Goal: Task Accomplishment & Management: Manage account settings

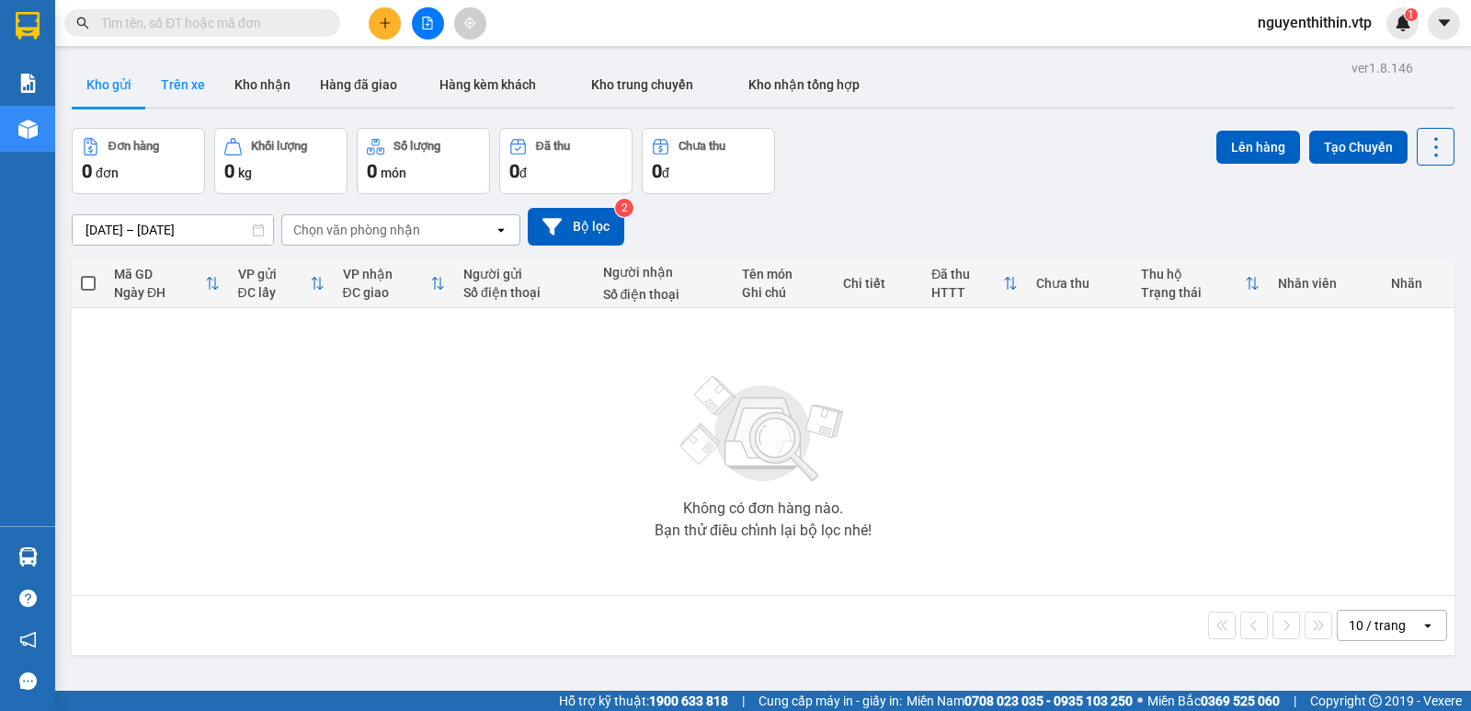
click at [166, 91] on button "Trên xe" at bounding box center [183, 85] width 74 height 44
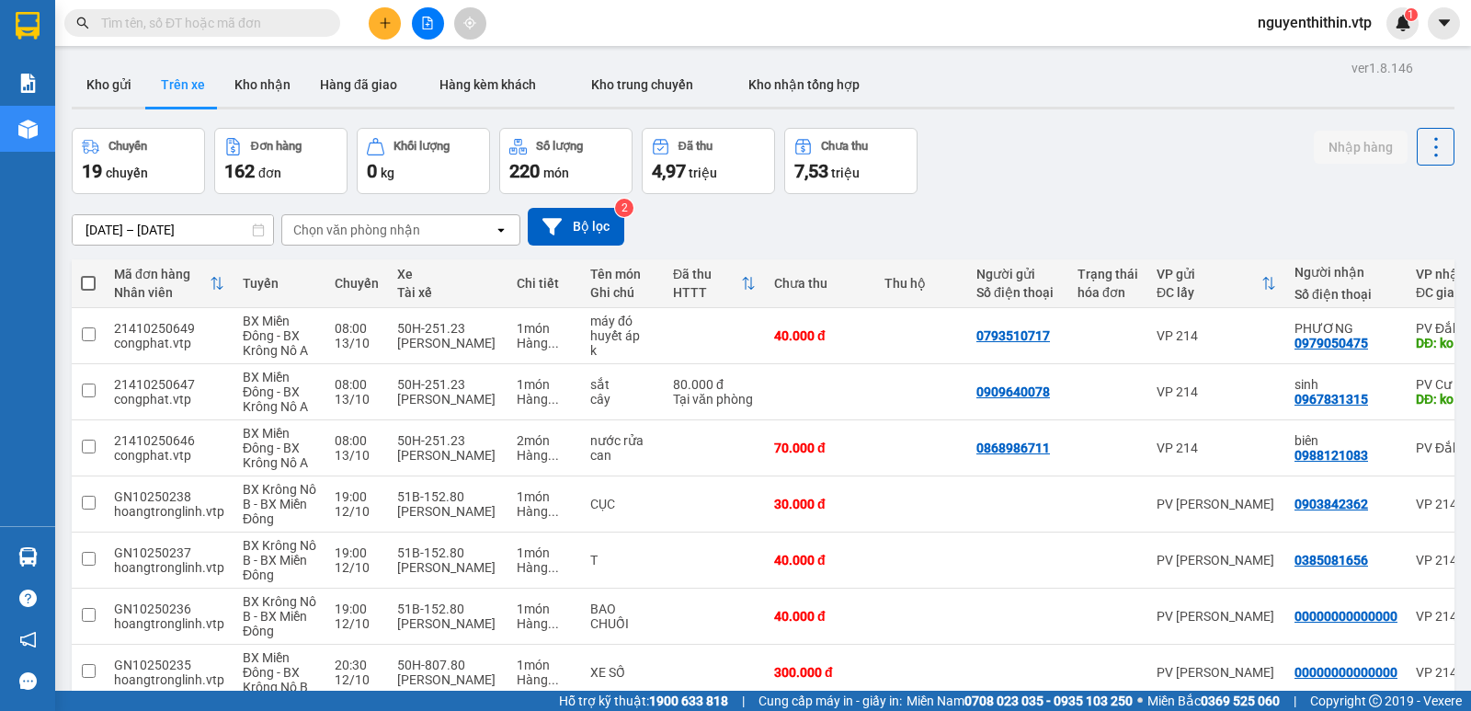
click at [383, 237] on div "Chọn văn phòng nhận" at bounding box center [356, 230] width 127 height 18
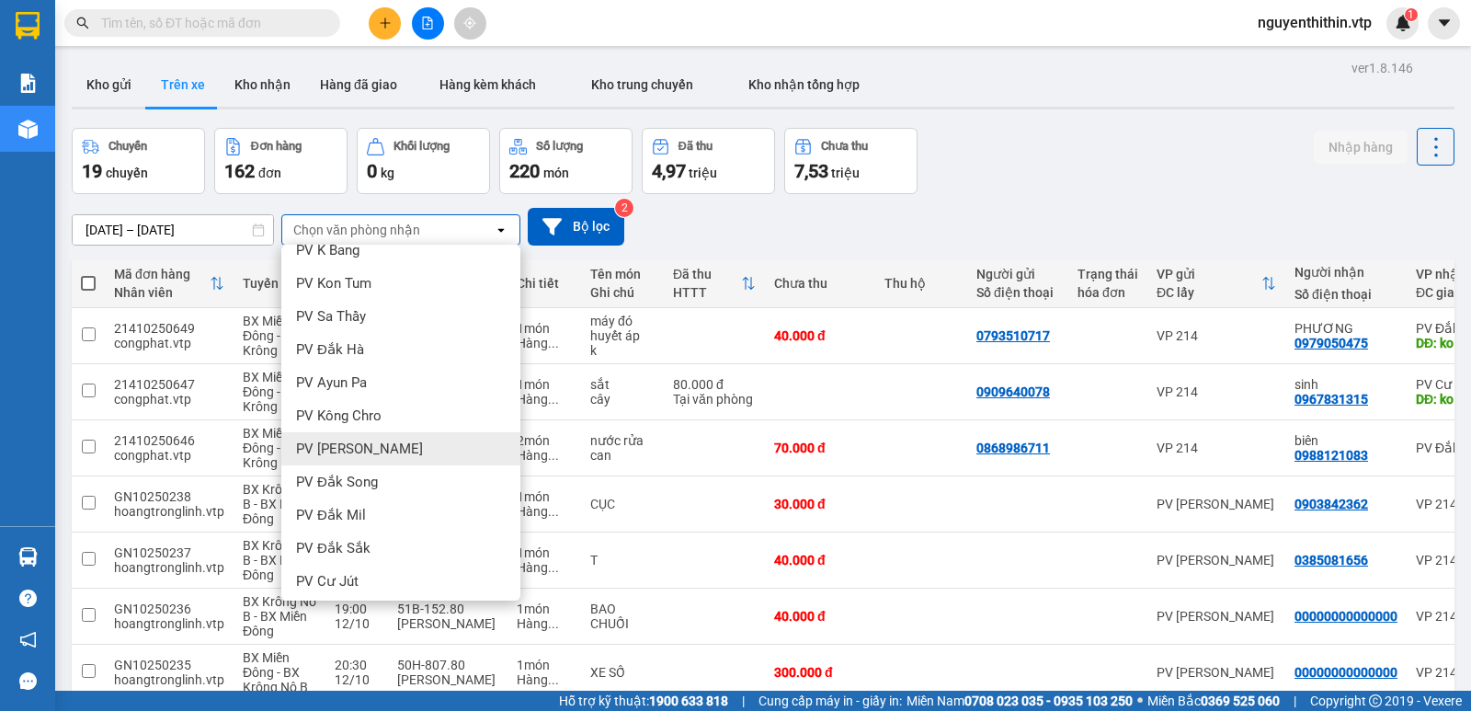
scroll to position [276, 0]
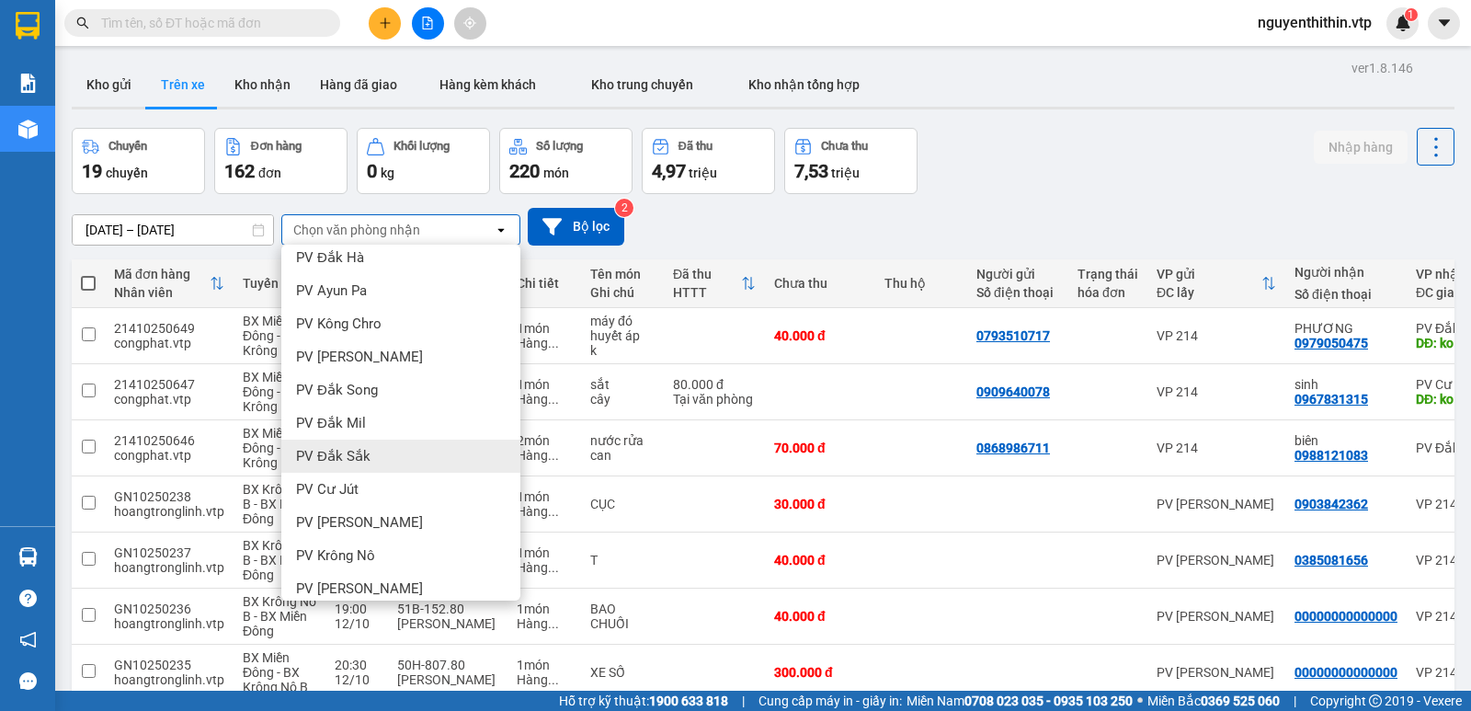
click at [348, 460] on span "PV Đắk Sắk" at bounding box center [333, 456] width 74 height 18
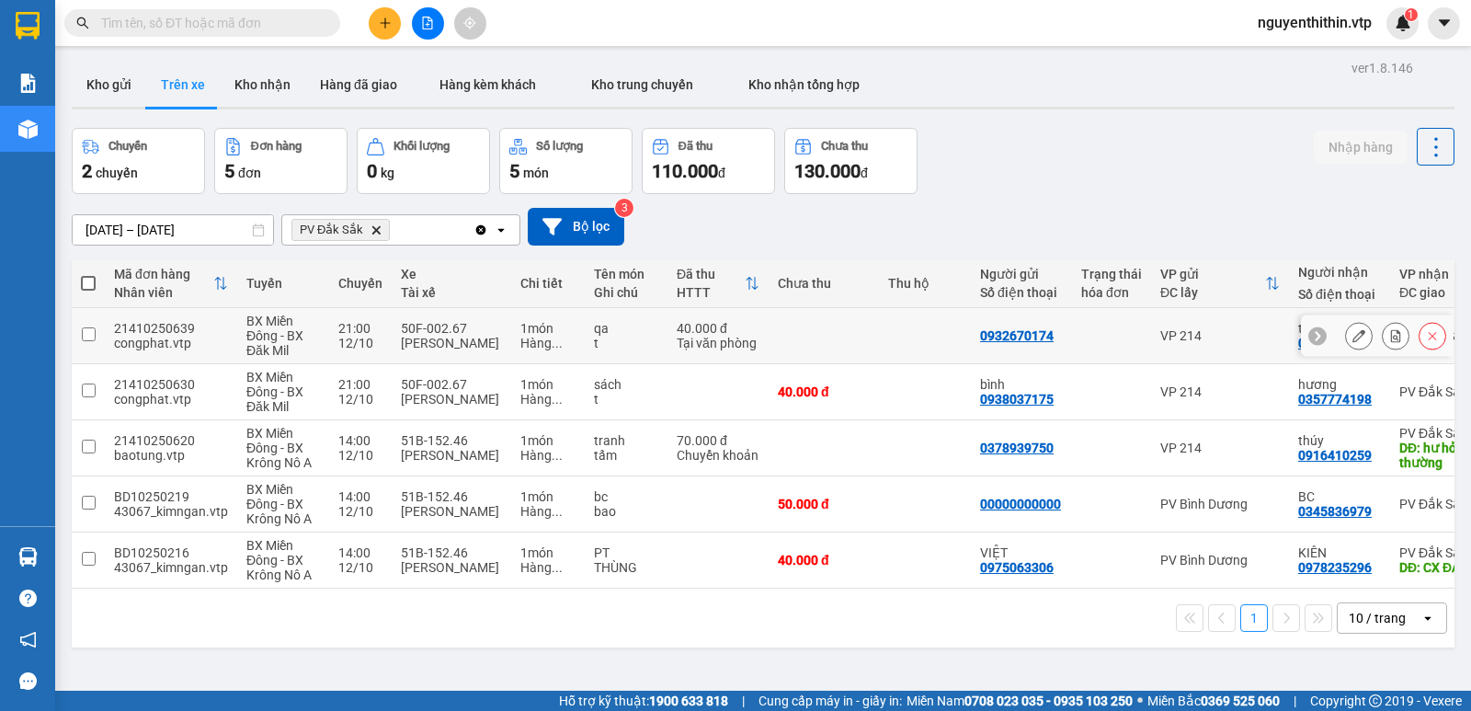
click at [91, 332] on input "checkbox" at bounding box center [89, 334] width 14 height 14
checkbox input "true"
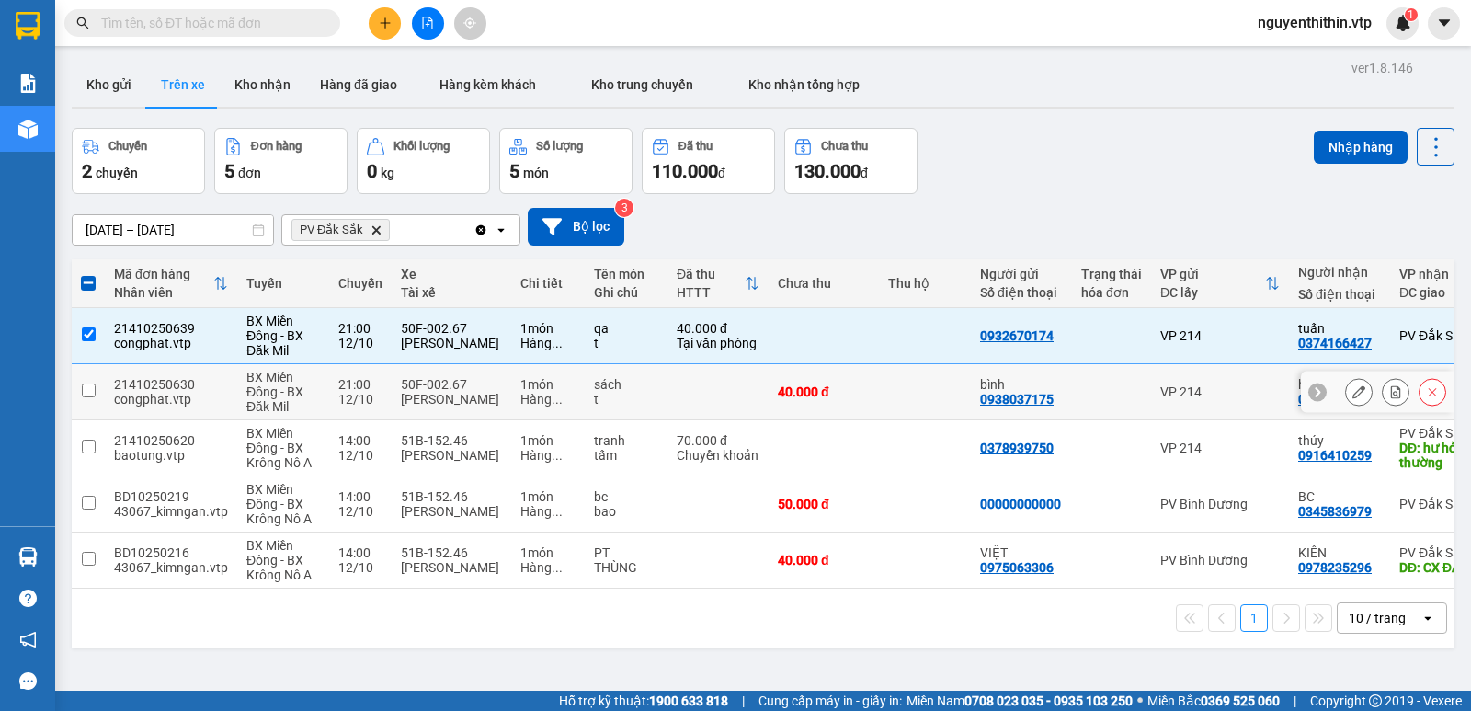
click at [90, 387] on input "checkbox" at bounding box center [89, 390] width 14 height 14
checkbox input "true"
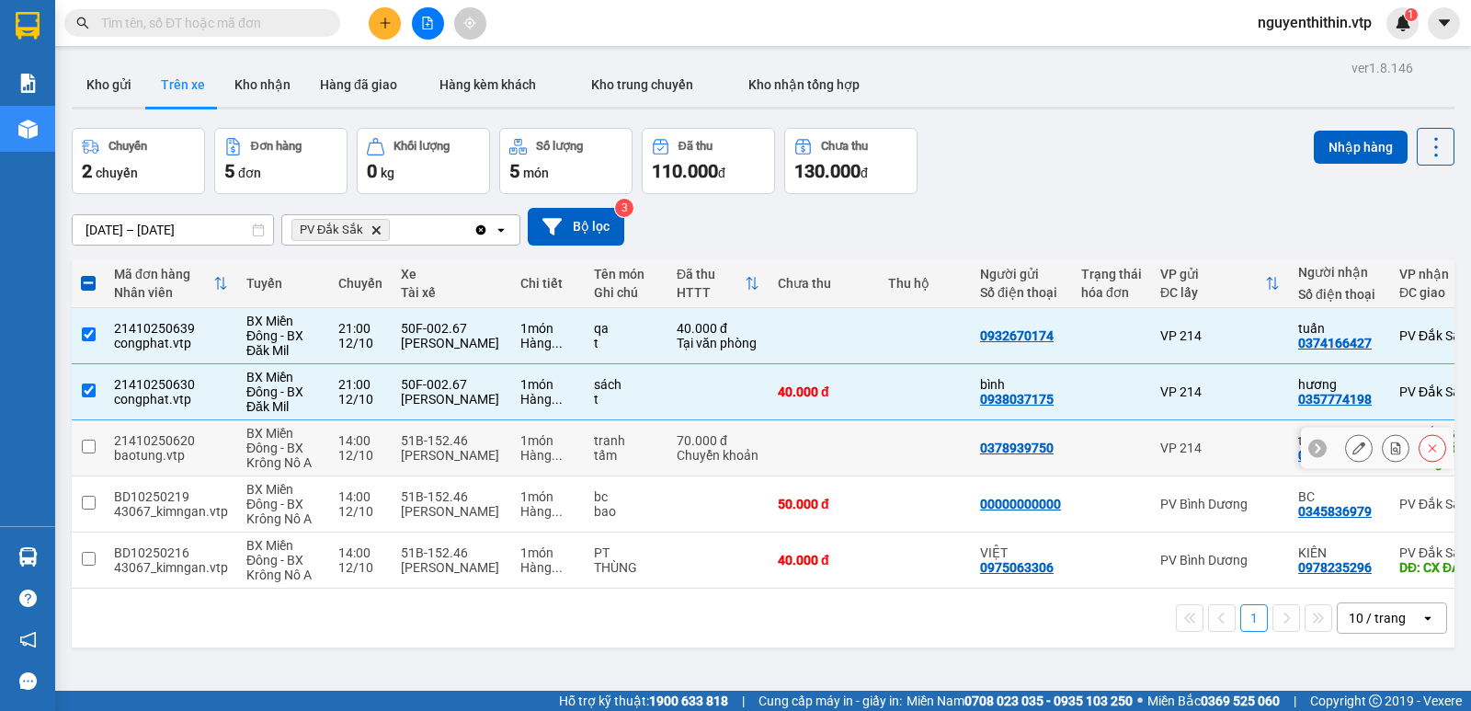
click at [90, 452] on input "checkbox" at bounding box center [89, 447] width 14 height 14
checkbox input "true"
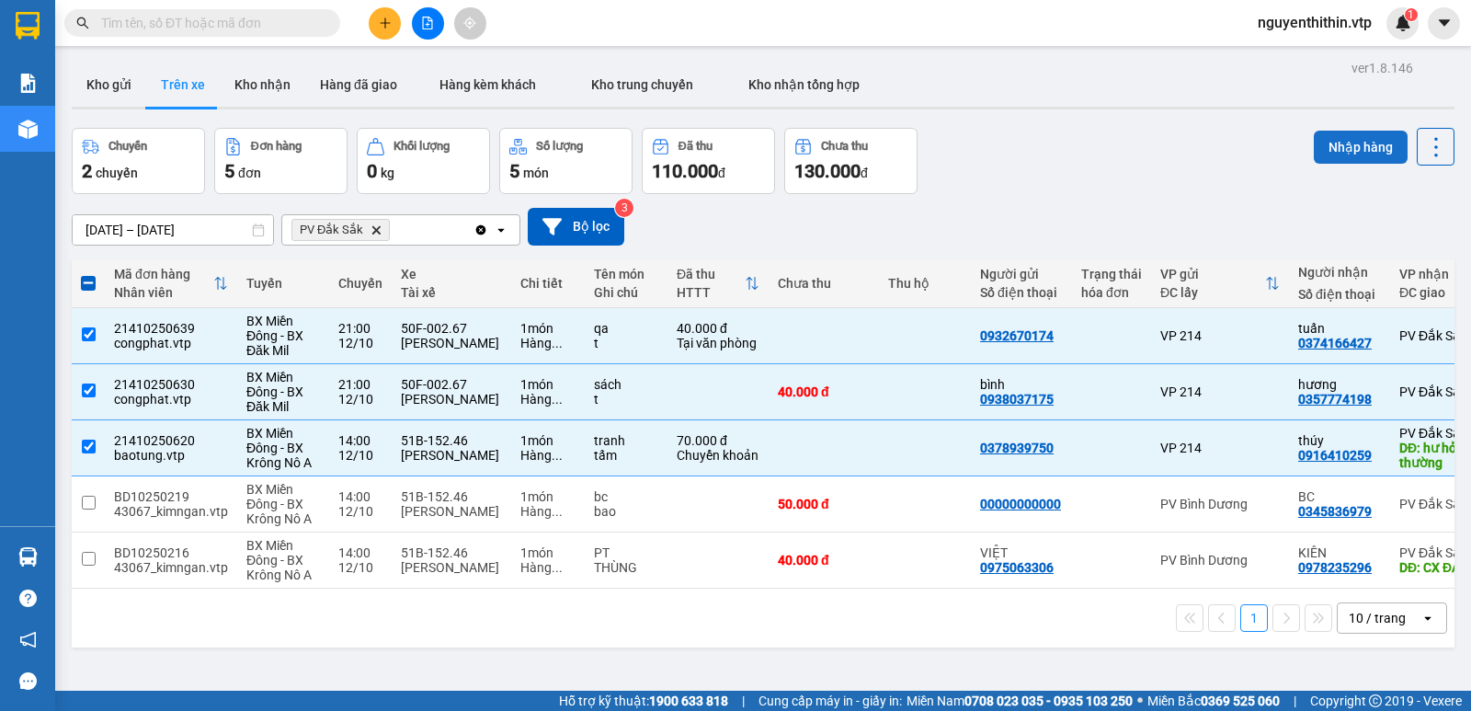
click at [1348, 151] on button "Nhập hàng" at bounding box center [1361, 147] width 94 height 33
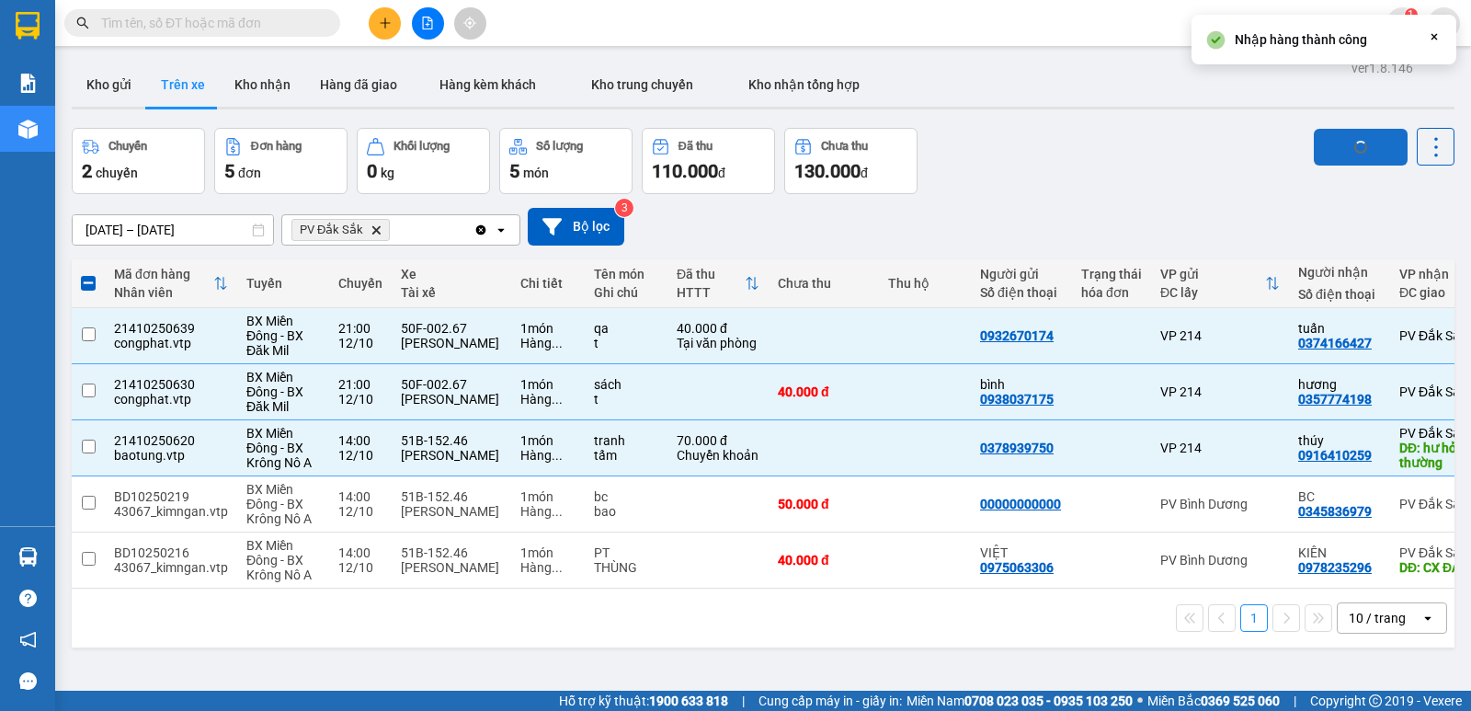
checkbox input "false"
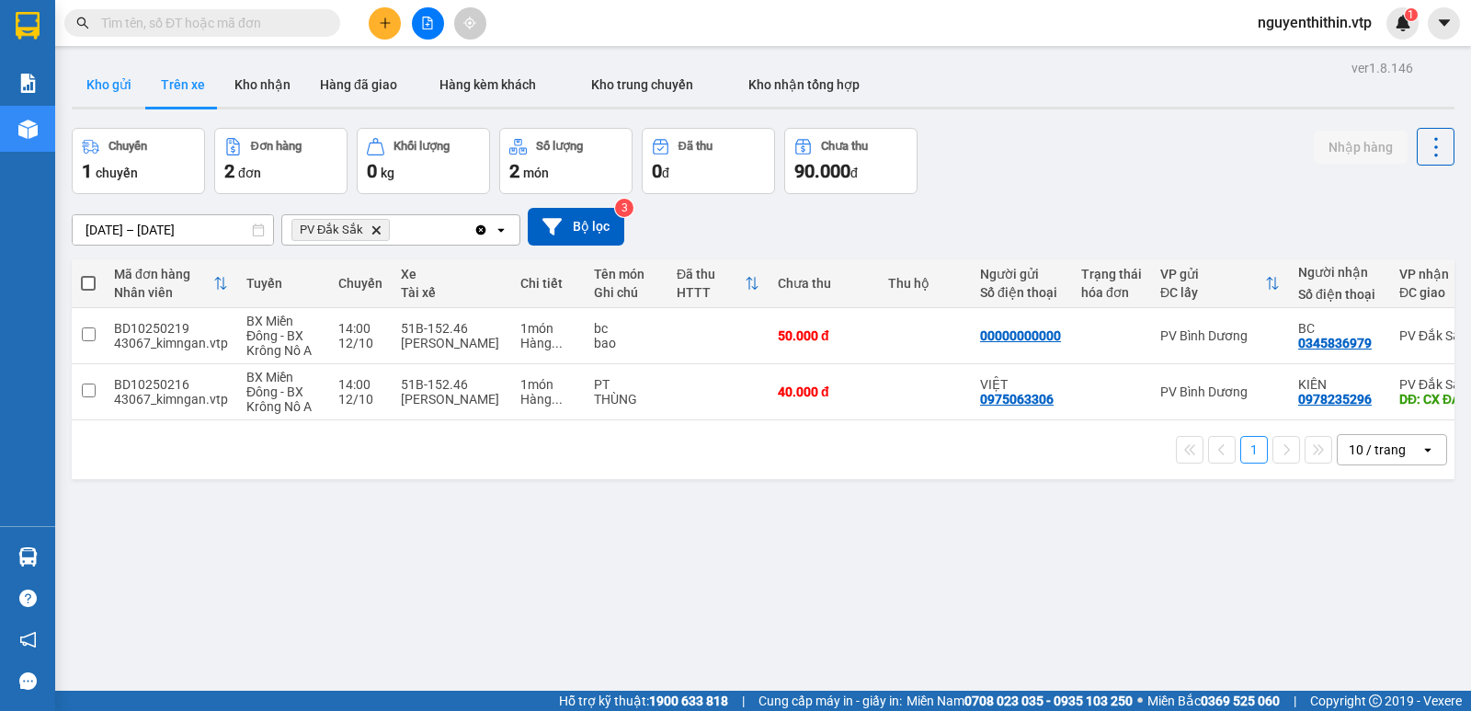
click at [112, 89] on button "Kho gửi" at bounding box center [109, 85] width 74 height 44
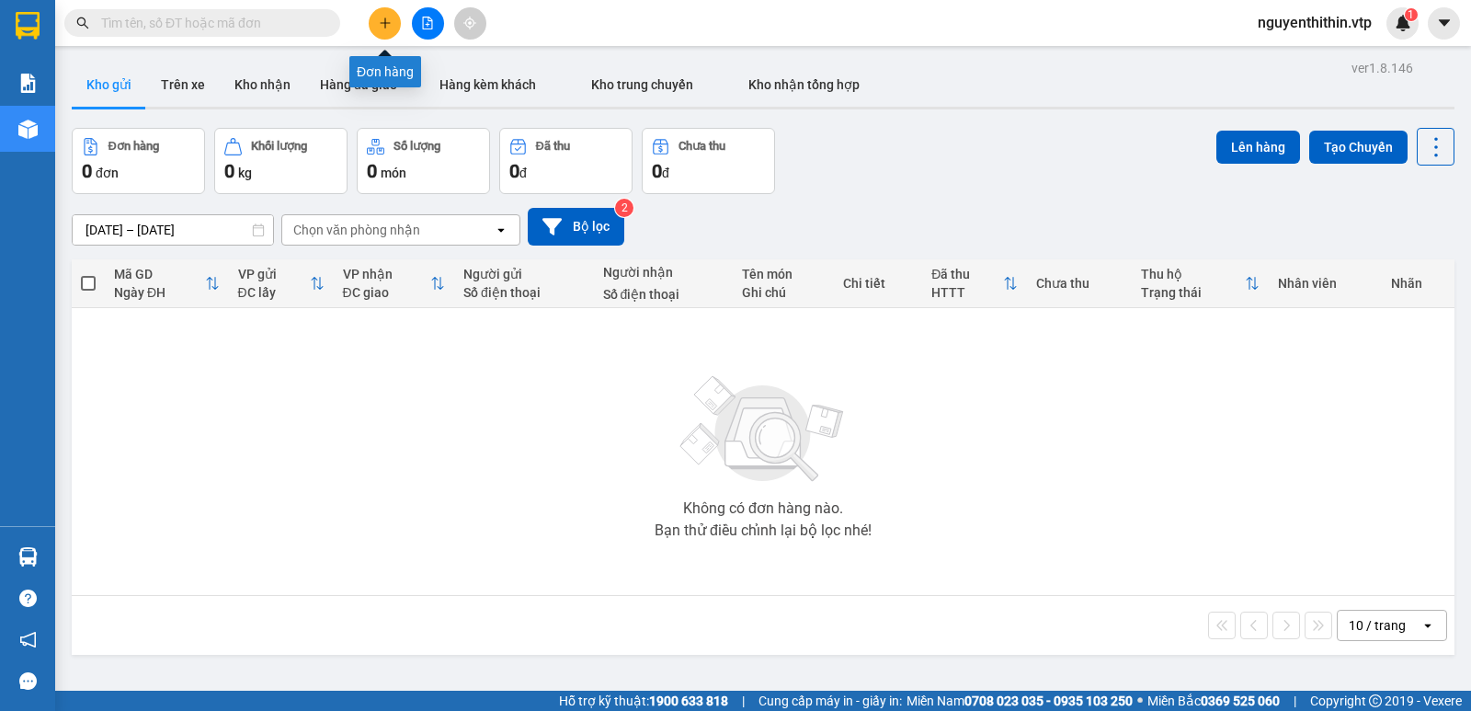
click at [389, 24] on icon "plus" at bounding box center [385, 23] width 13 height 13
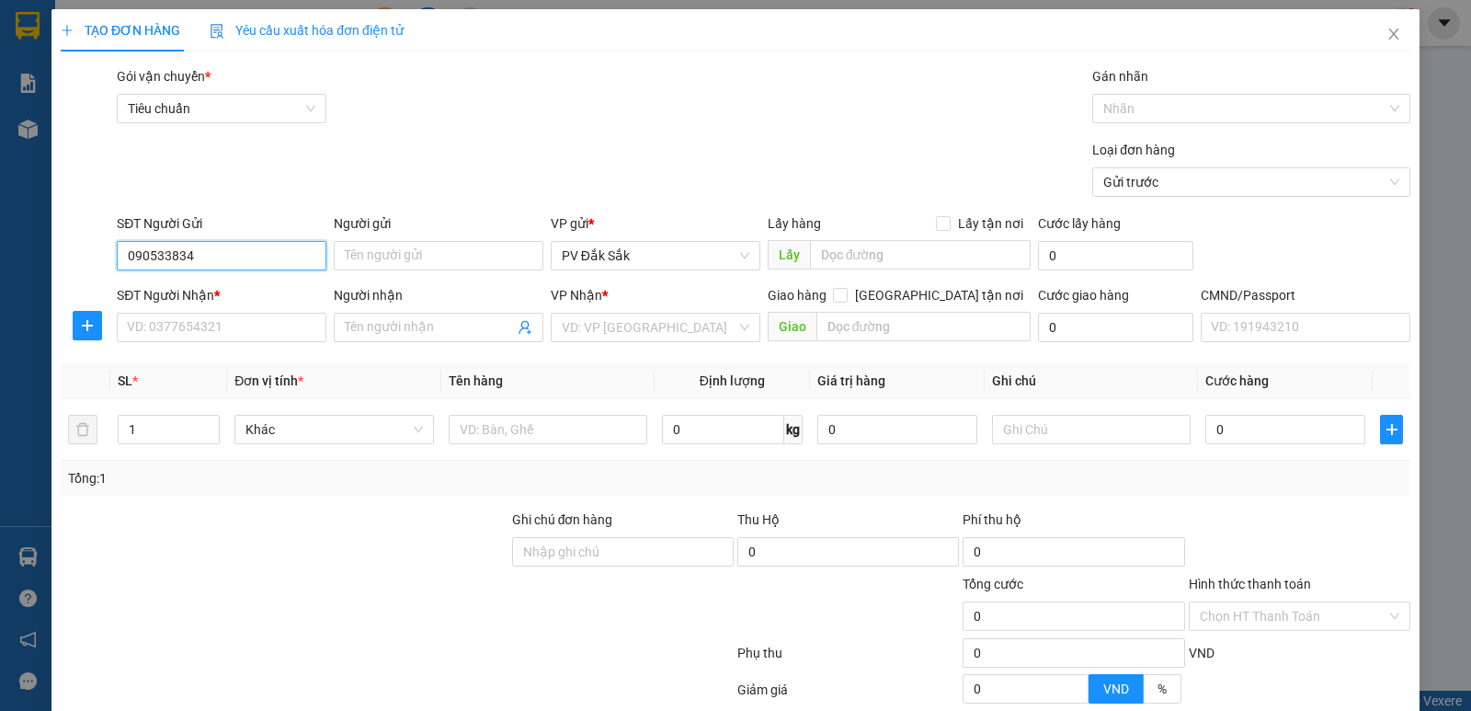
type input "0905338346"
click at [208, 303] on div "0905338346 - thành" at bounding box center [220, 292] width 208 height 29
type input "thành"
type input "0354015680"
type input "phương"
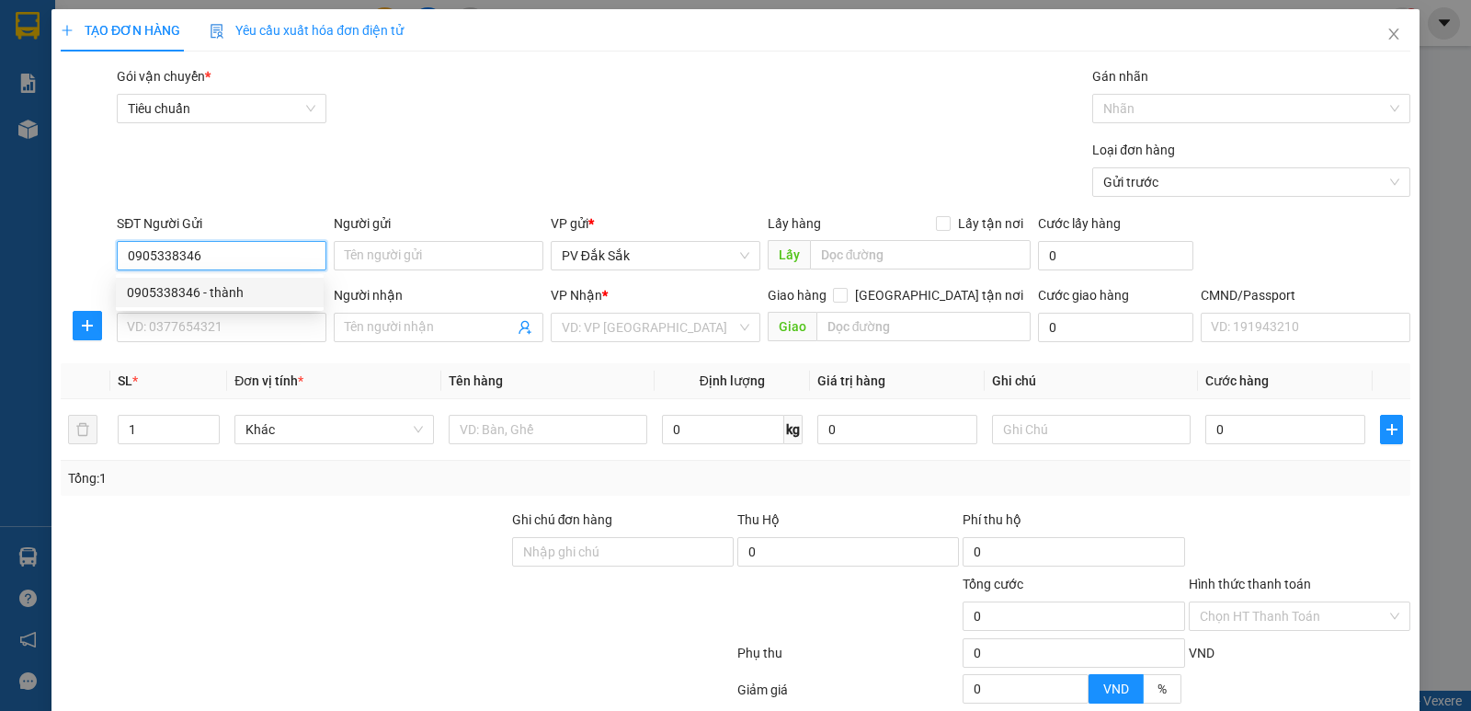
type input "hùng vương thanh lễ"
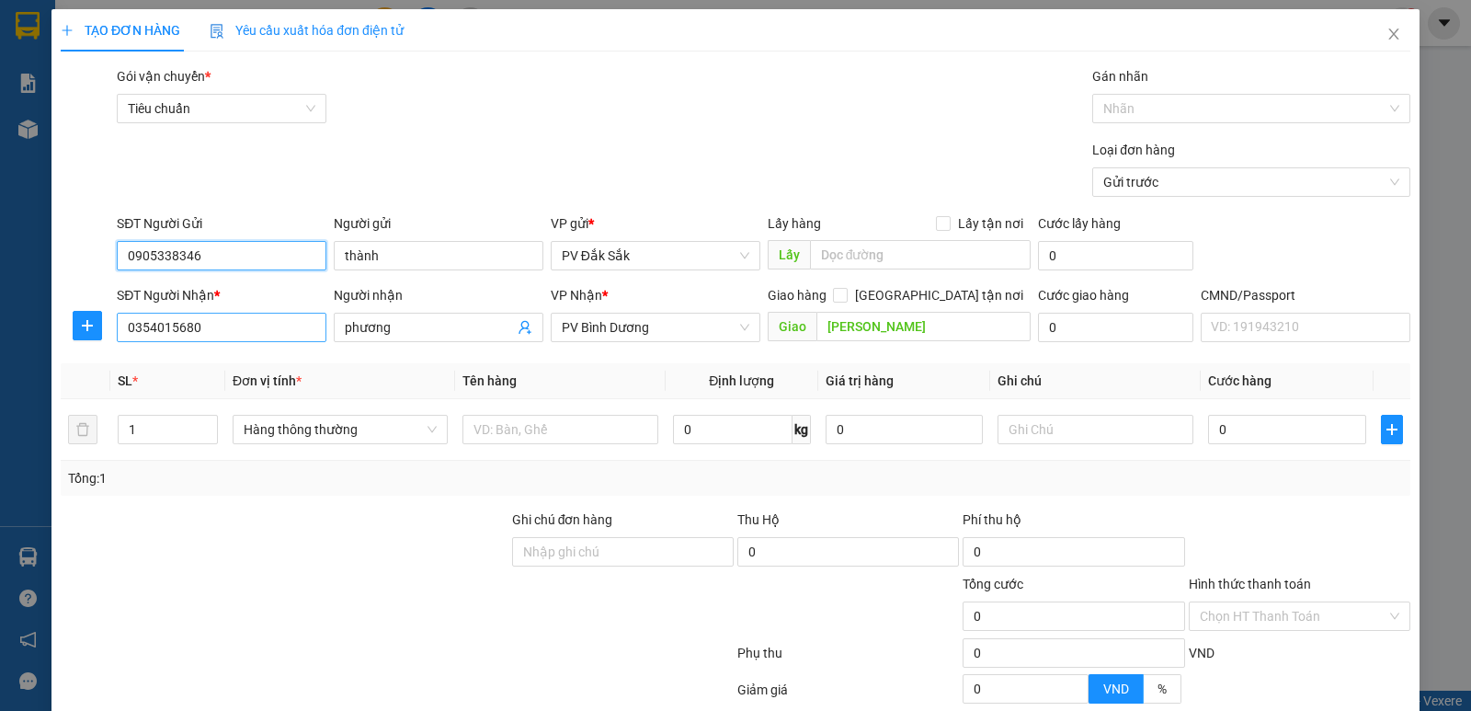
type input "0905338346"
click at [216, 334] on input "0354015680" at bounding box center [222, 327] width 210 height 29
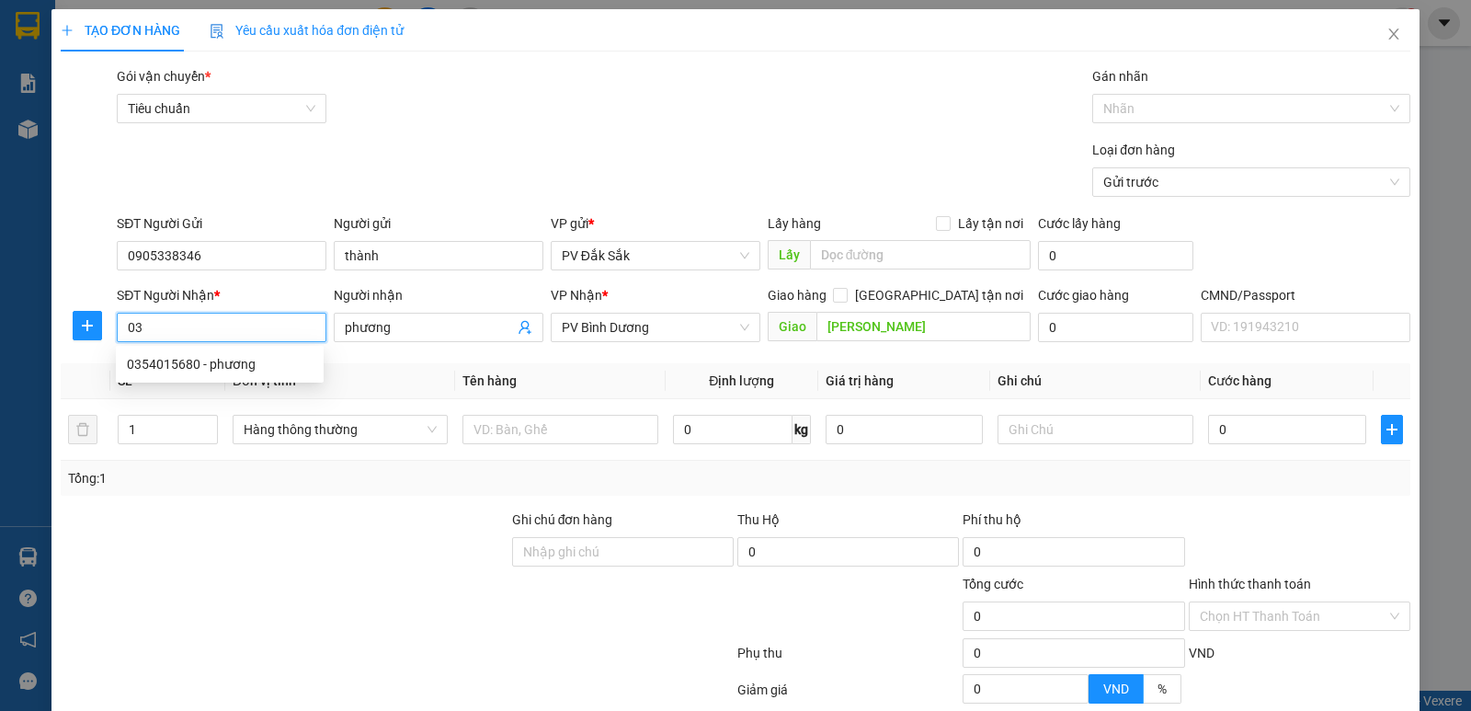
type input "0"
type input "0359799648"
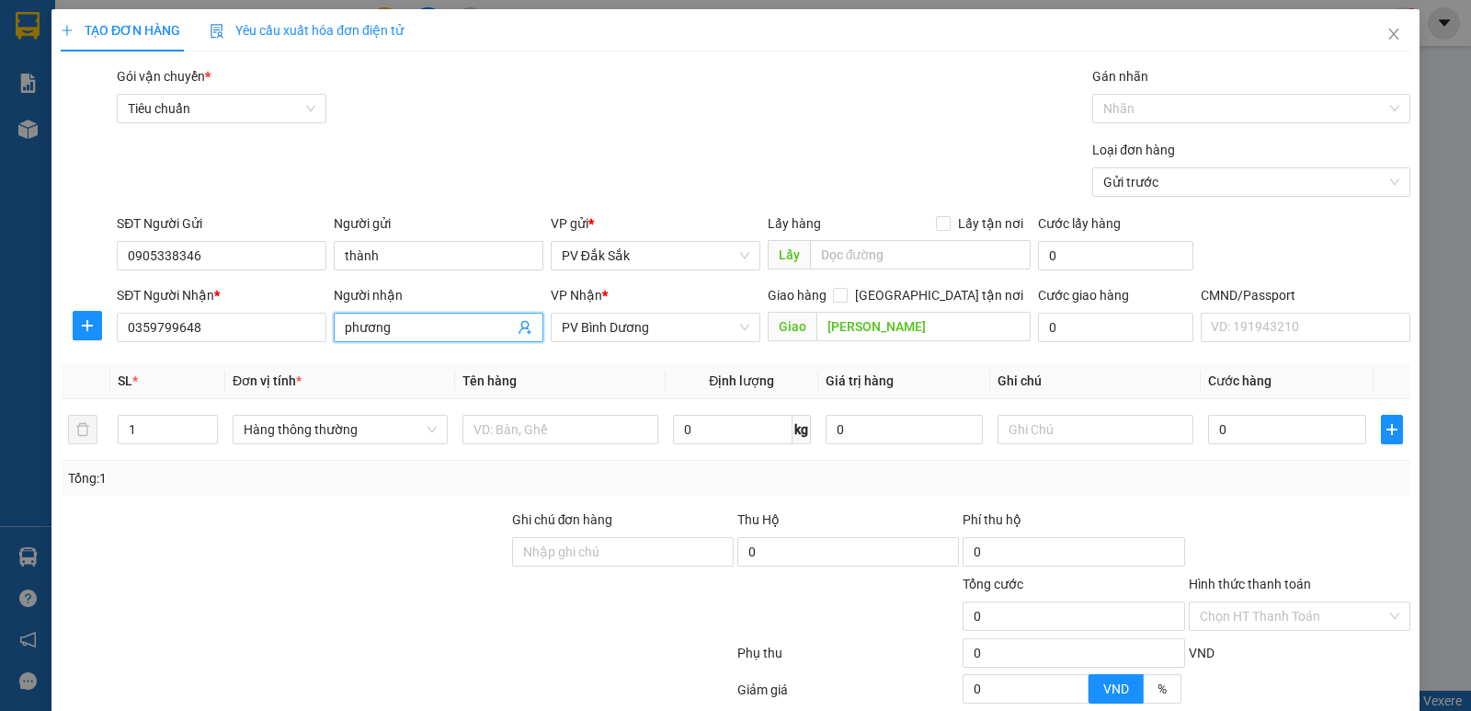
click at [420, 331] on input "phương" at bounding box center [429, 327] width 169 height 20
type input "p"
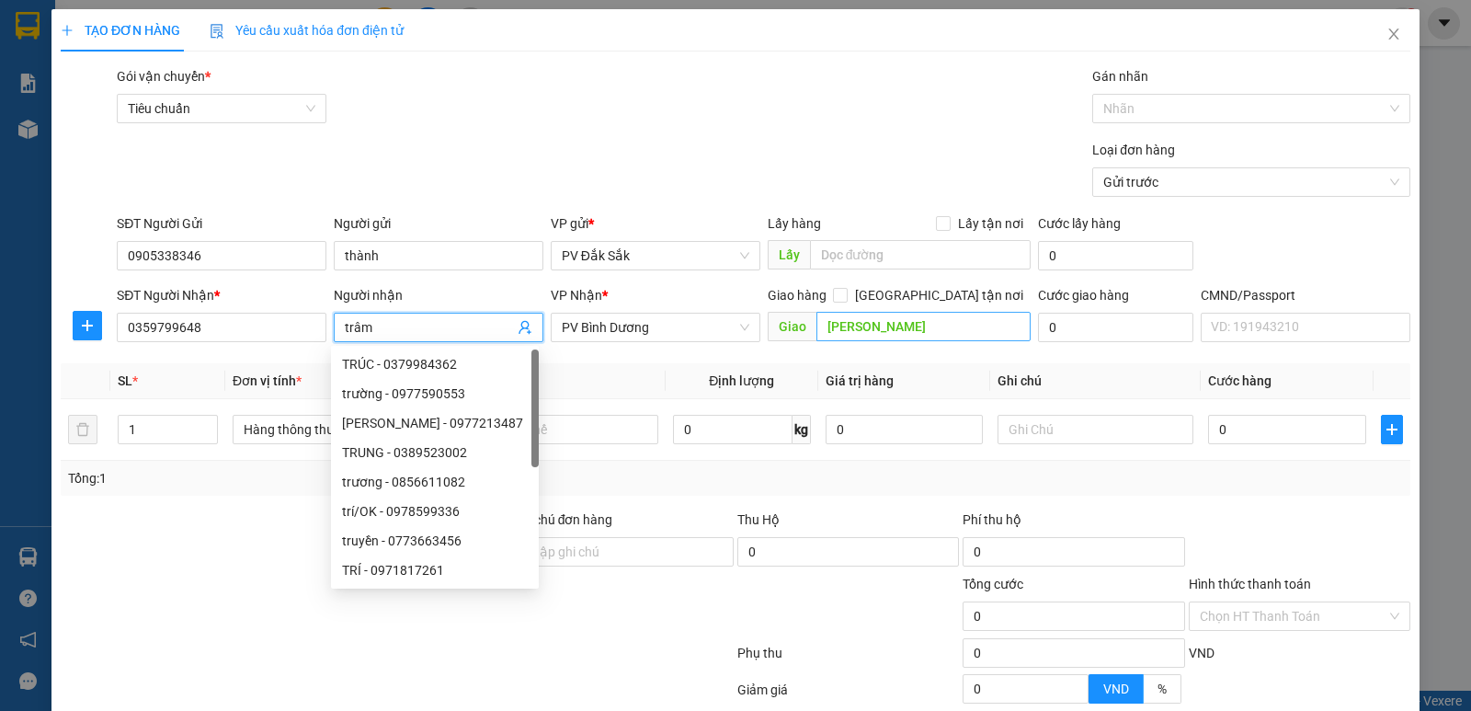
type input "trâm"
click at [967, 325] on input "hùng vương thanh lễ" at bounding box center [924, 326] width 215 height 29
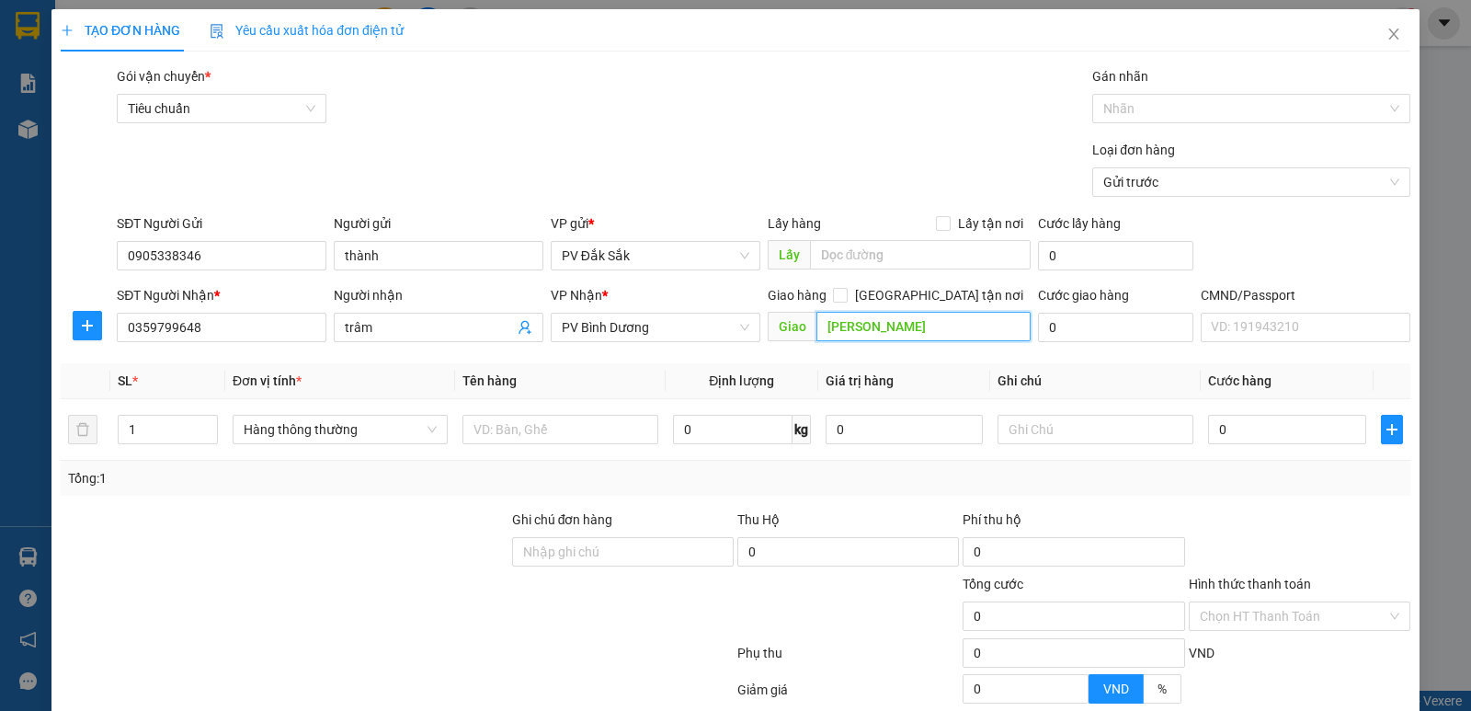
click at [891, 326] on input "hùng vương thanh lễ" at bounding box center [924, 326] width 215 height 29
click at [960, 333] on input "công viên thanh lễ" at bounding box center [924, 326] width 215 height 29
type input "công viên thanh lễ bd"
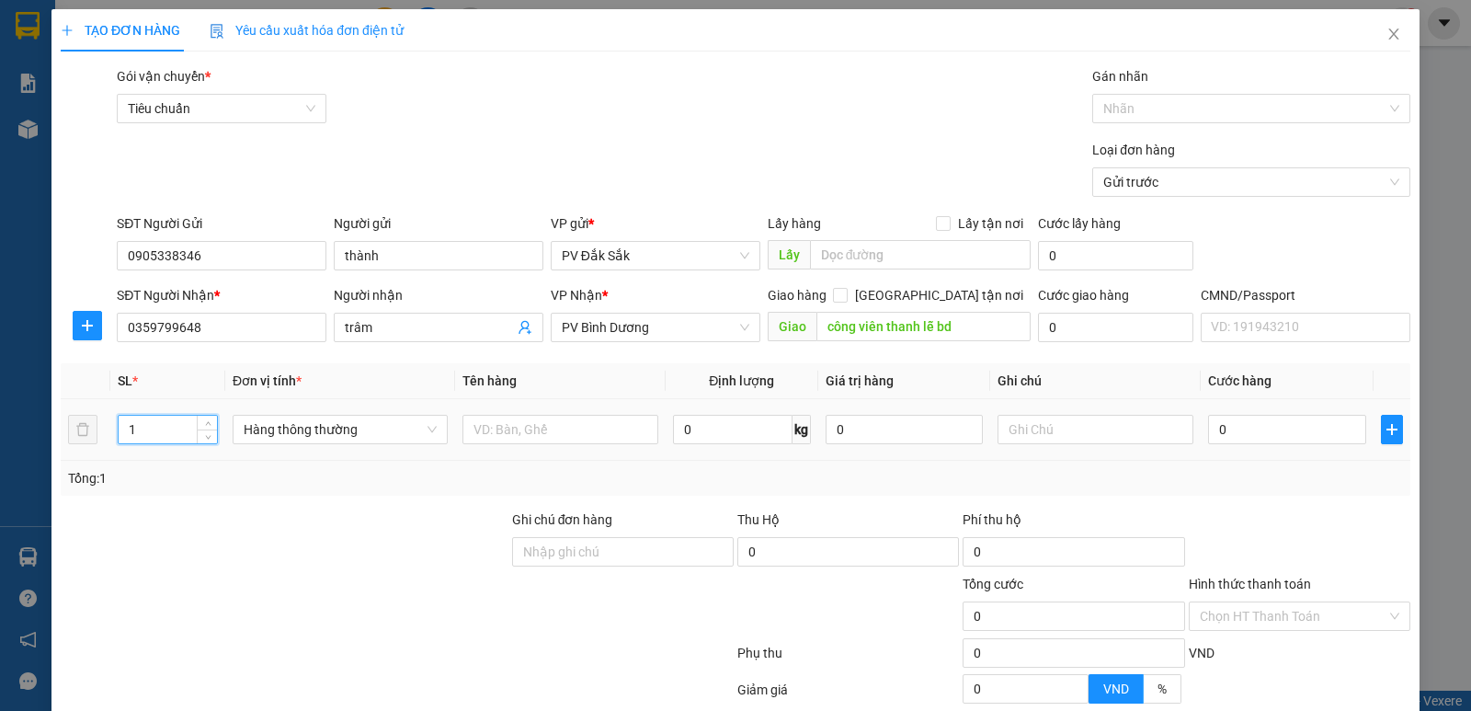
click at [140, 426] on input "1" at bounding box center [168, 430] width 98 height 28
type input "2"
click at [501, 430] on input "text" at bounding box center [561, 429] width 196 height 29
type input "tc-tp"
click at [1013, 433] on input "text" at bounding box center [1096, 429] width 196 height 29
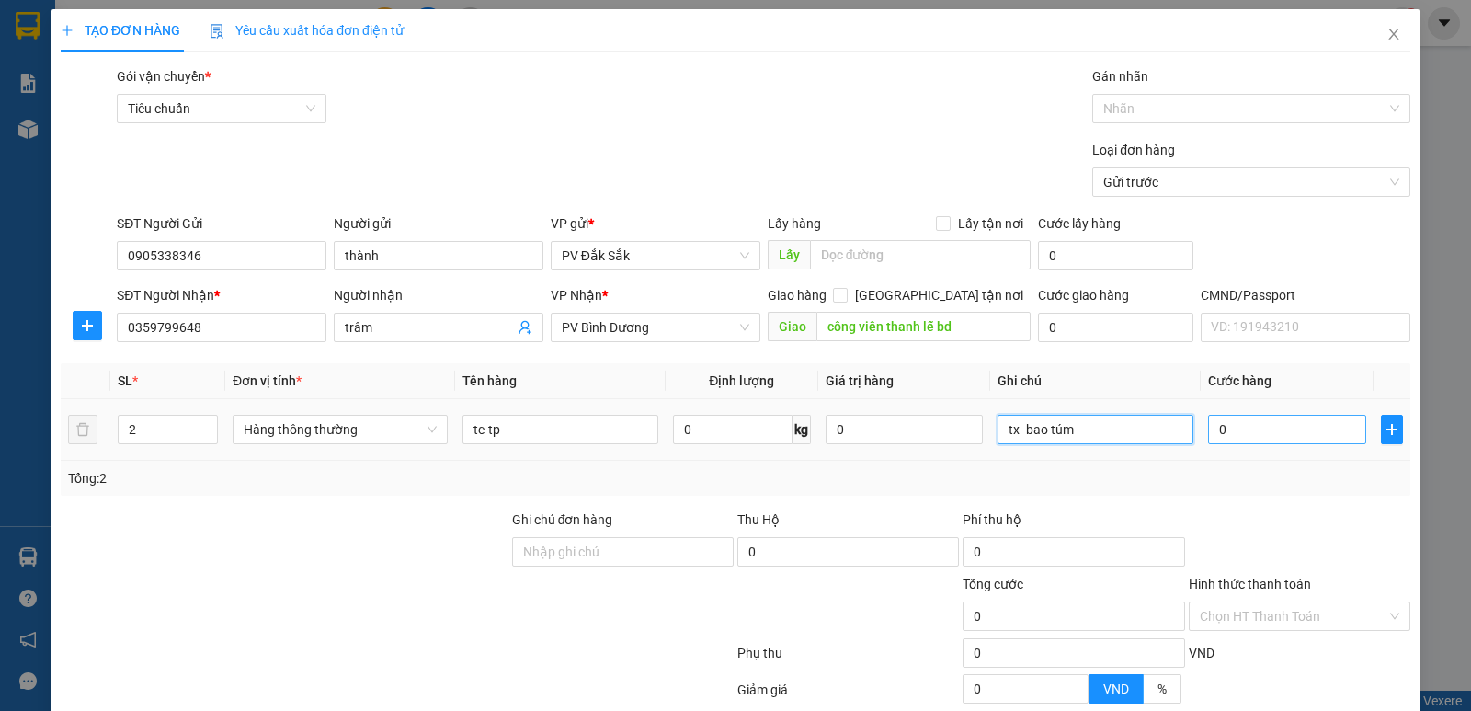
type input "tx -bao túm"
click at [1237, 431] on input "0" at bounding box center [1286, 429] width 157 height 29
type input "1"
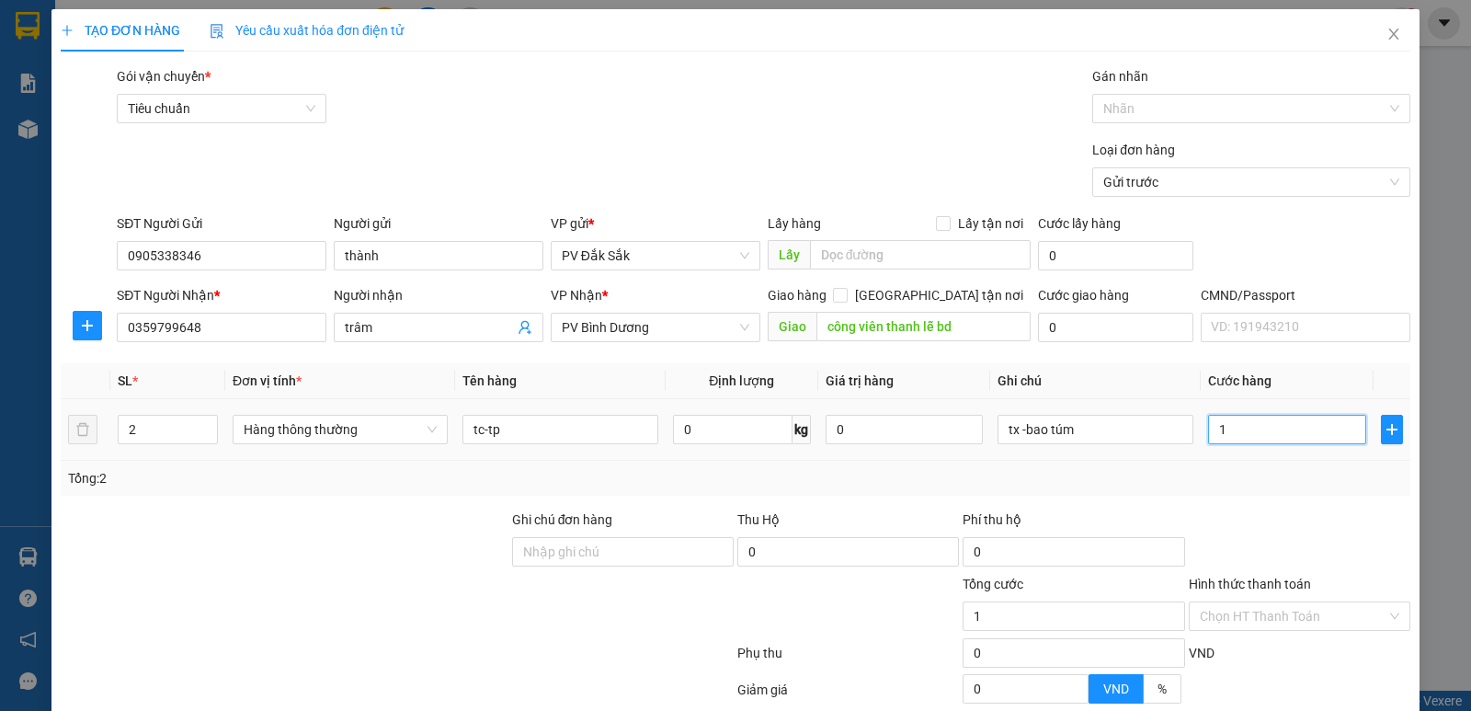
type input "10"
type input "100"
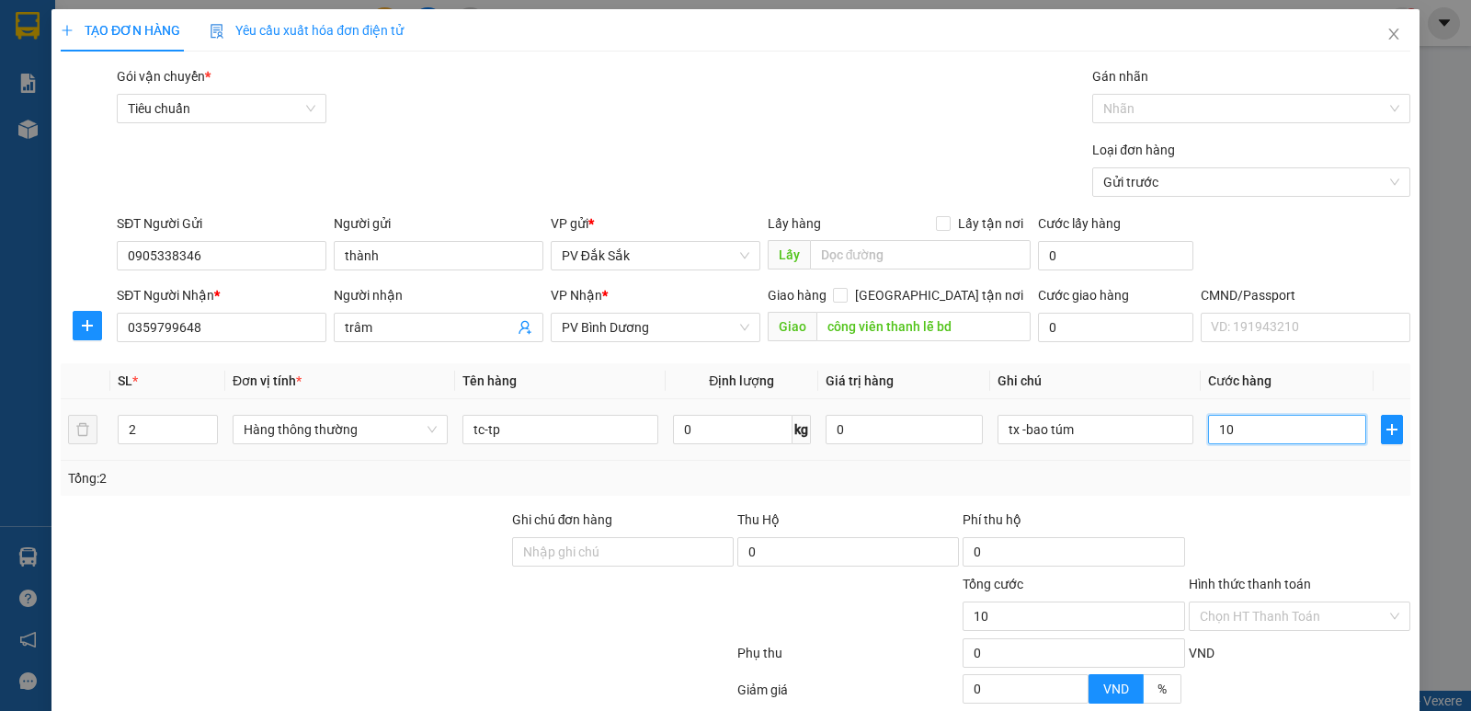
type input "100"
type input "1.000"
type input "10.000"
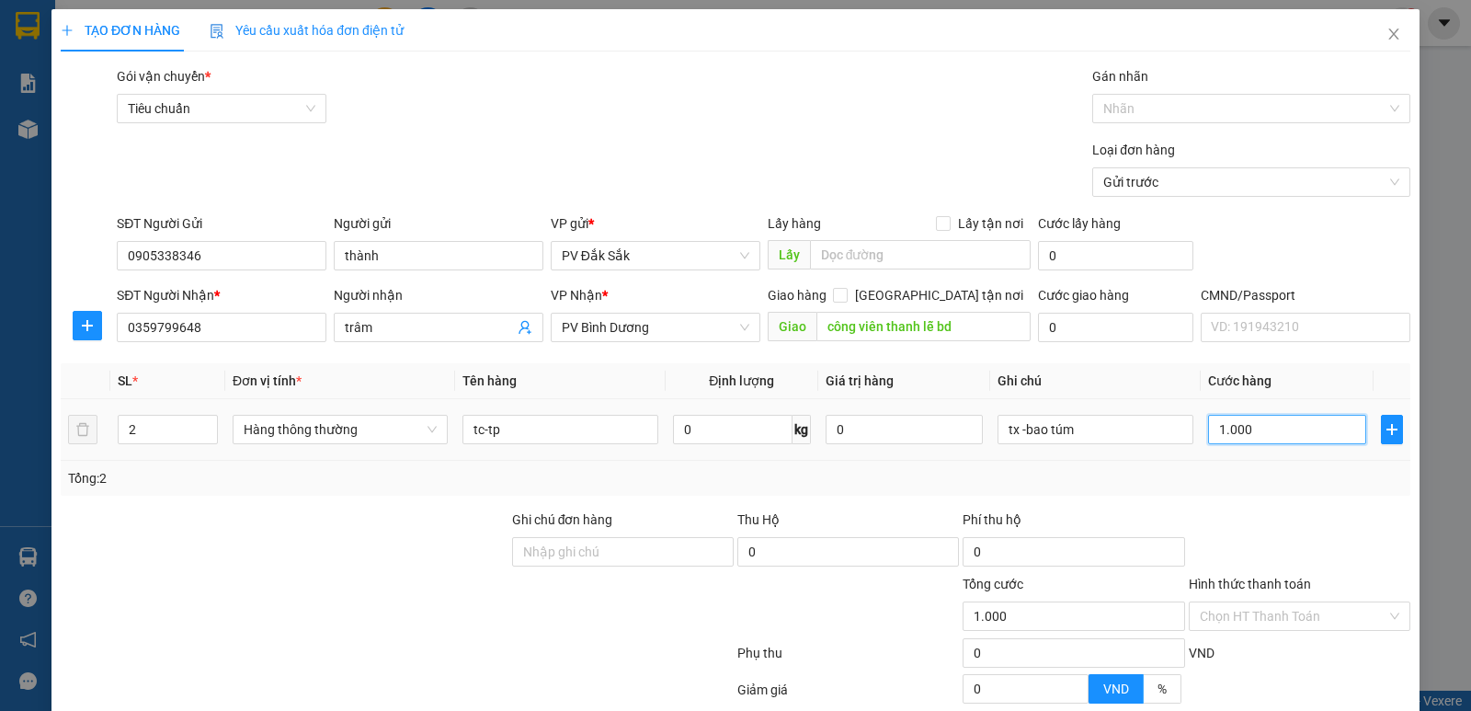
type input "10.000"
type input "100.000"
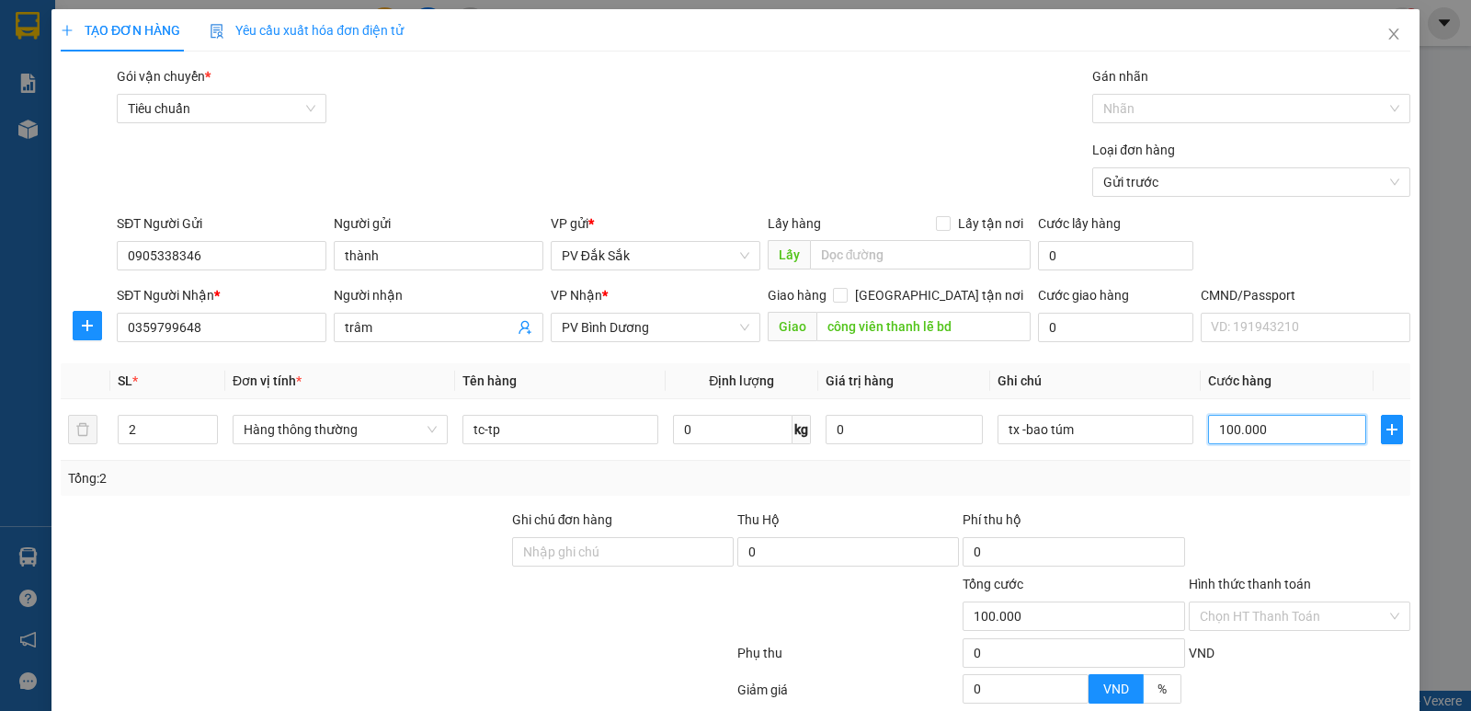
scroll to position [92, 0]
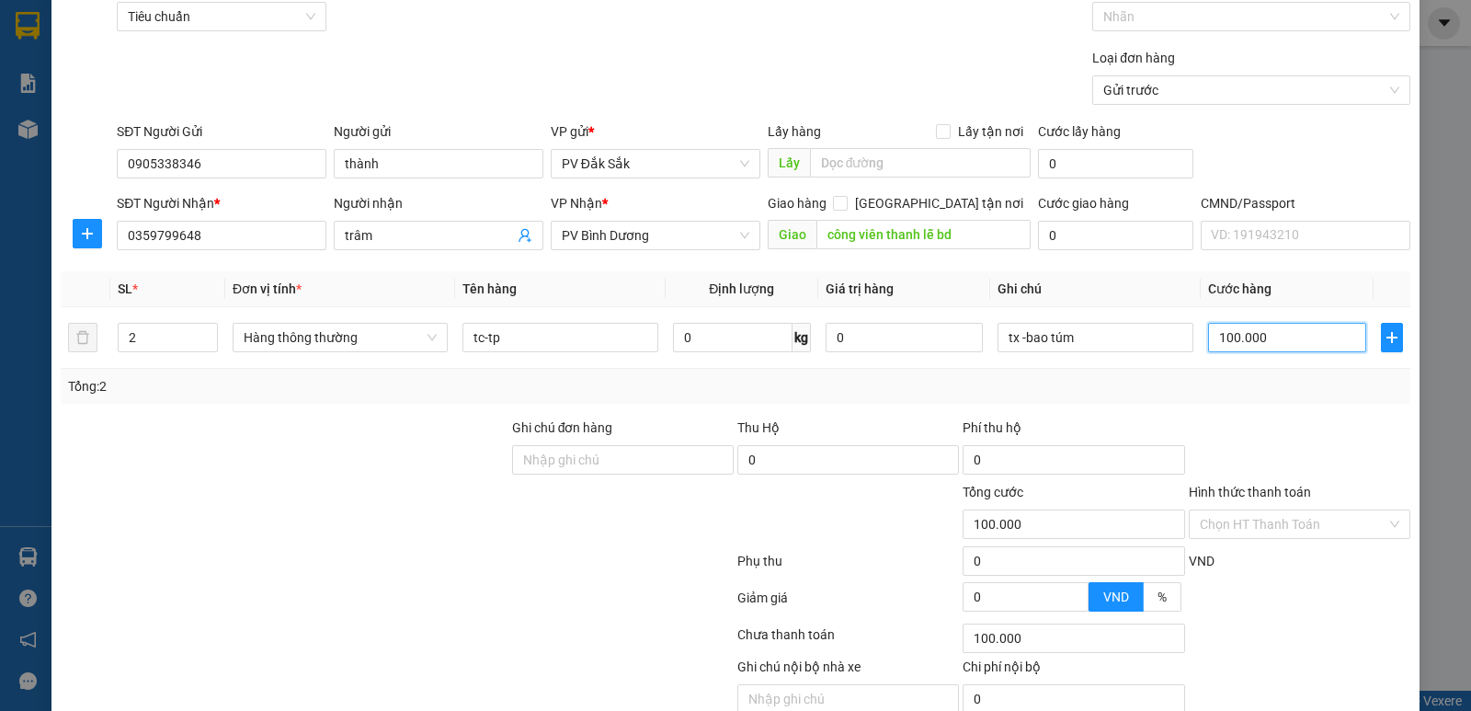
type input "100.000"
click at [1247, 489] on label "Hình thức thanh toán" at bounding box center [1250, 492] width 122 height 15
click at [1247, 510] on input "Hình thức thanh toán" at bounding box center [1293, 524] width 187 height 28
click at [1247, 489] on label "Hình thức thanh toán" at bounding box center [1250, 492] width 122 height 15
click at [1247, 510] on input "Hình thức thanh toán" at bounding box center [1293, 524] width 187 height 28
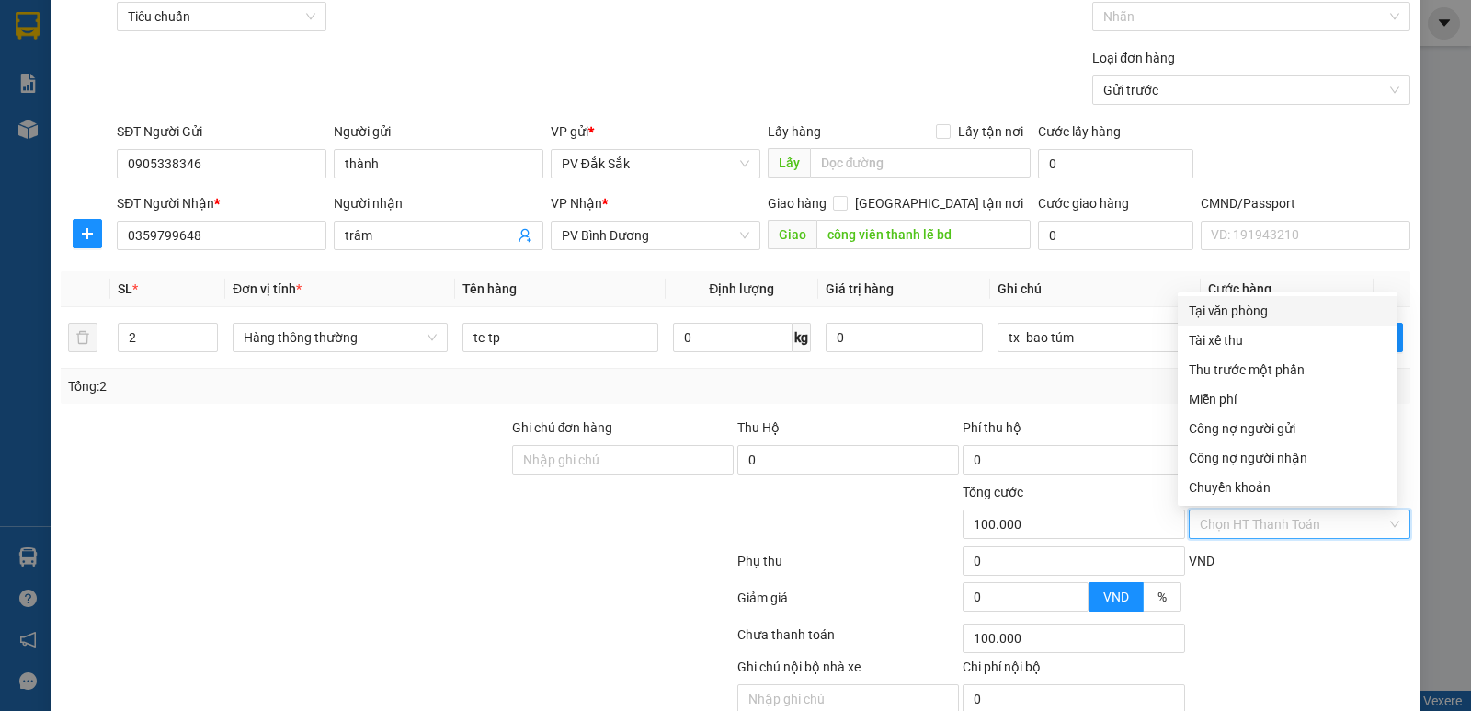
click at [1239, 312] on div "Tại văn phòng" at bounding box center [1288, 311] width 198 height 20
type input "0"
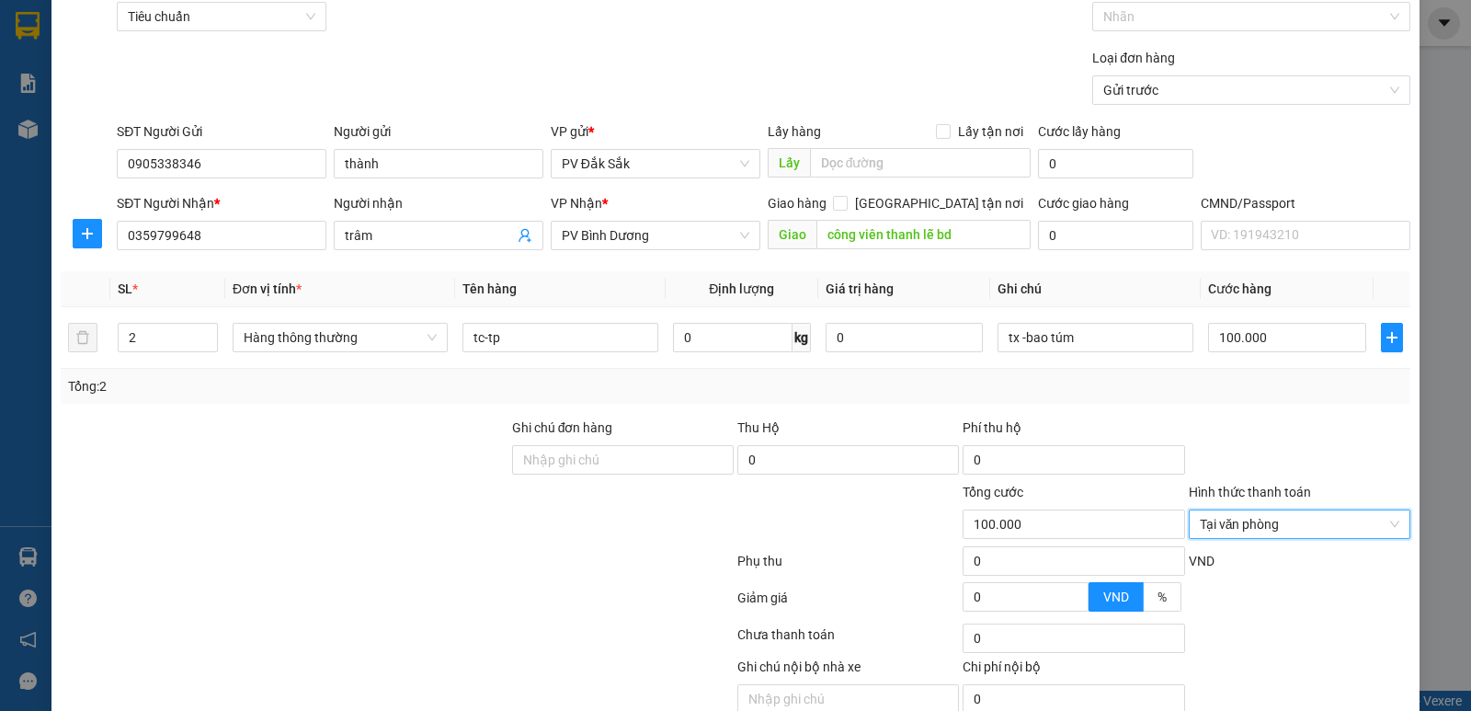
scroll to position [174, 0]
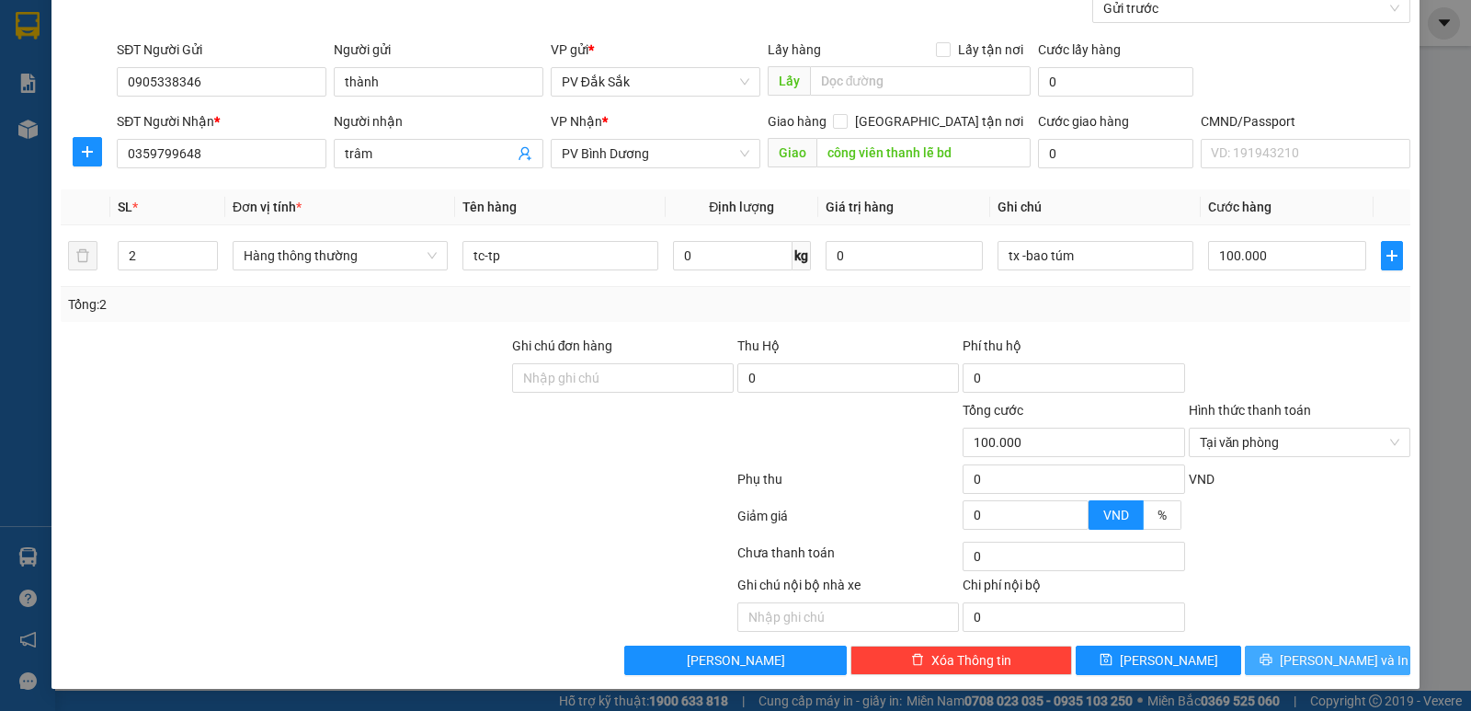
click at [1302, 652] on span "Lưu và In" at bounding box center [1344, 660] width 129 height 20
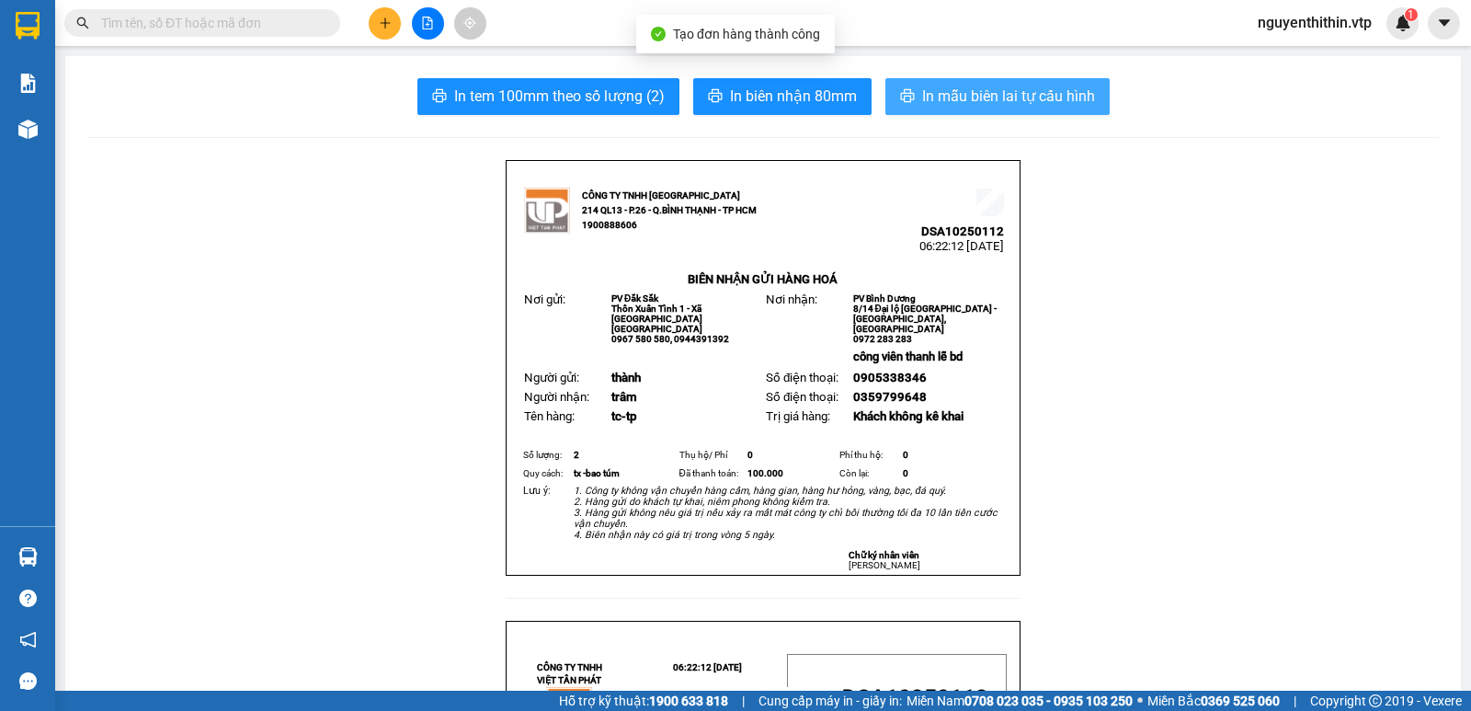
click at [953, 97] on span "In mẫu biên lai tự cấu hình" at bounding box center [1008, 96] width 173 height 23
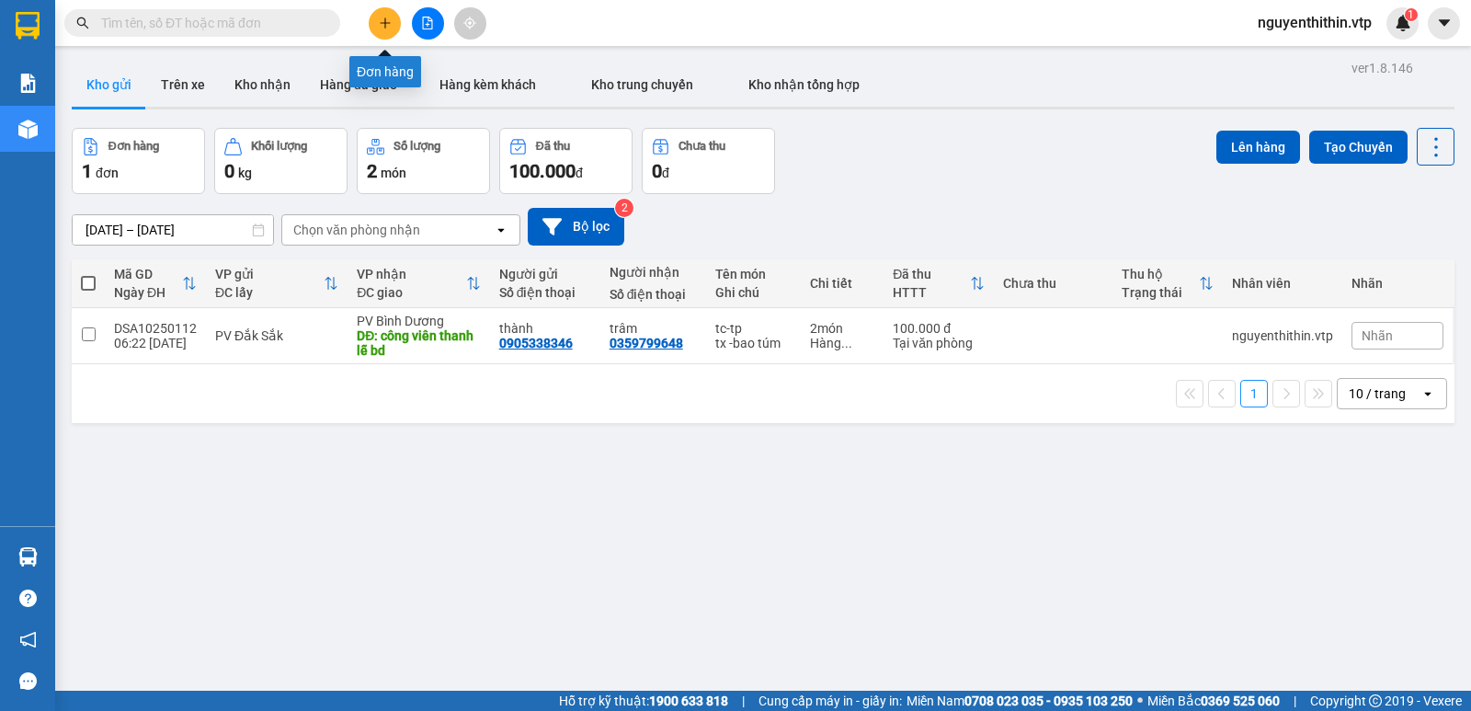
click at [389, 24] on icon "plus" at bounding box center [385, 23] width 13 height 13
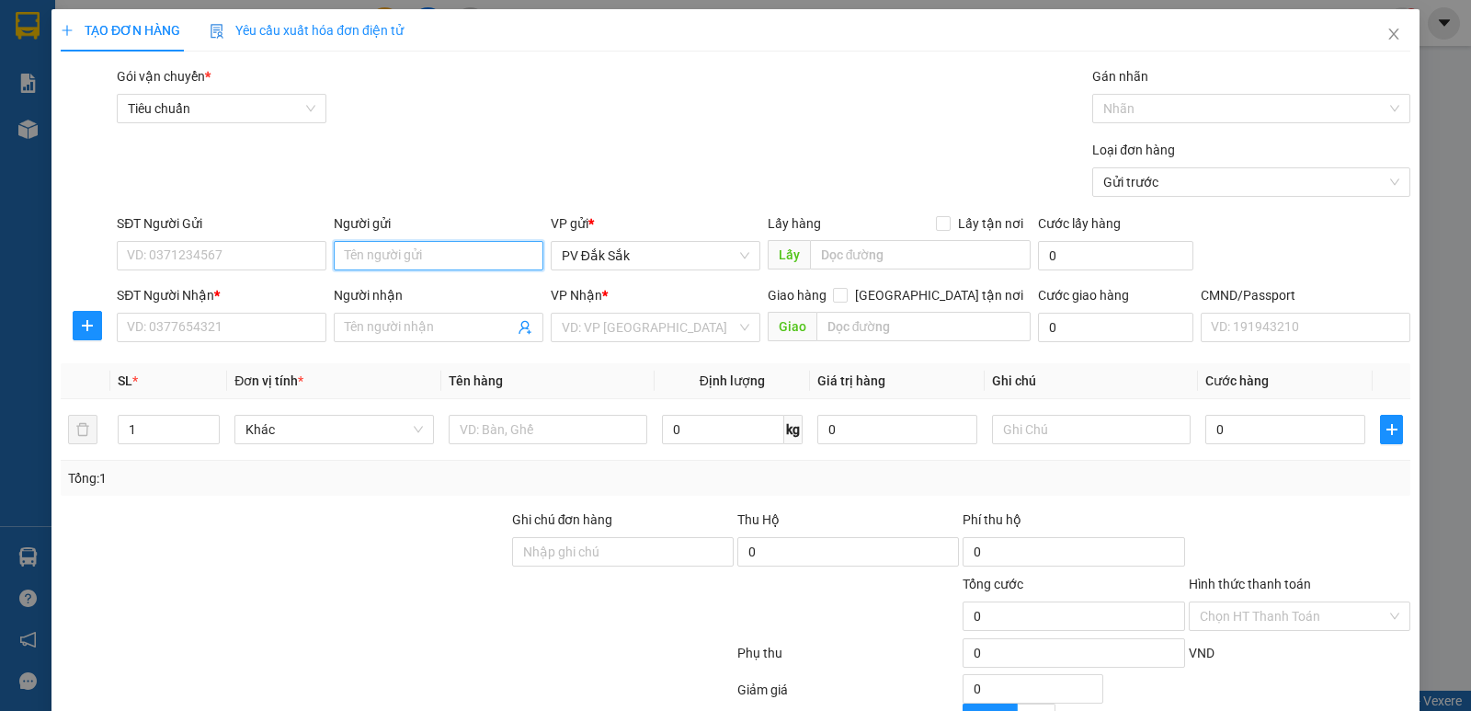
click at [367, 252] on input "Người gửi" at bounding box center [439, 255] width 210 height 29
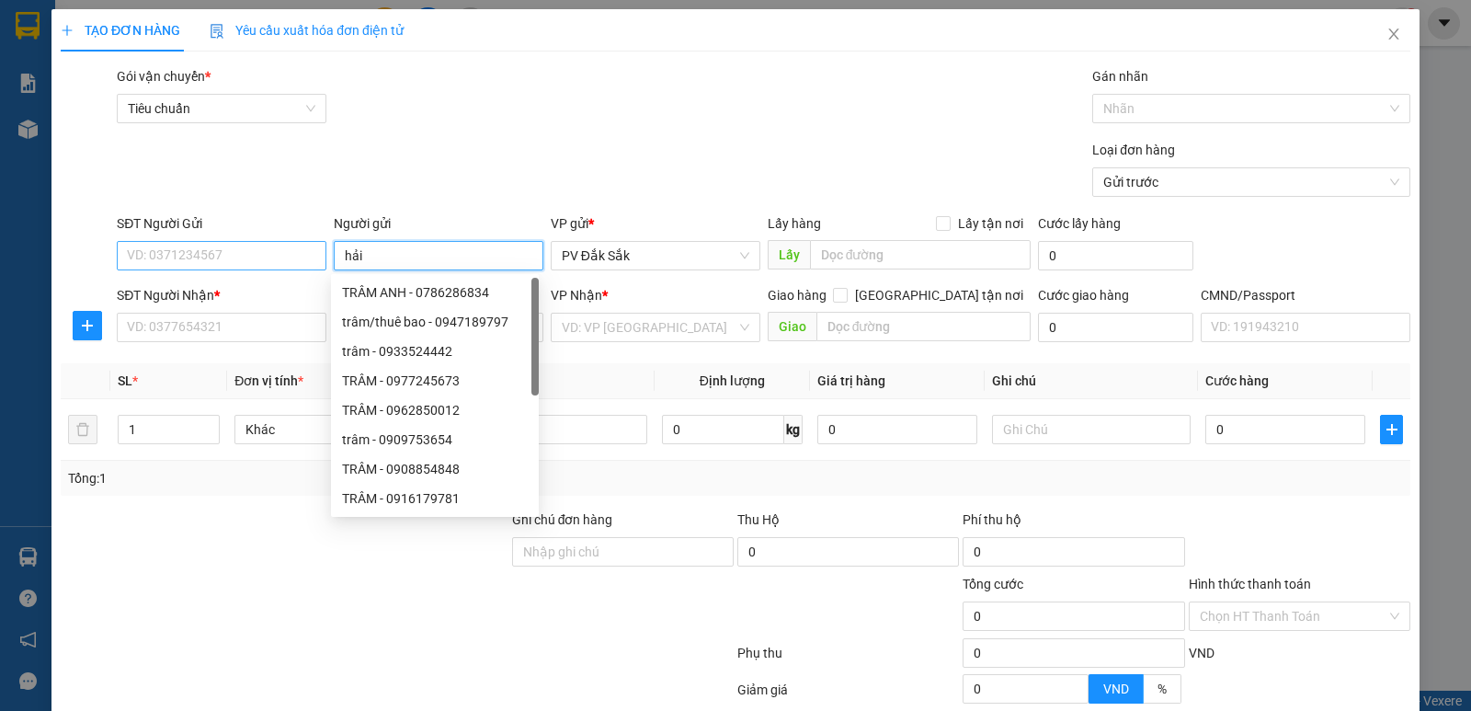
type input "hải"
click at [159, 257] on input "SĐT Người Gửi" at bounding box center [222, 255] width 210 height 29
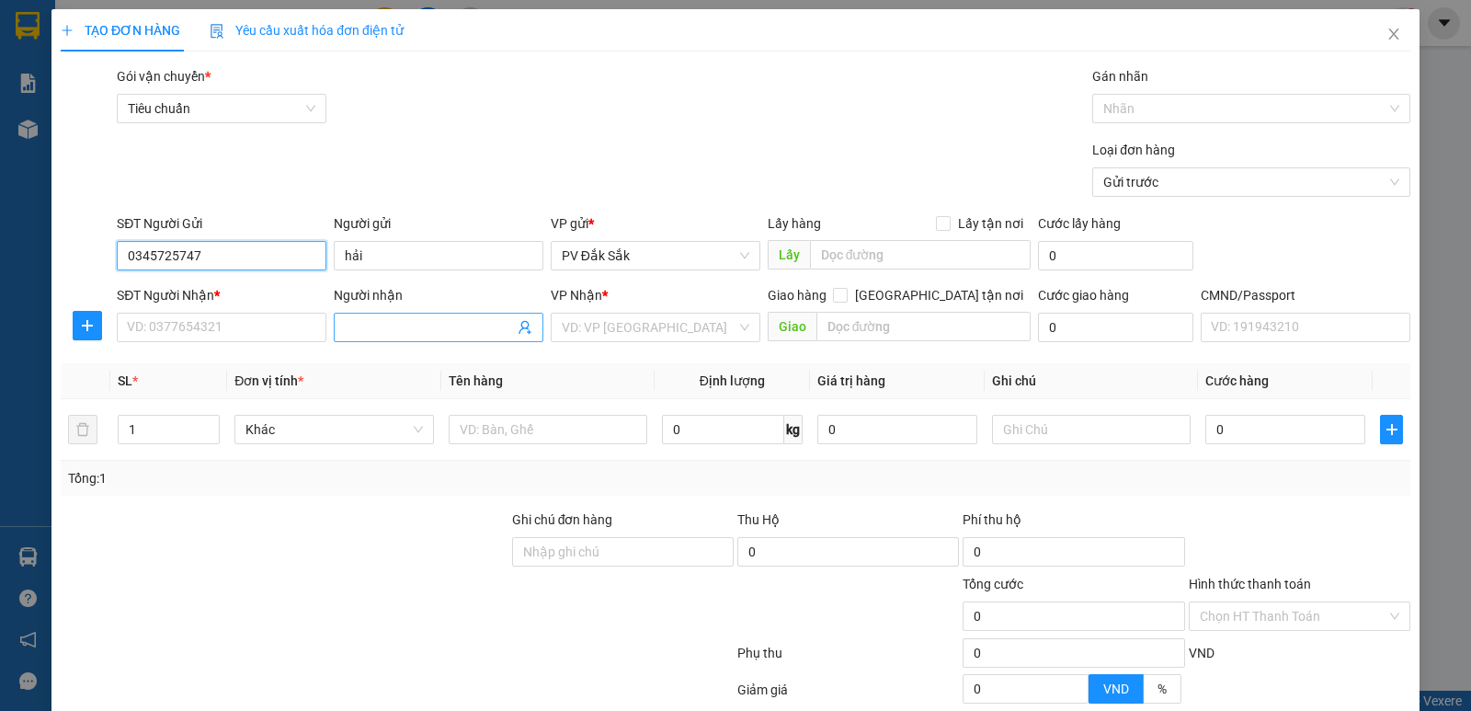
type input "0345725747"
click at [353, 329] on input "Người nhận" at bounding box center [429, 327] width 169 height 20
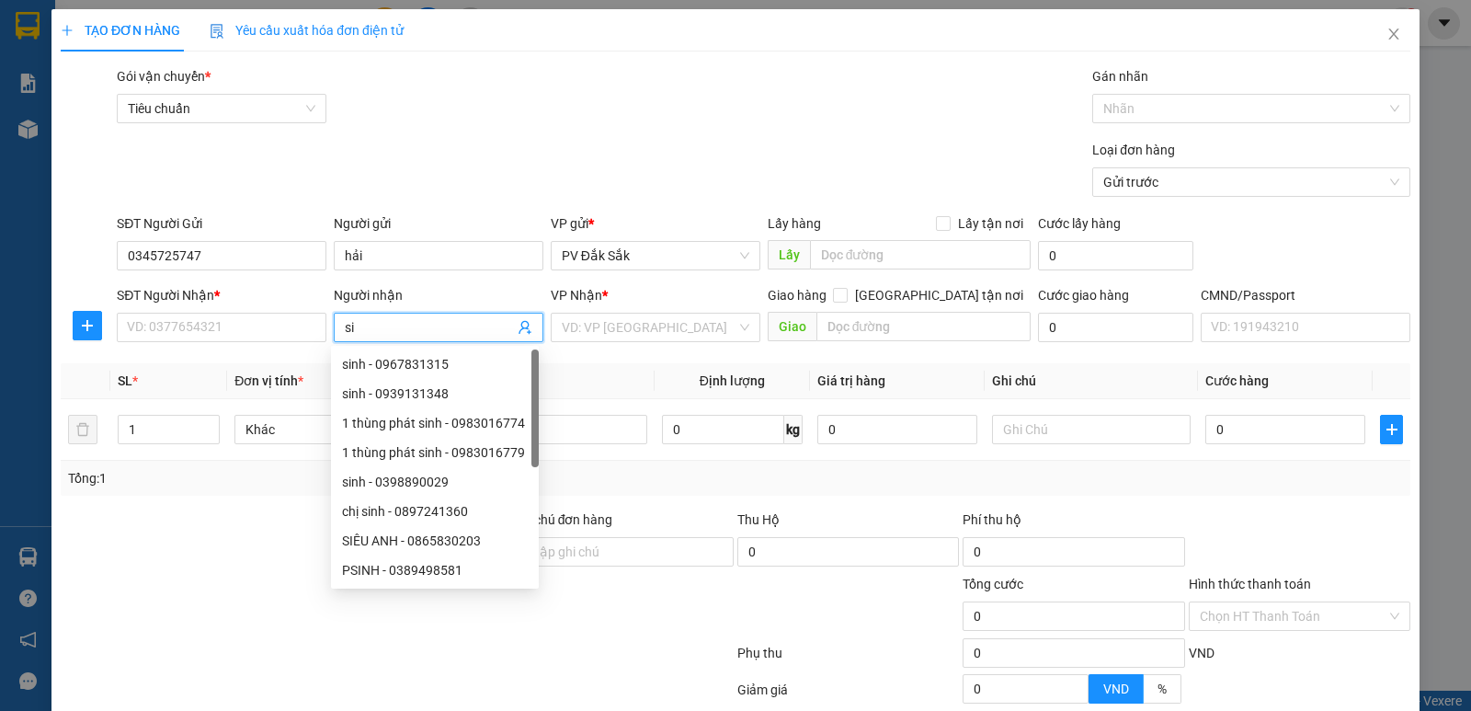
type input "s"
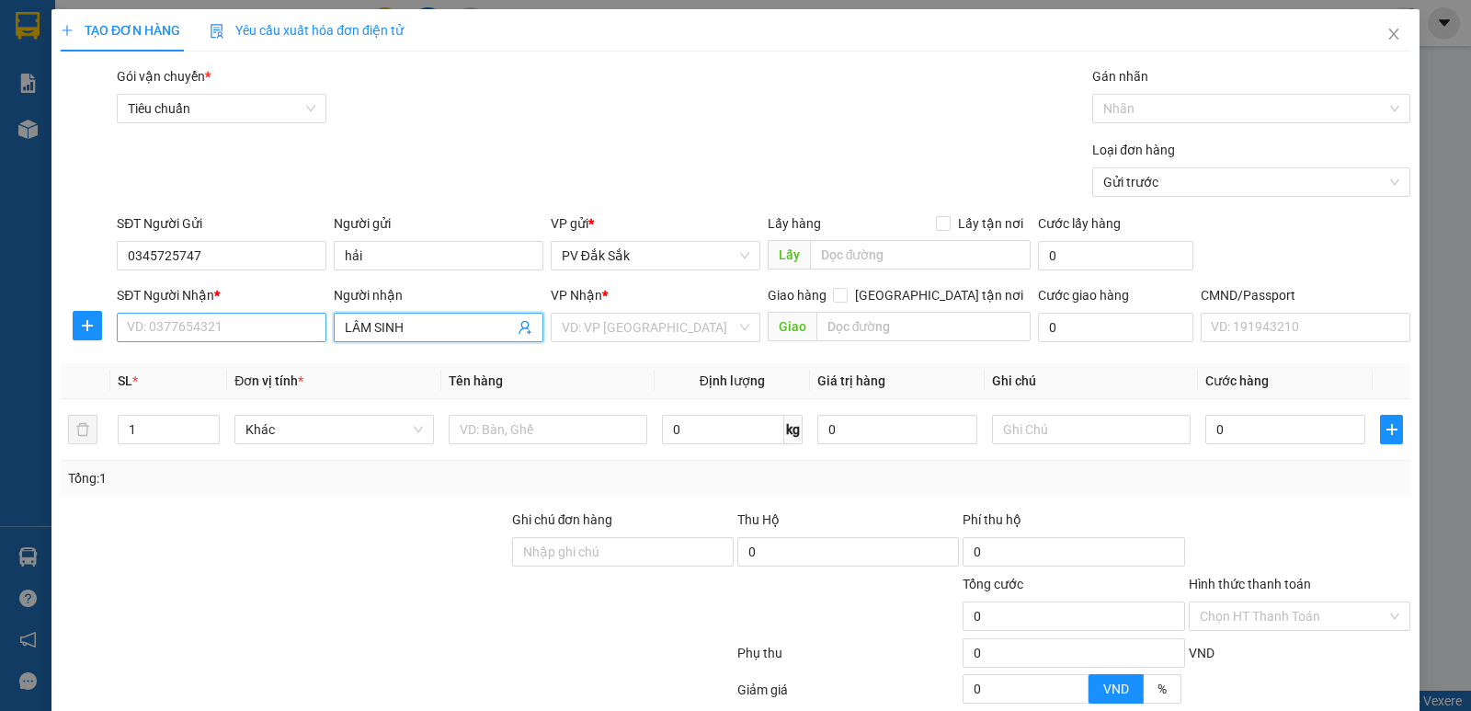
type input "LÂM SINH"
click at [142, 322] on input "SĐT Người Nhận *" at bounding box center [222, 327] width 210 height 29
type input "0987798273"
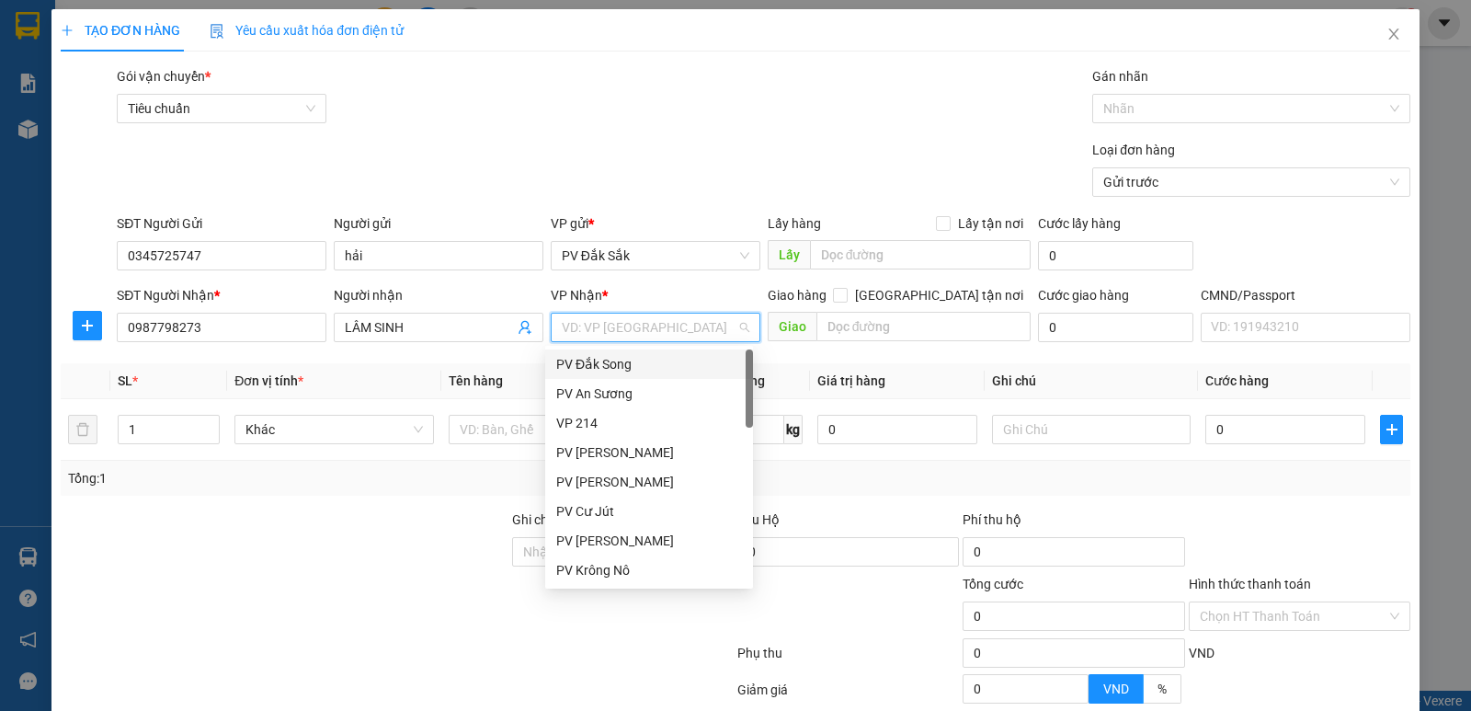
click at [590, 337] on input "search" at bounding box center [649, 328] width 175 height 28
click at [579, 427] on div "VP 214" at bounding box center [649, 423] width 186 height 20
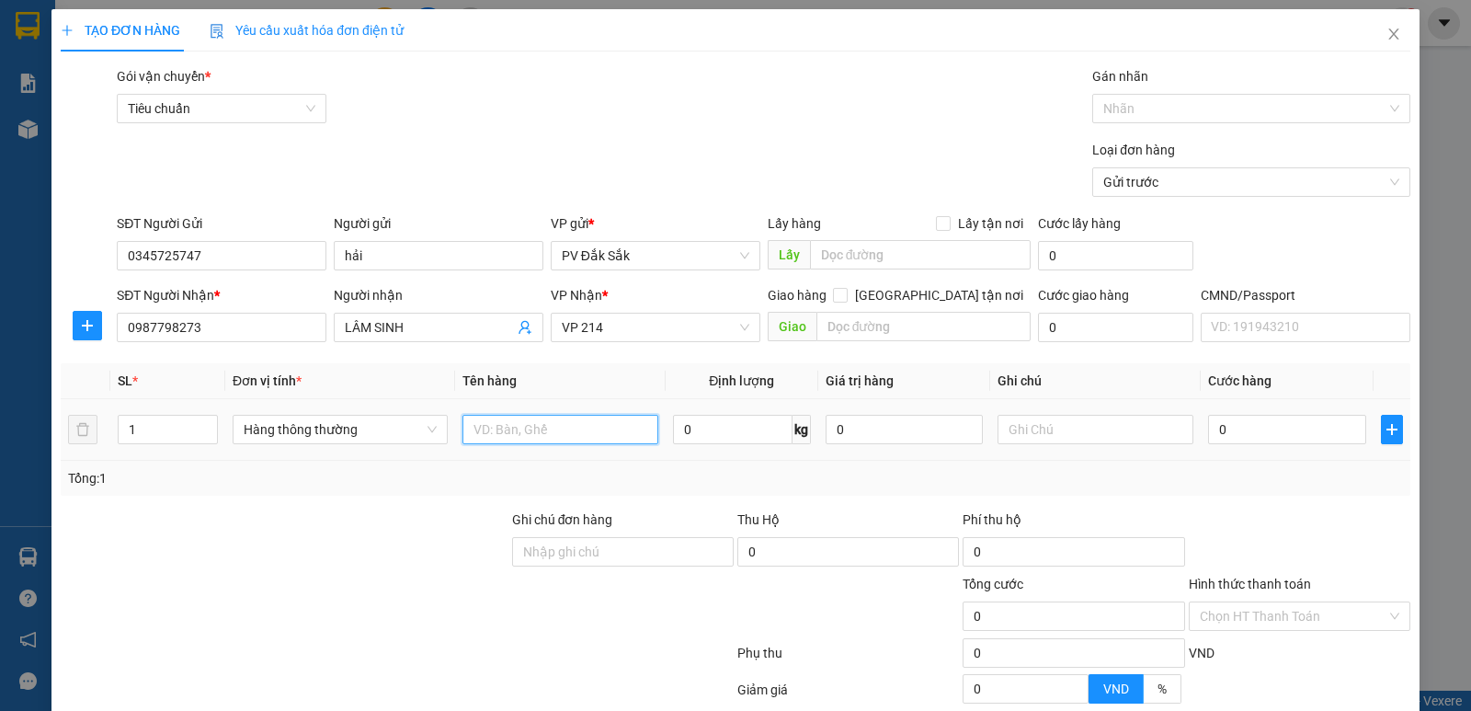
click at [495, 434] on input "text" at bounding box center [561, 429] width 196 height 29
type input "SR"
click at [1027, 418] on input "text" at bounding box center [1096, 429] width 196 height 29
type input "T"
click at [1213, 429] on input "0" at bounding box center [1286, 429] width 157 height 29
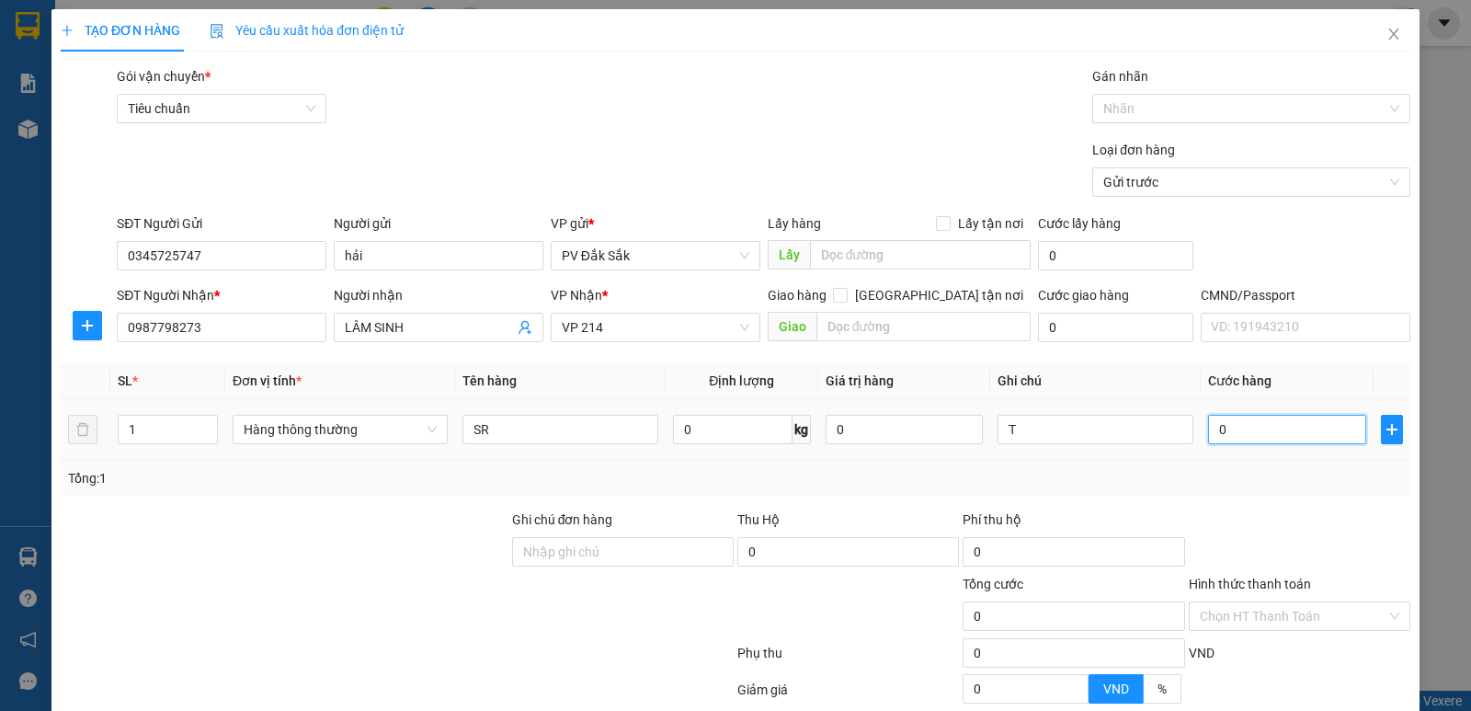
type input "5"
type input "50"
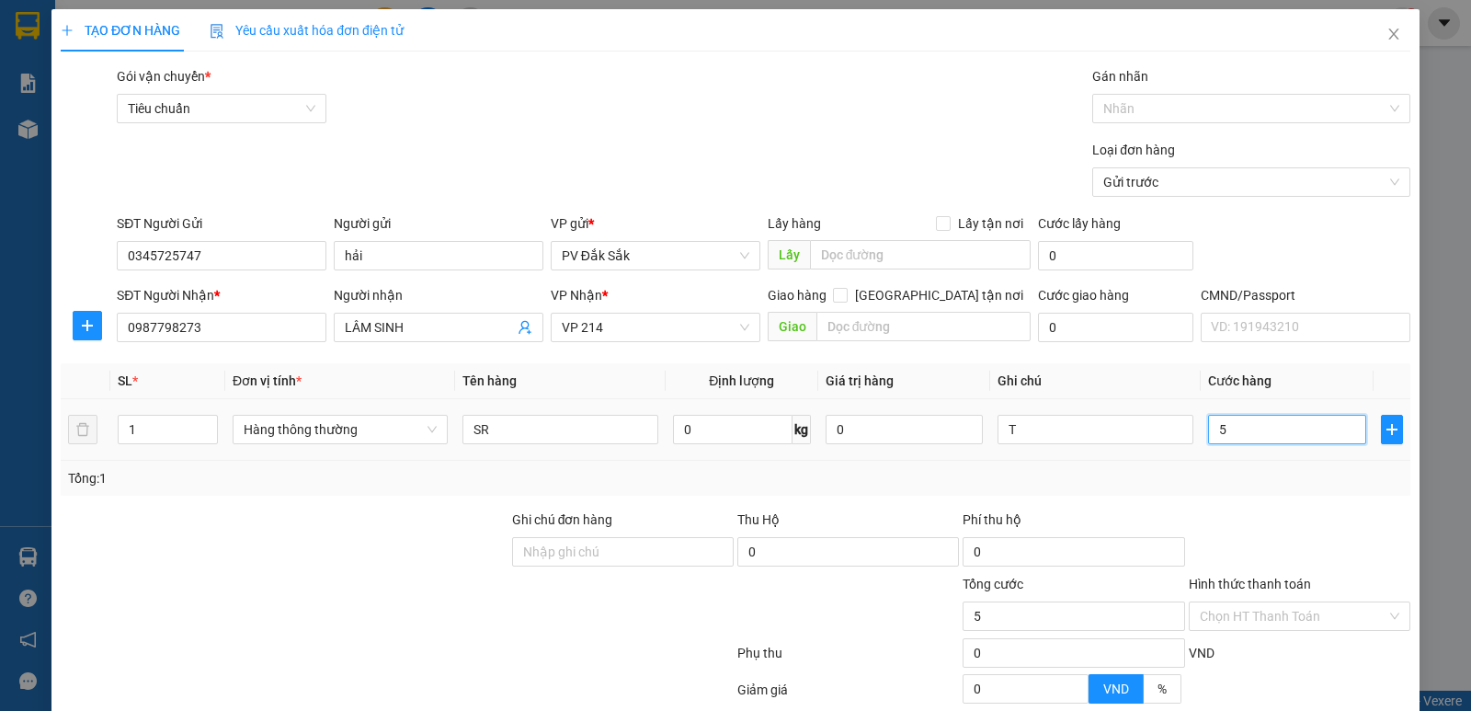
type input "50"
type input "500"
type input "5.000"
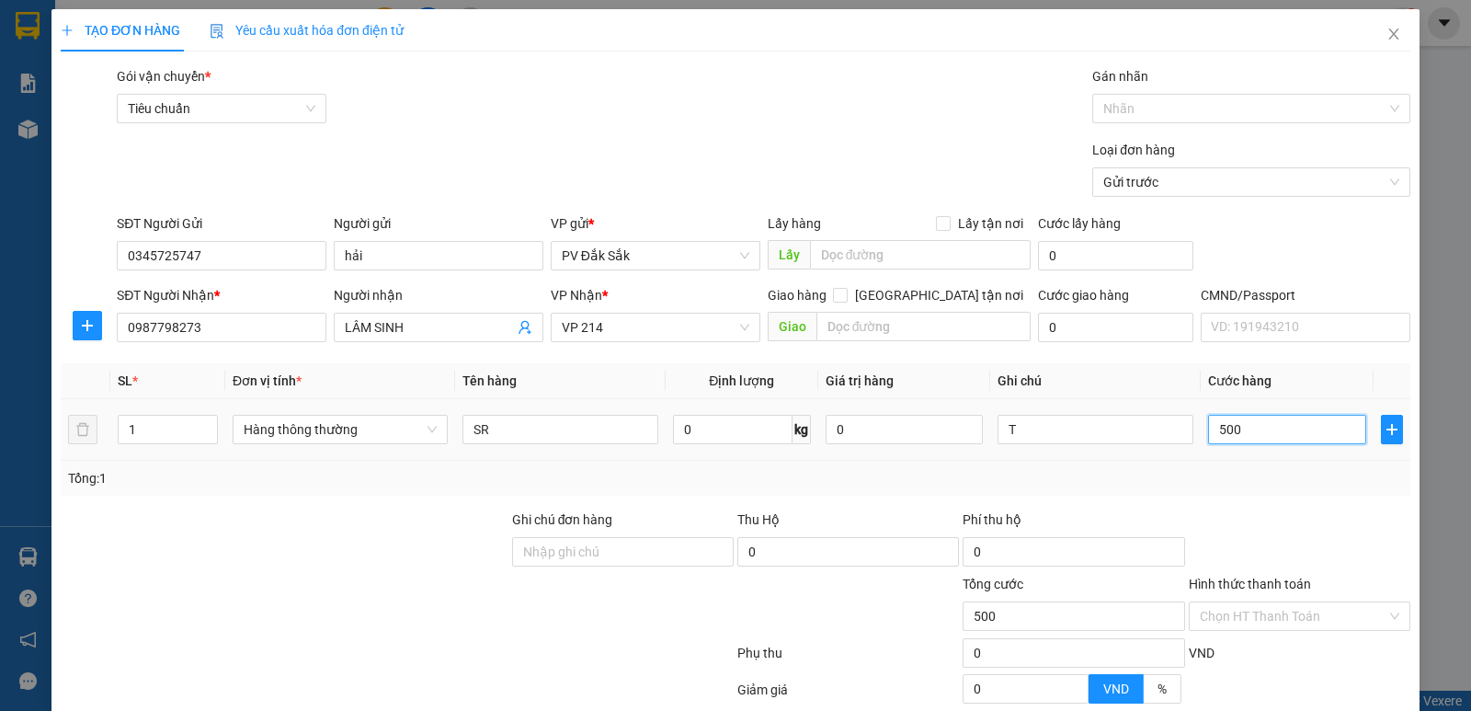
type input "5.000"
type input "50.000"
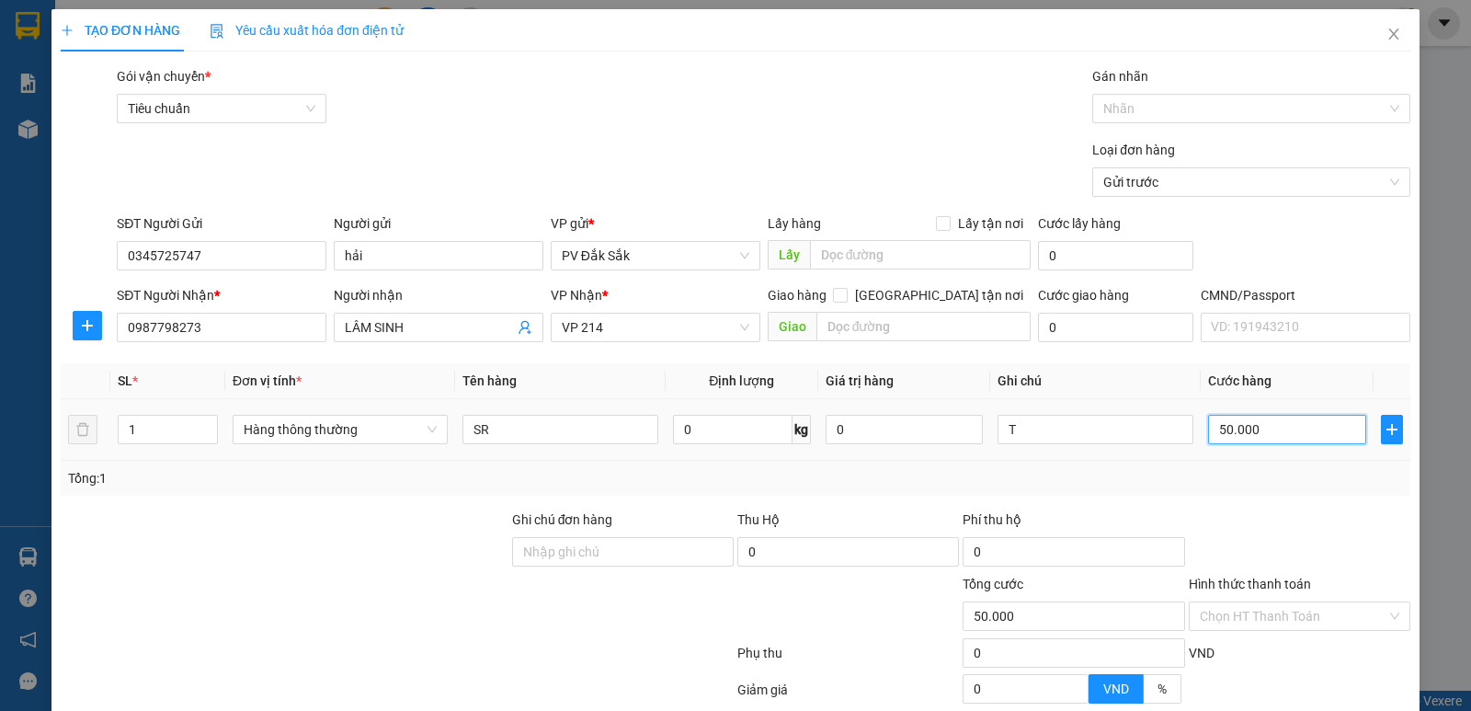
type input "500.000"
type input "50.000"
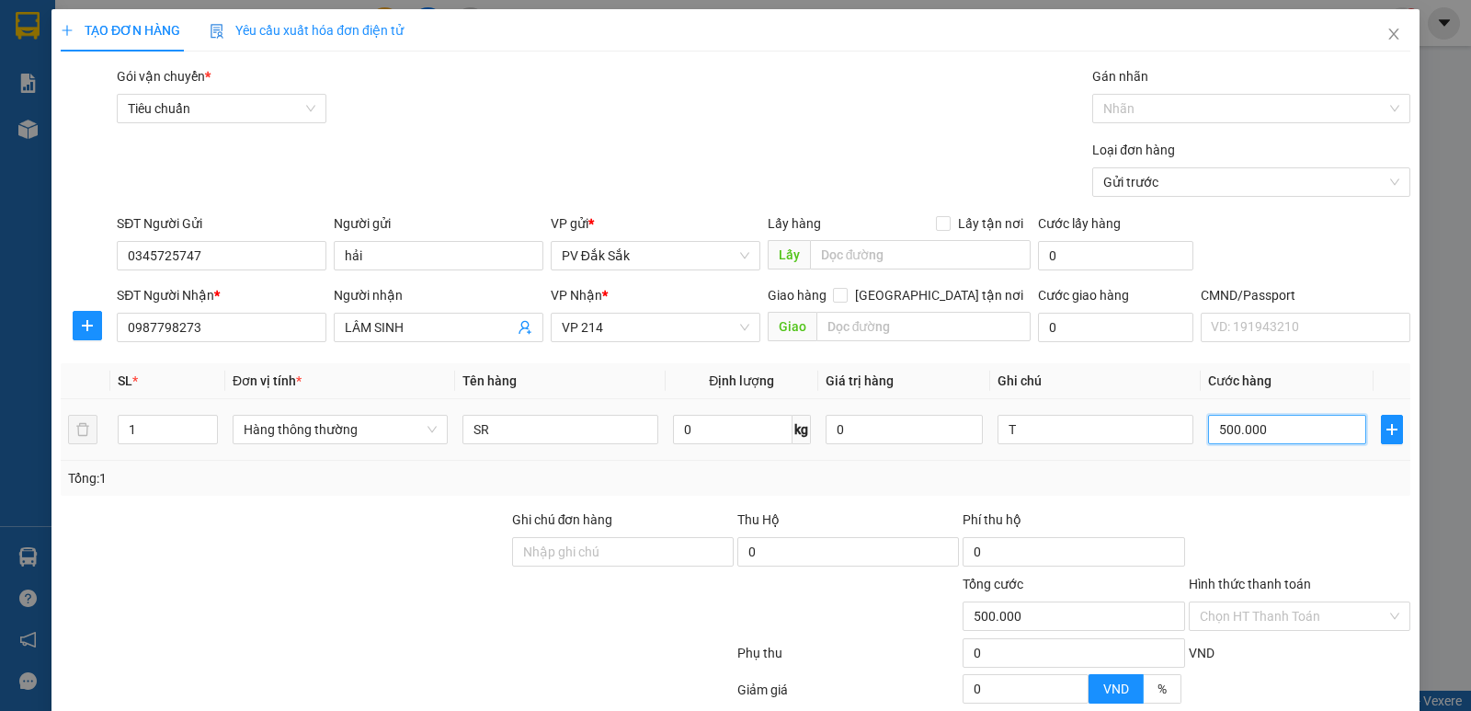
type input "50.000"
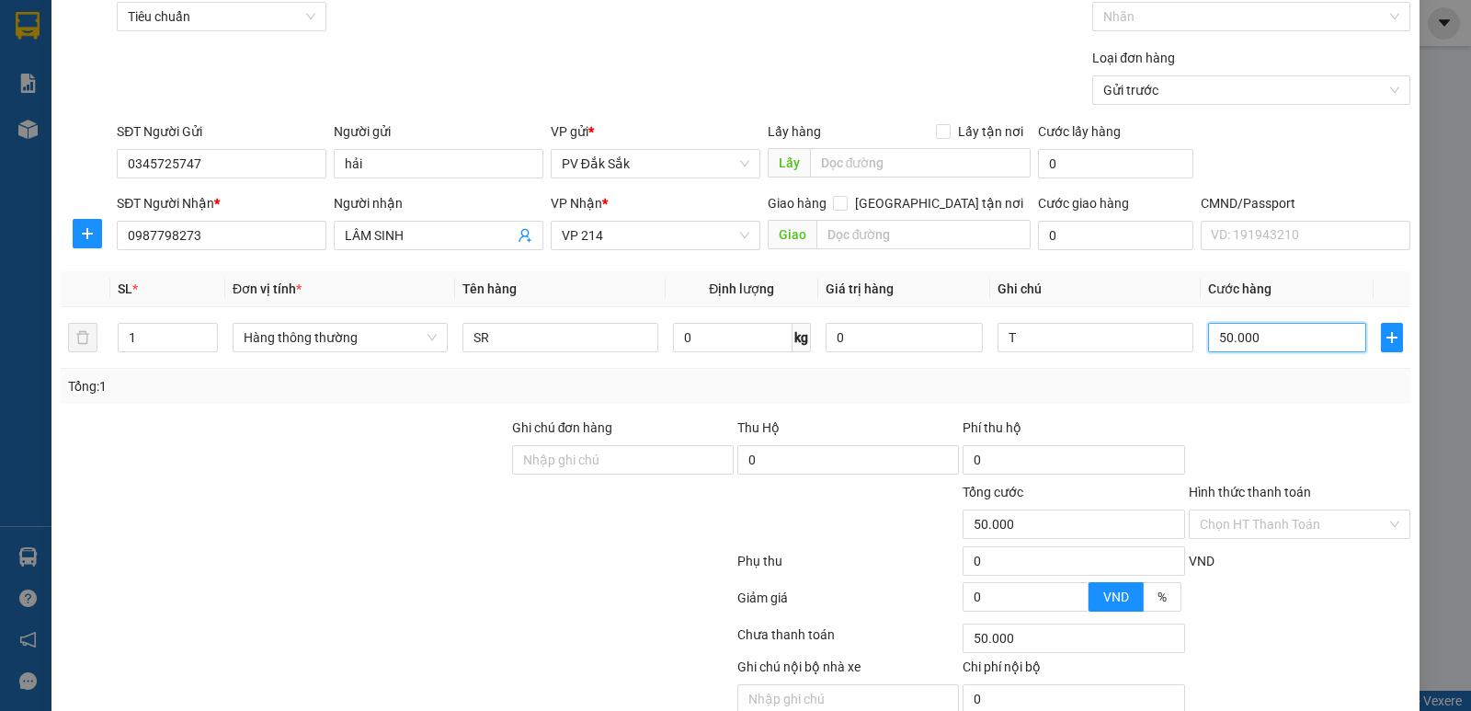
scroll to position [174, 0]
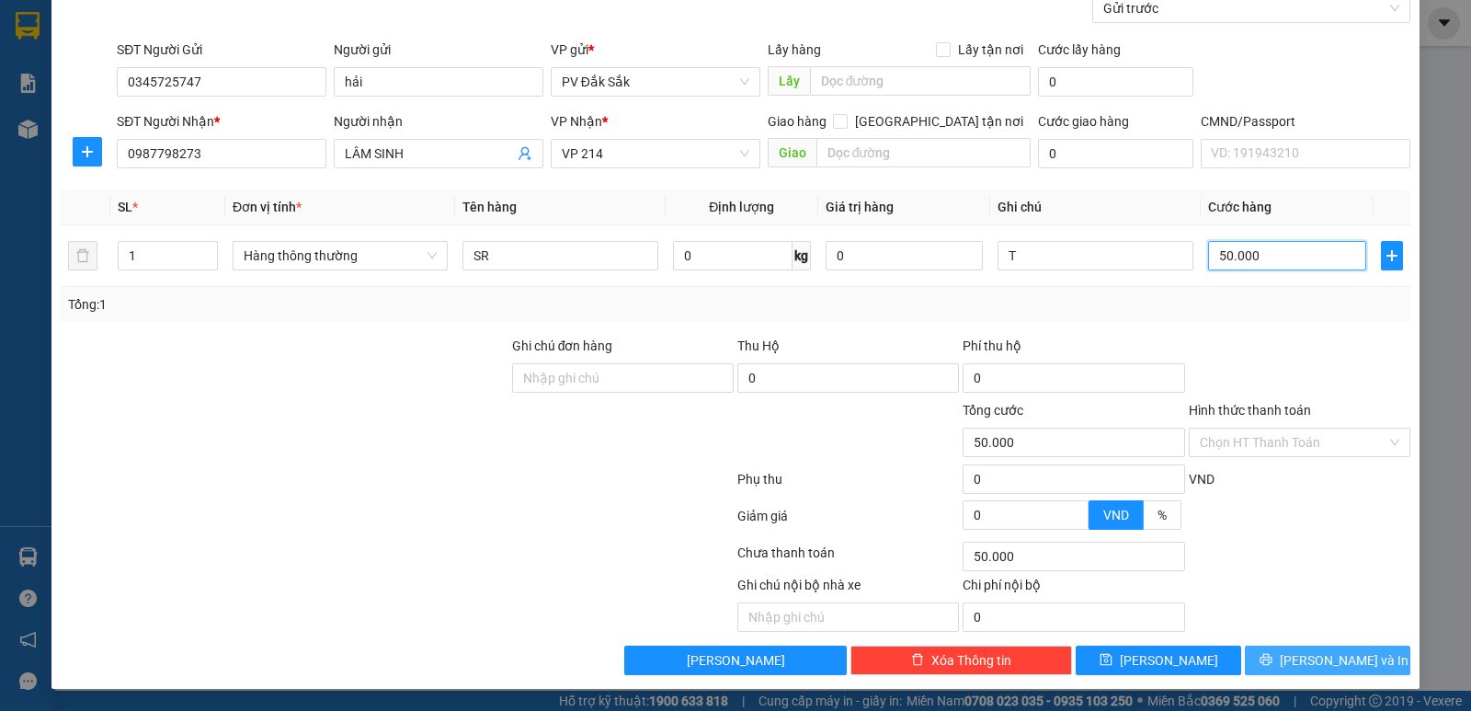
type input "50.000"
click at [1327, 665] on span "Lưu và In" at bounding box center [1344, 660] width 129 height 20
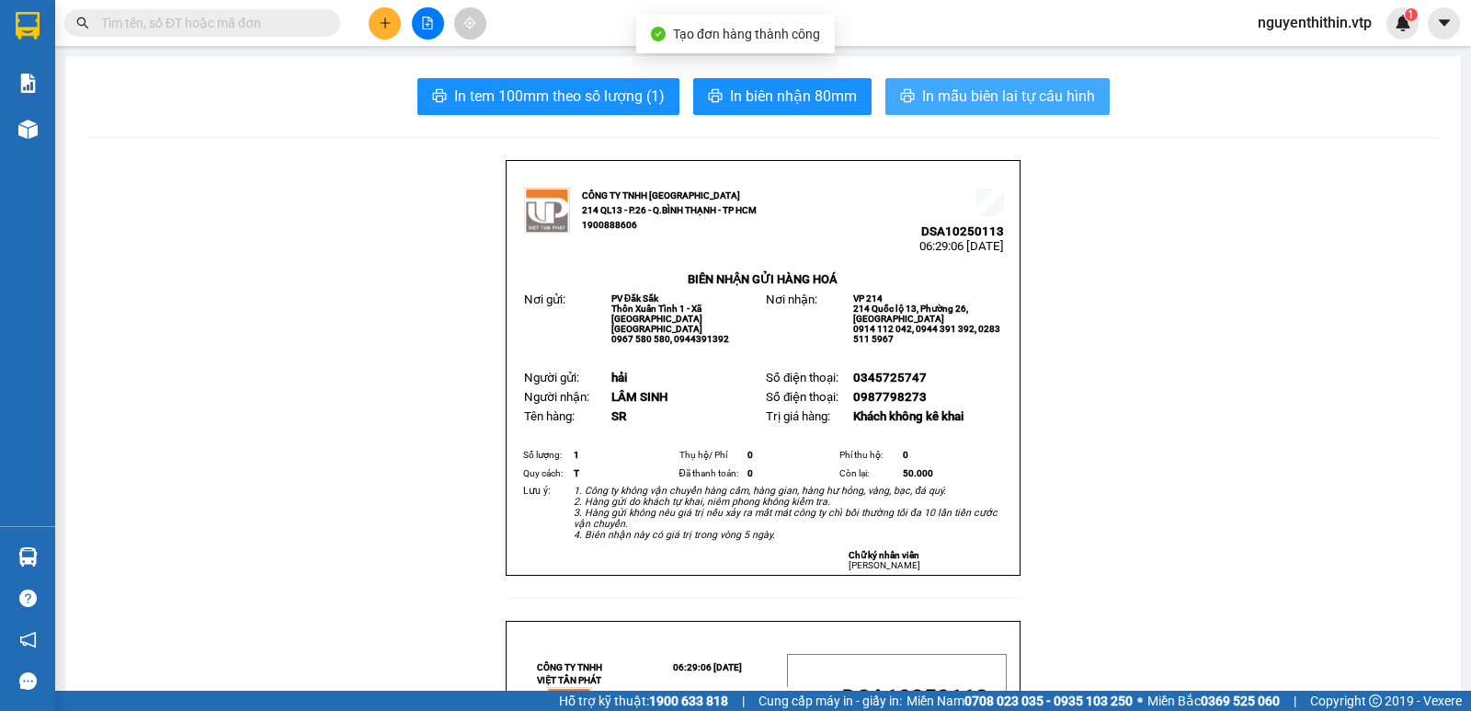
click at [1004, 96] on span "In mẫu biên lai tự cấu hình" at bounding box center [1008, 96] width 173 height 23
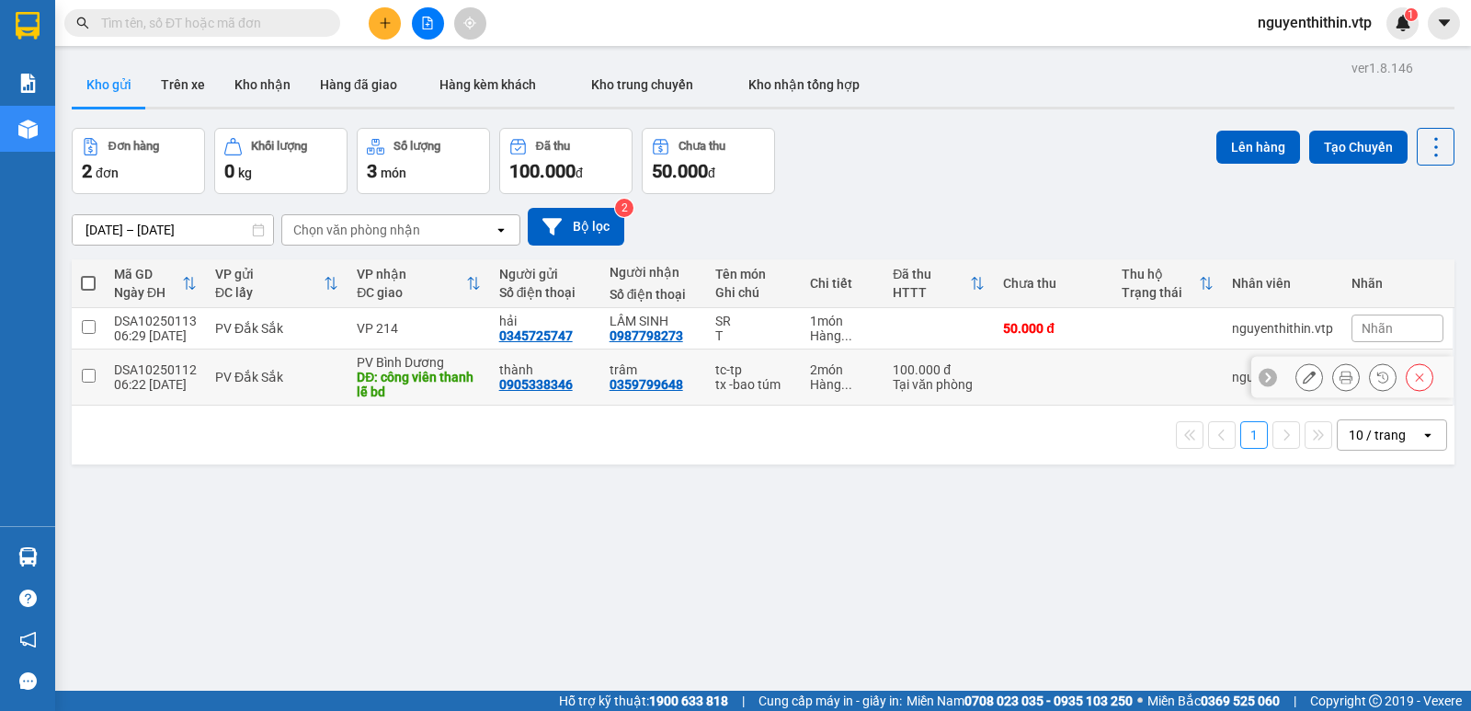
click at [86, 378] on input "checkbox" at bounding box center [89, 376] width 14 height 14
checkbox input "true"
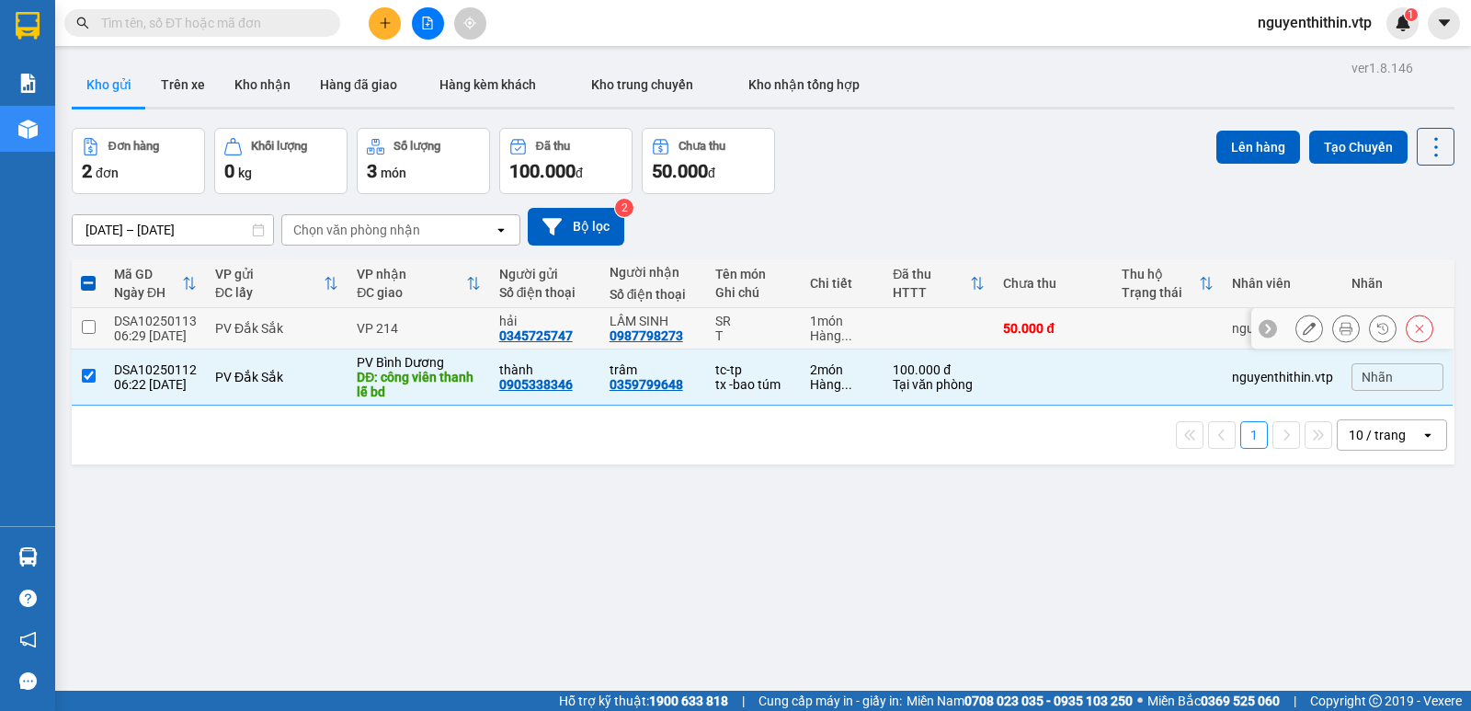
click at [89, 325] on input "checkbox" at bounding box center [89, 327] width 14 height 14
checkbox input "true"
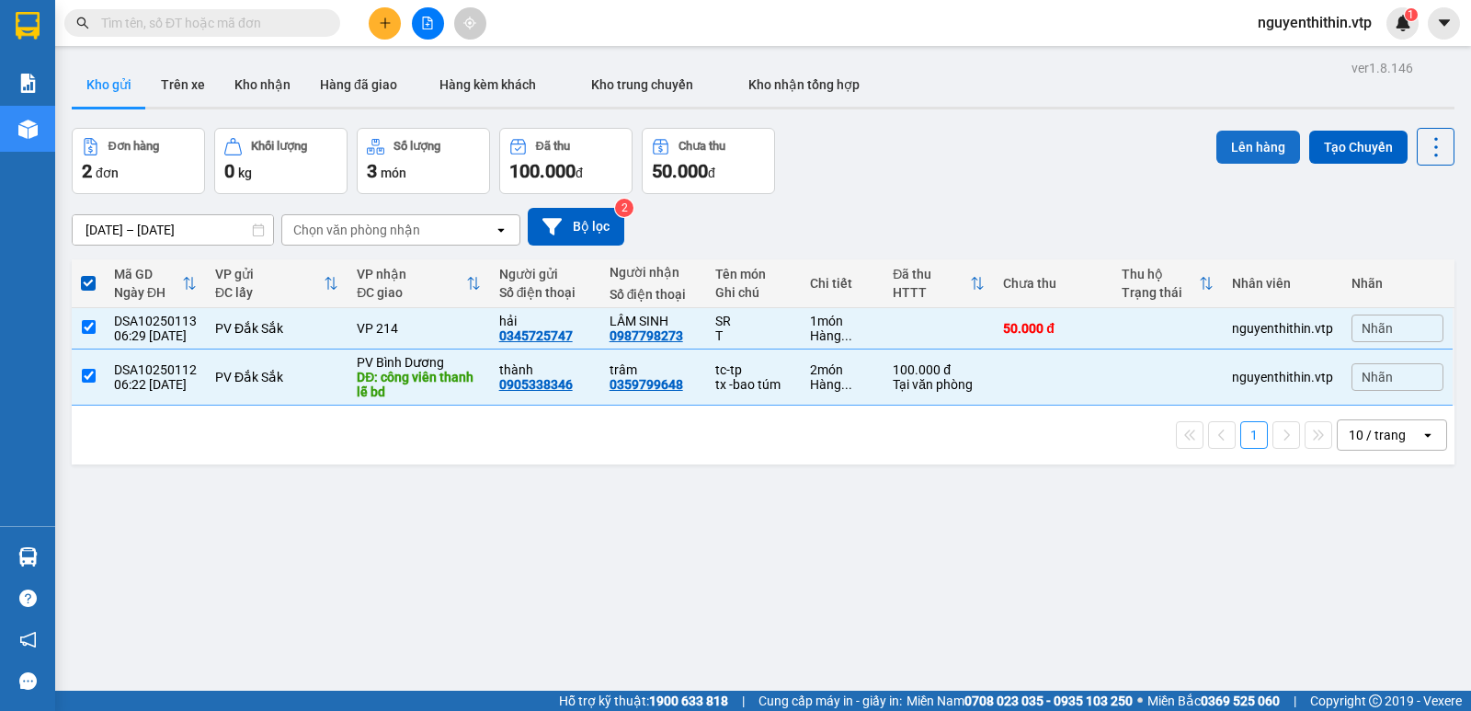
click at [1248, 144] on button "Lên hàng" at bounding box center [1259, 147] width 84 height 33
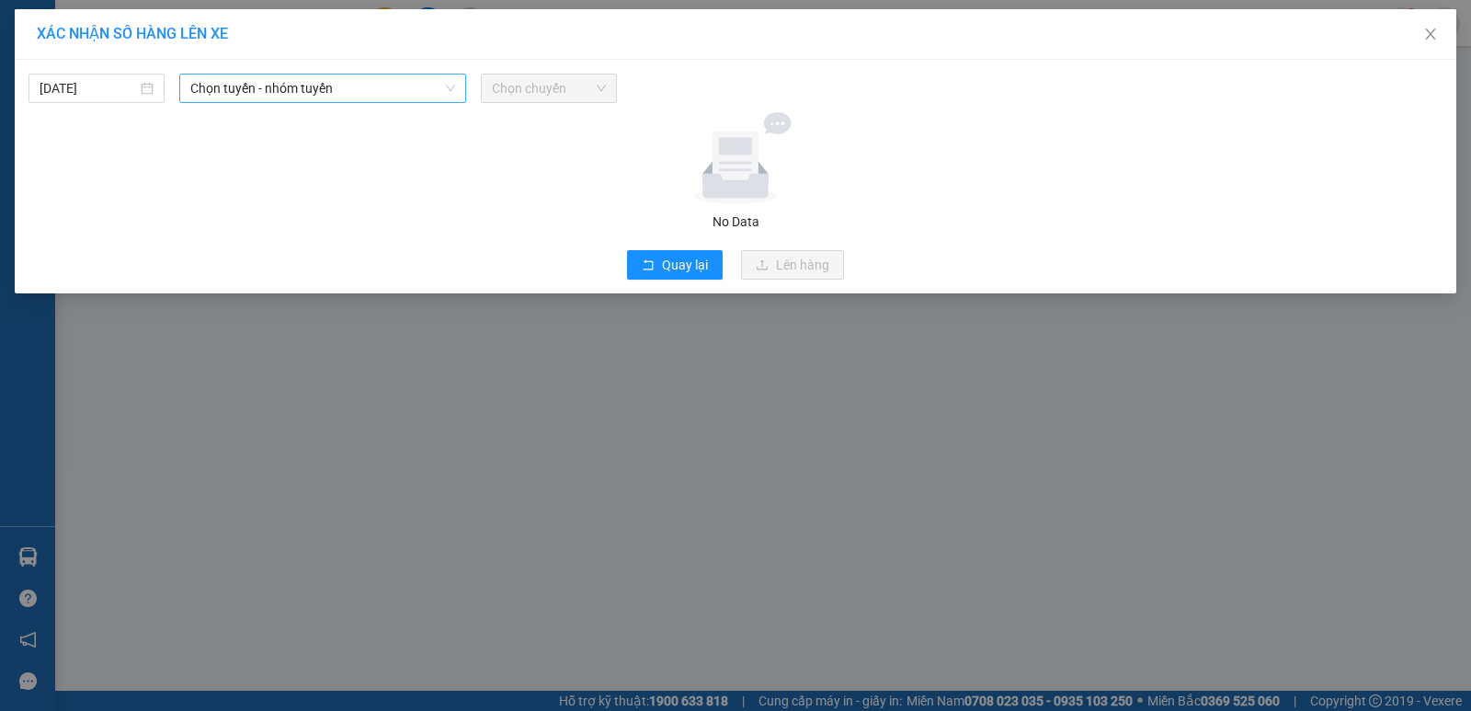
click at [279, 95] on span "Chọn tuyến - nhóm tuyến" at bounding box center [322, 88] width 265 height 28
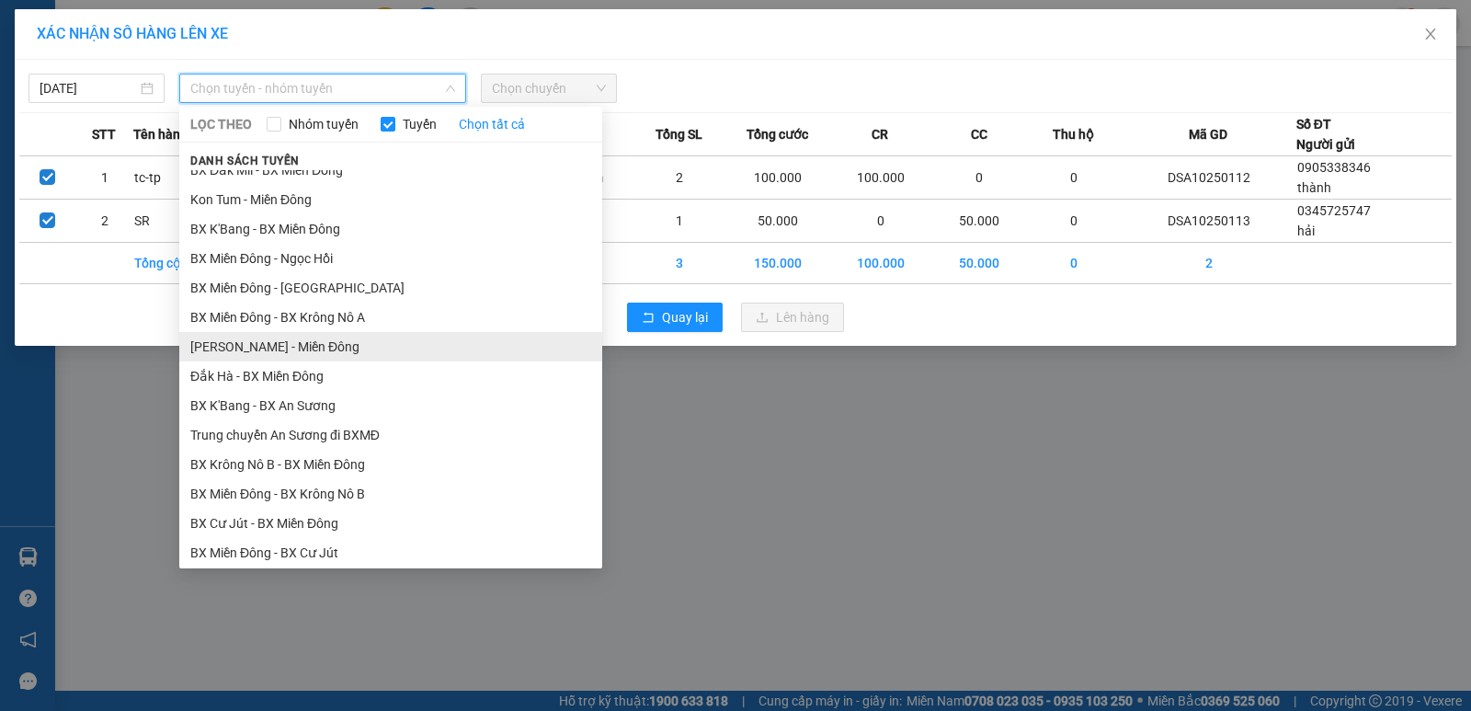
scroll to position [460, 0]
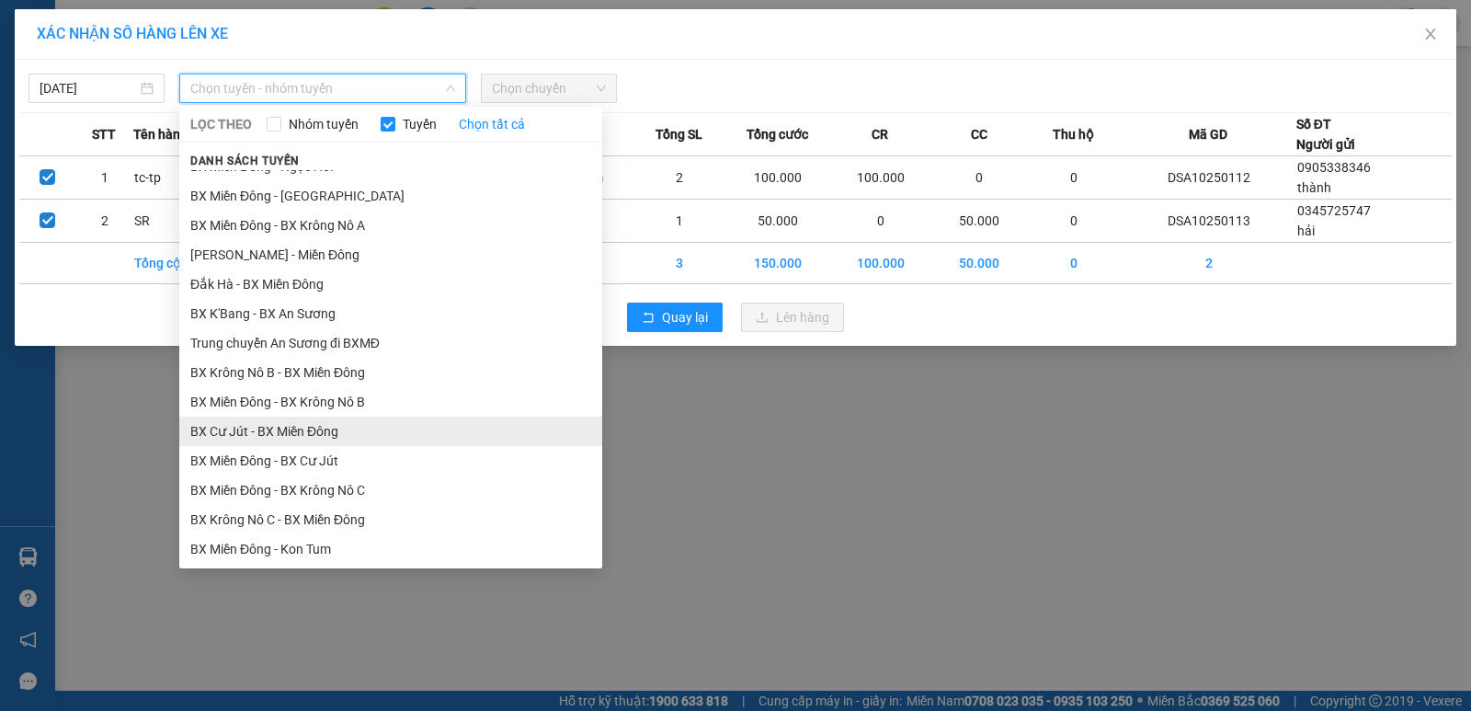
click at [269, 431] on li "BX Cư Jút - BX Miền Đông" at bounding box center [390, 431] width 423 height 29
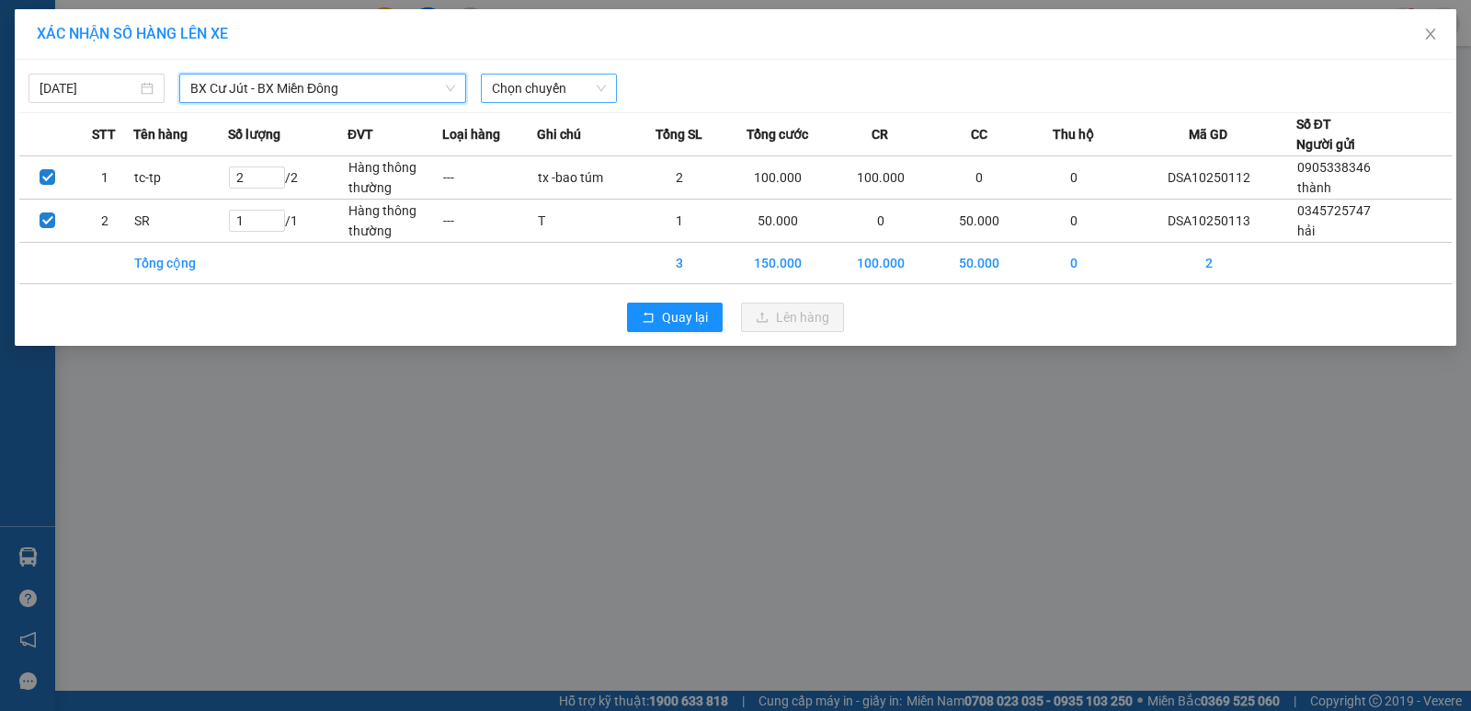
click at [552, 93] on span "Chọn chuyến" at bounding box center [549, 88] width 114 height 28
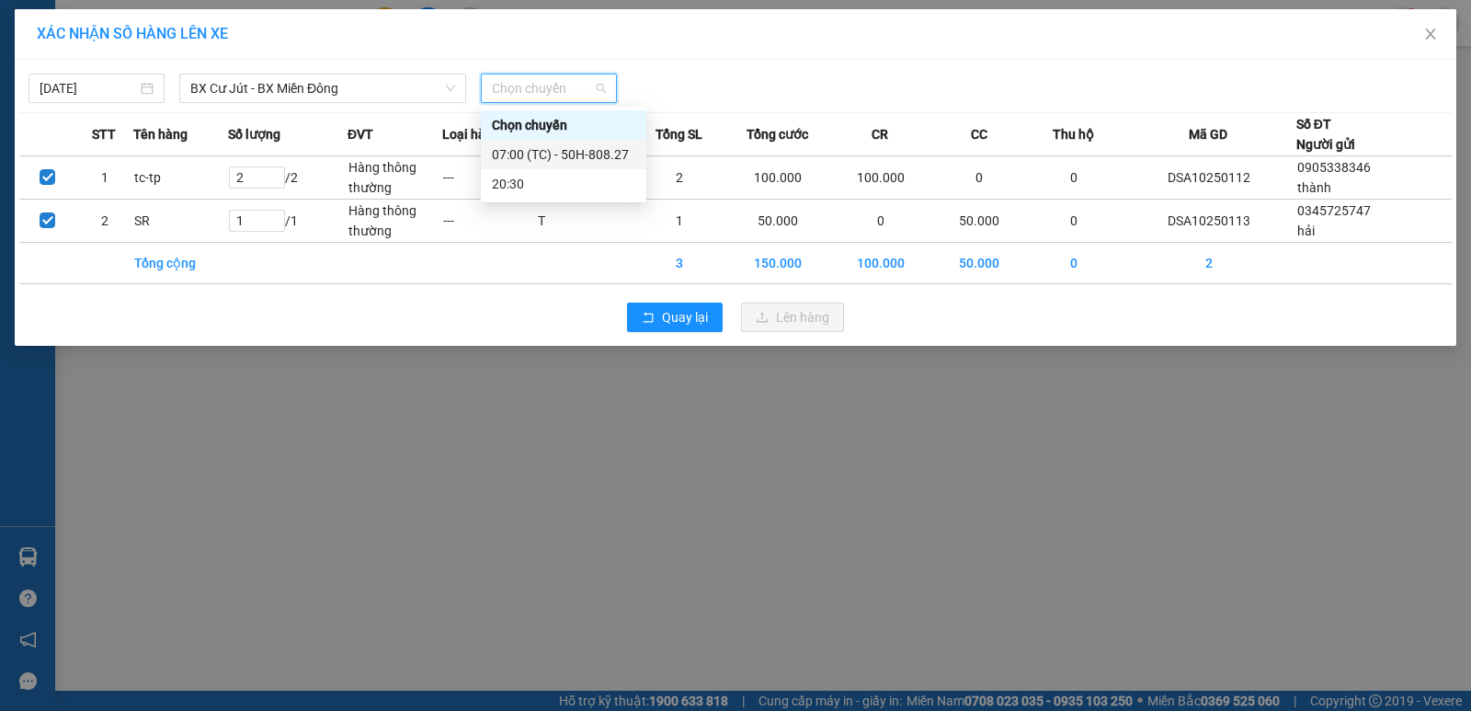
click at [583, 156] on div "07:00 (TC) - 50H-808.27" at bounding box center [563, 154] width 143 height 20
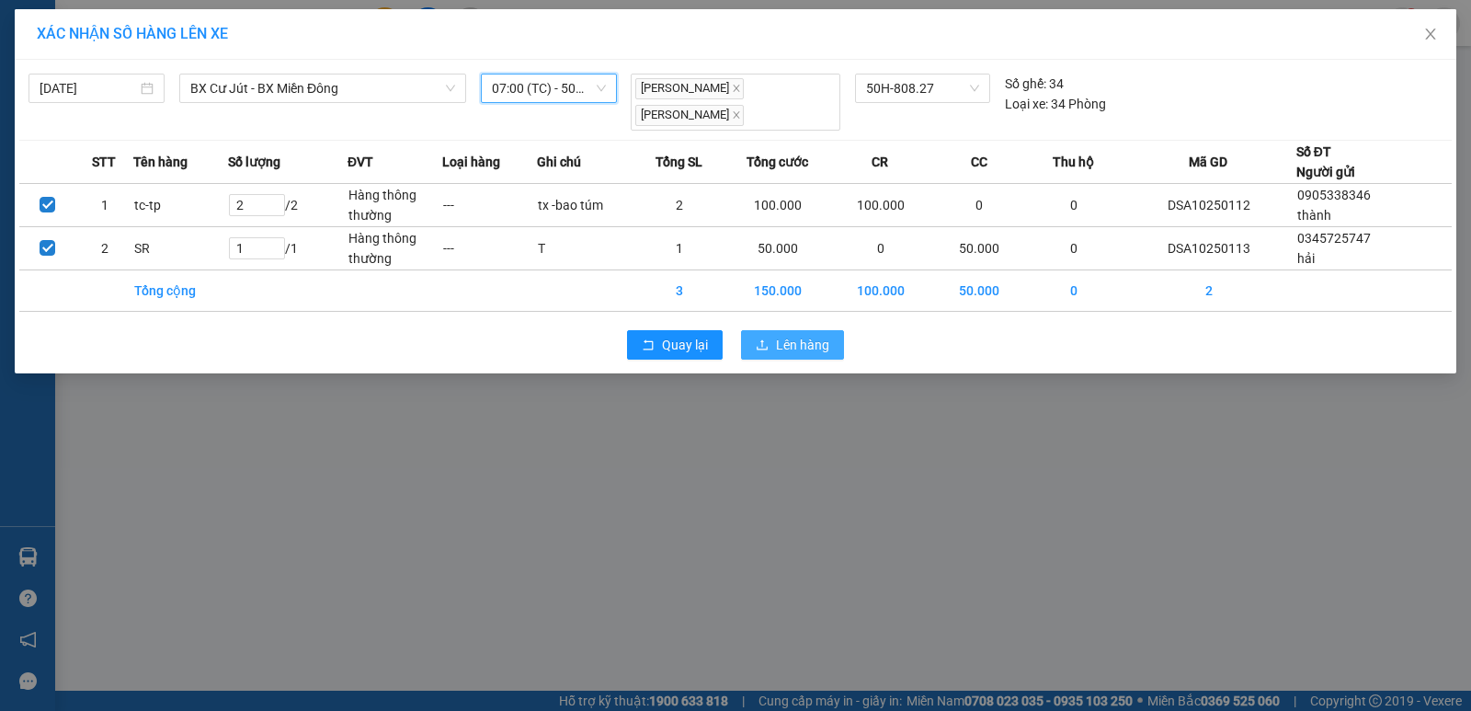
click at [783, 343] on span "Lên hàng" at bounding box center [802, 345] width 53 height 20
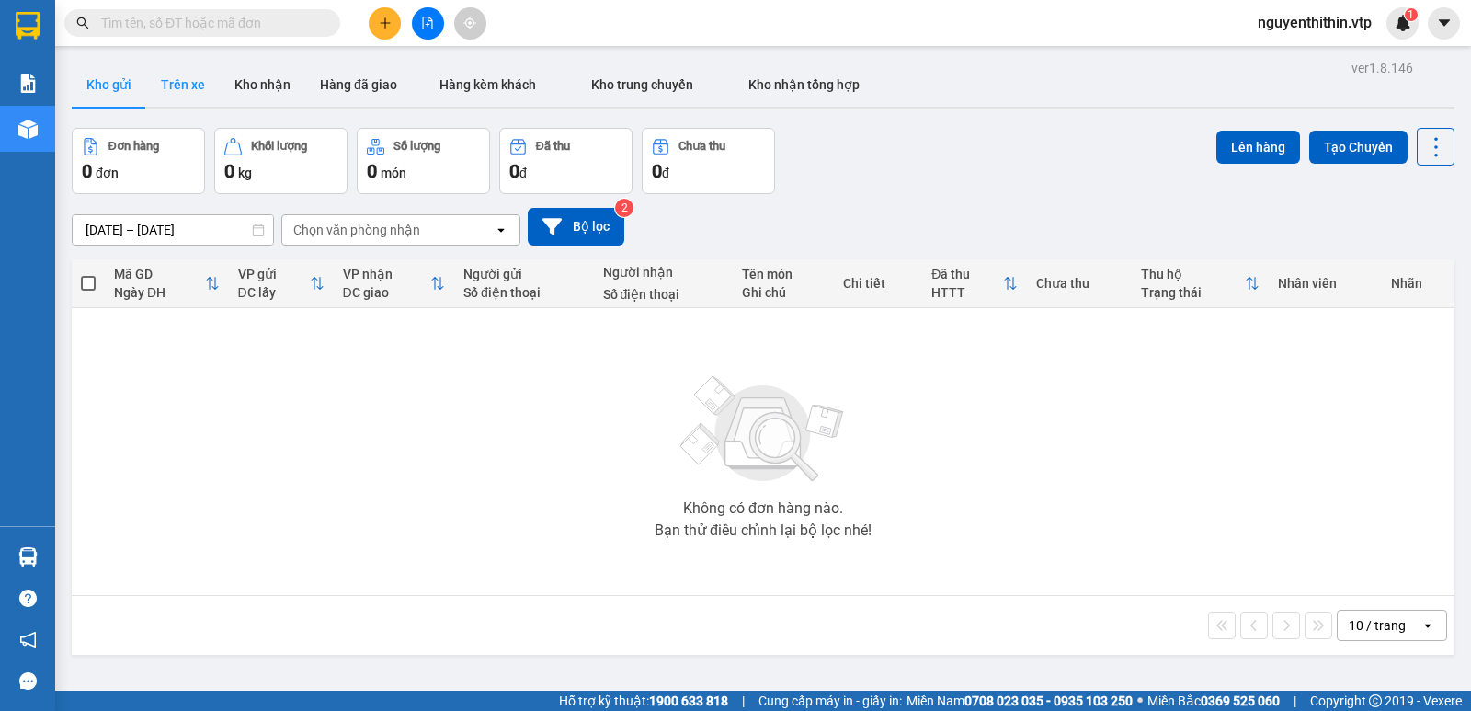
click at [189, 86] on button "Trên xe" at bounding box center [183, 85] width 74 height 44
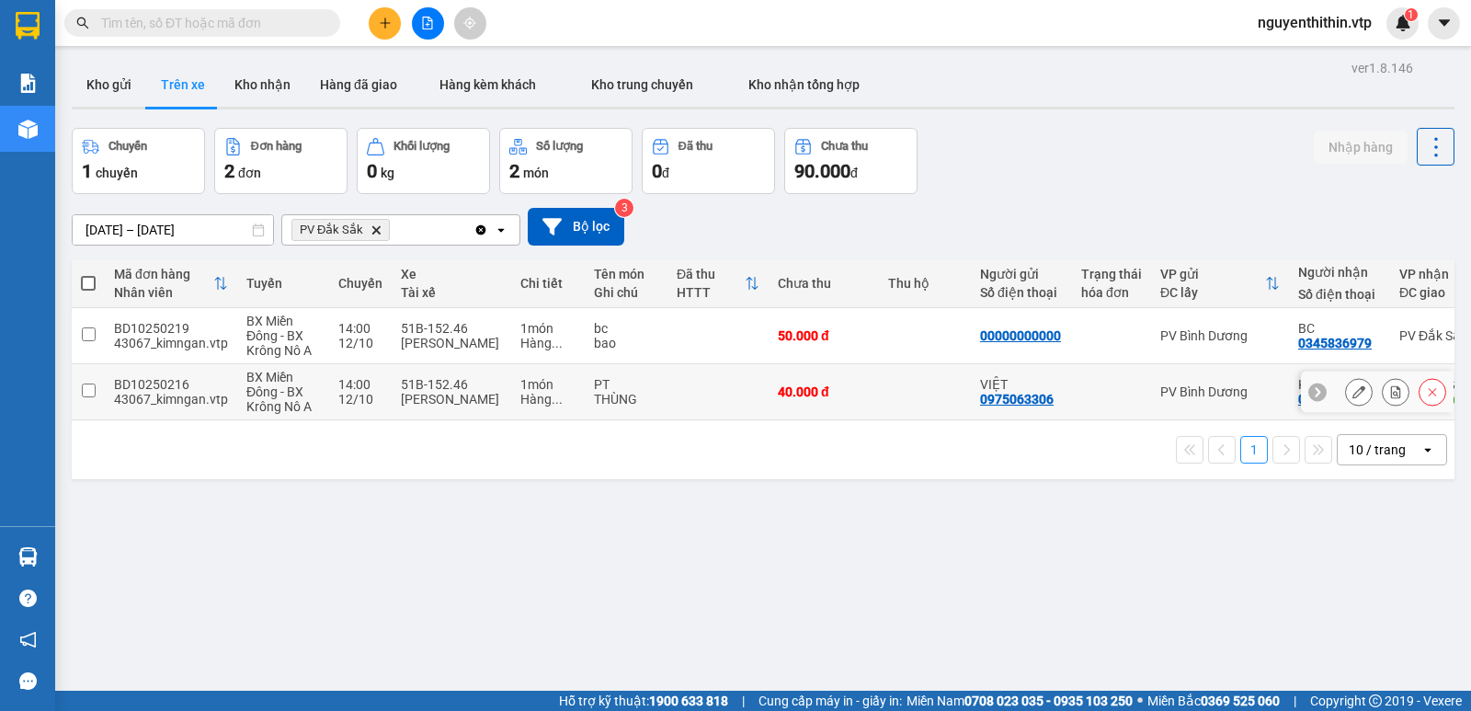
click at [92, 390] on input "checkbox" at bounding box center [89, 390] width 14 height 14
checkbox input "true"
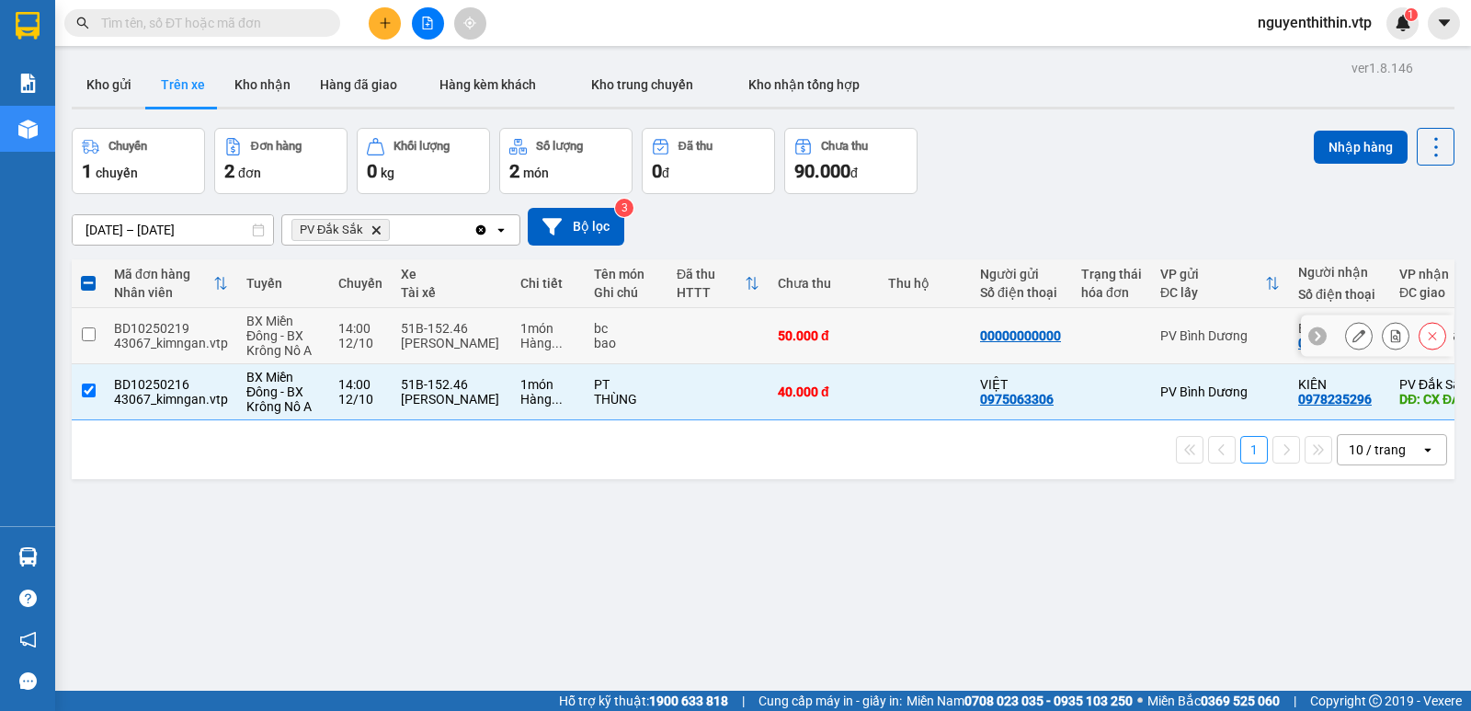
click at [90, 341] on td at bounding box center [88, 336] width 33 height 56
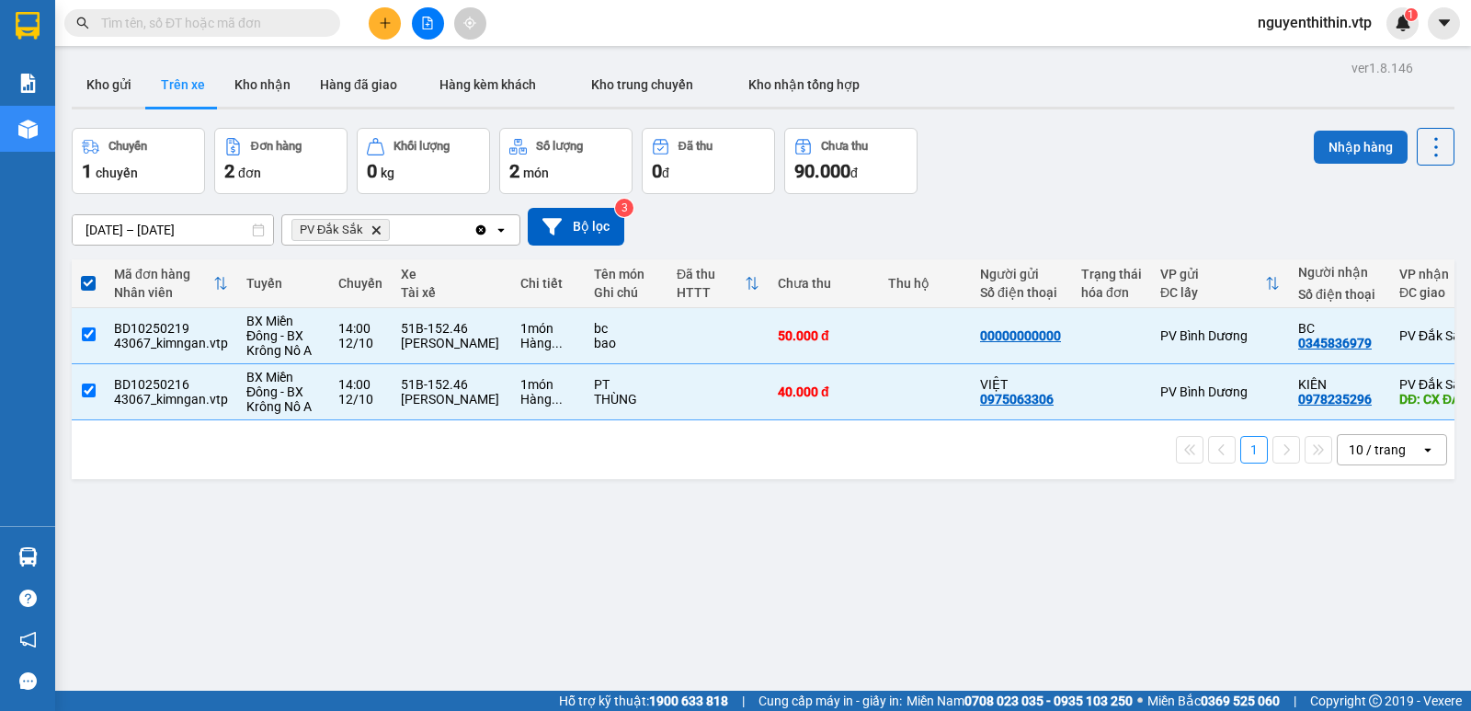
click at [1334, 146] on button "Nhập hàng" at bounding box center [1361, 147] width 94 height 33
checkbox input "false"
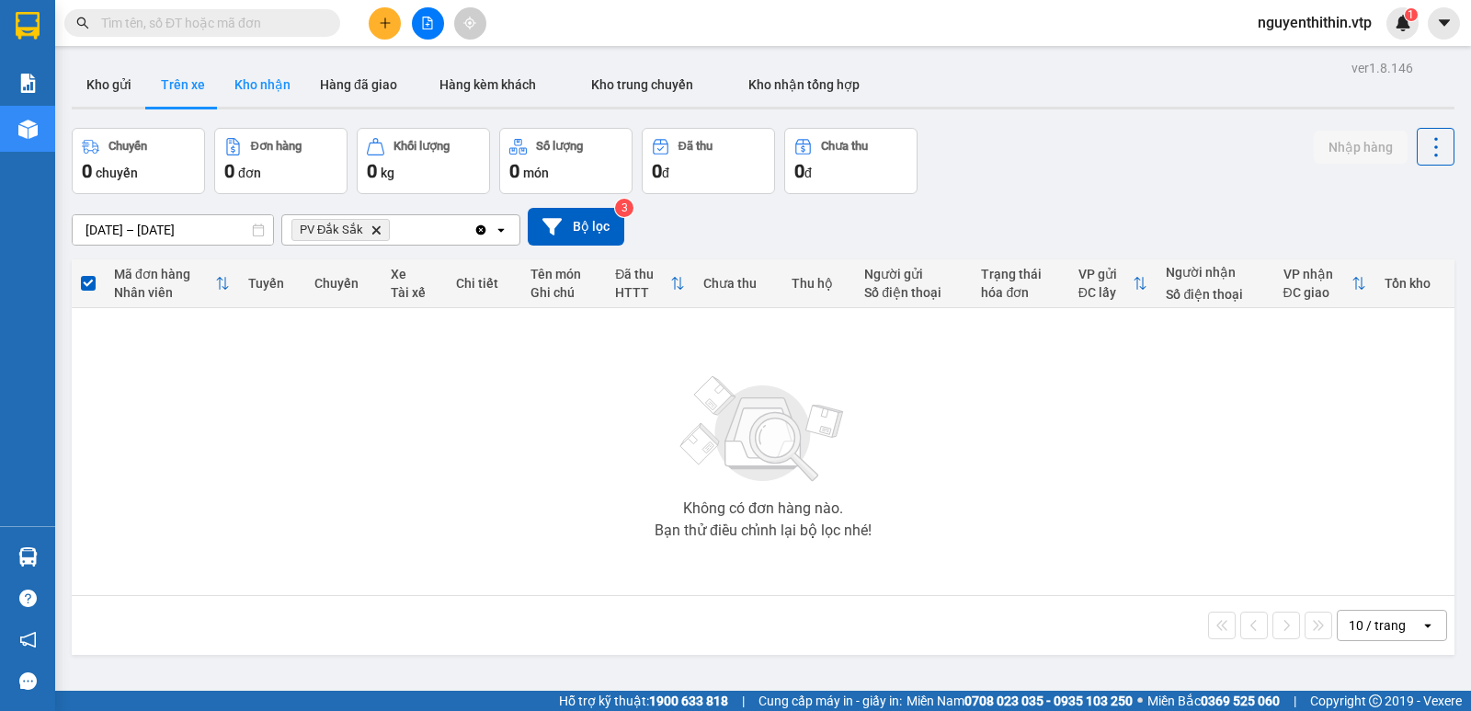
click at [260, 83] on button "Kho nhận" at bounding box center [263, 85] width 86 height 44
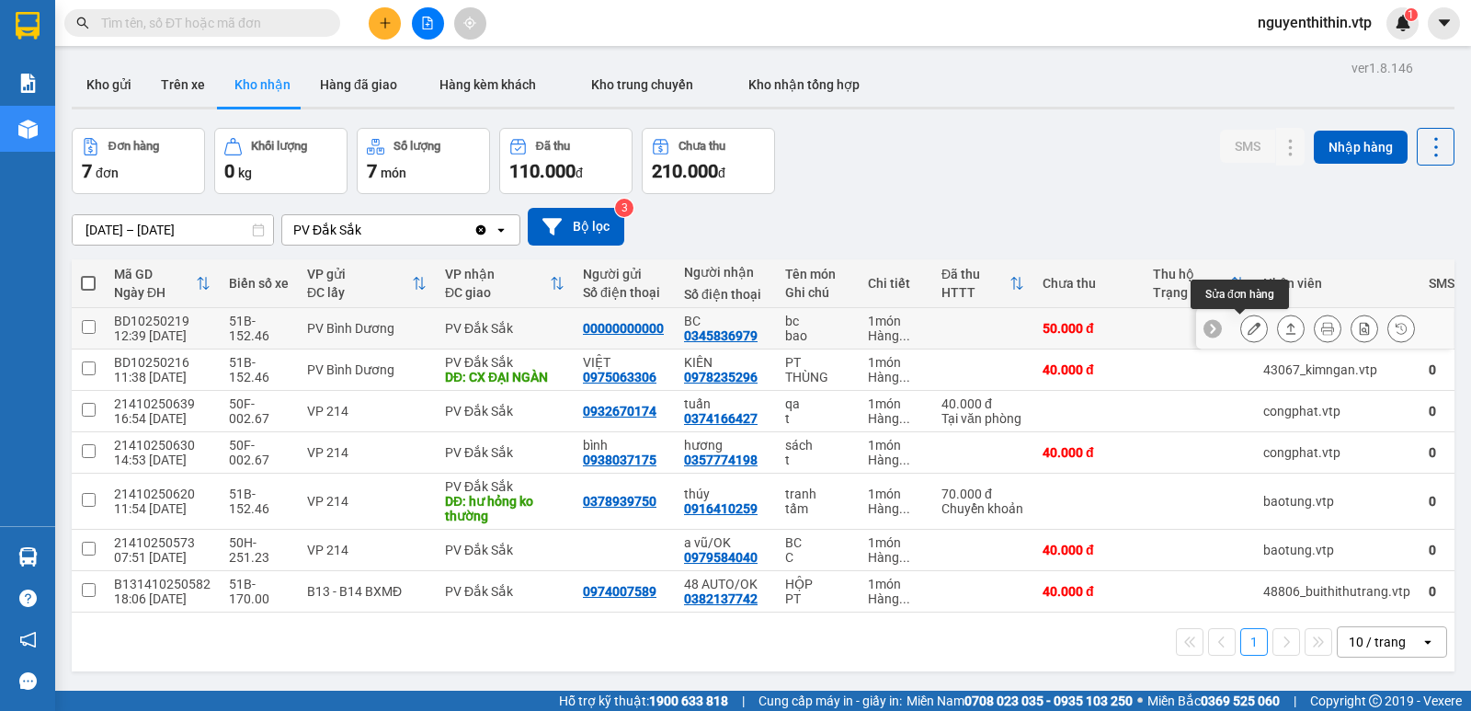
click at [1248, 327] on icon at bounding box center [1254, 328] width 13 height 13
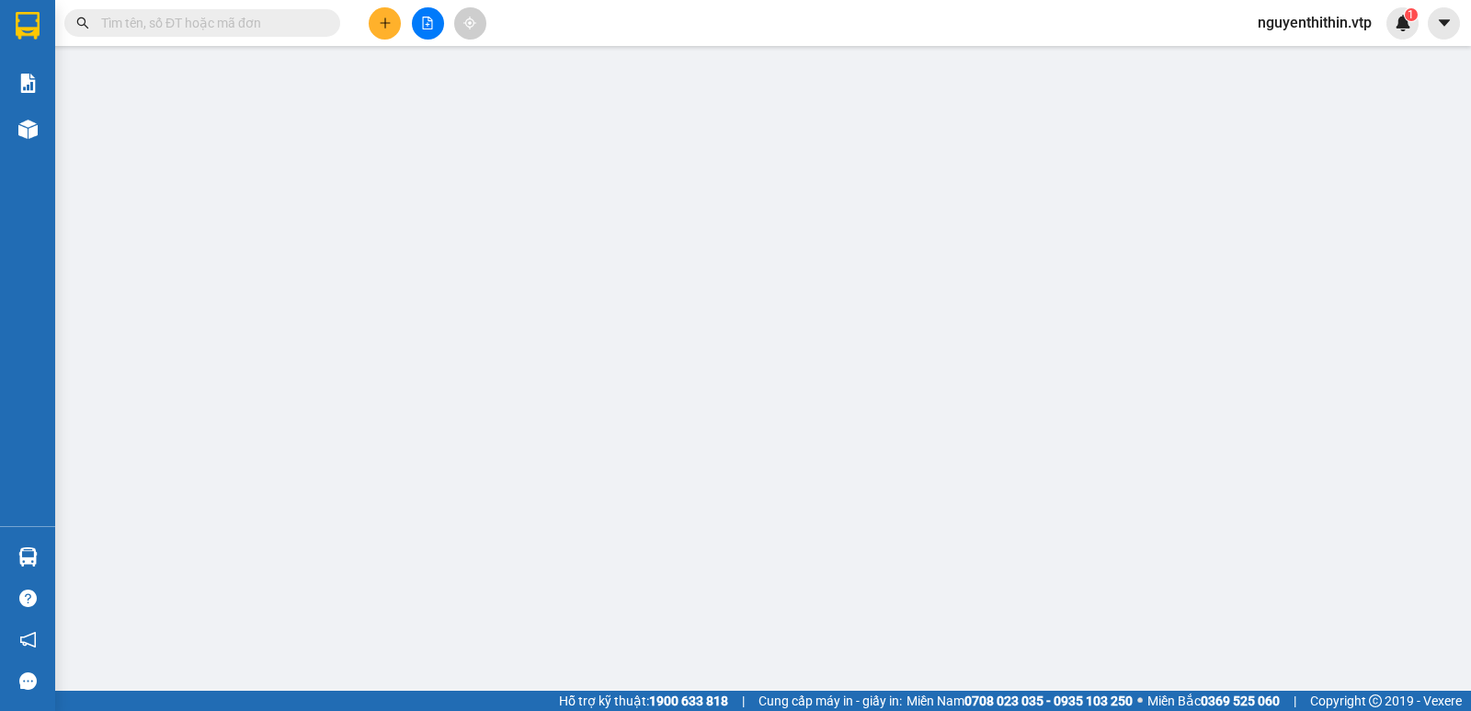
type input "00000000000"
type input "0345836979"
type input "BC"
type input "0"
type input "50.000"
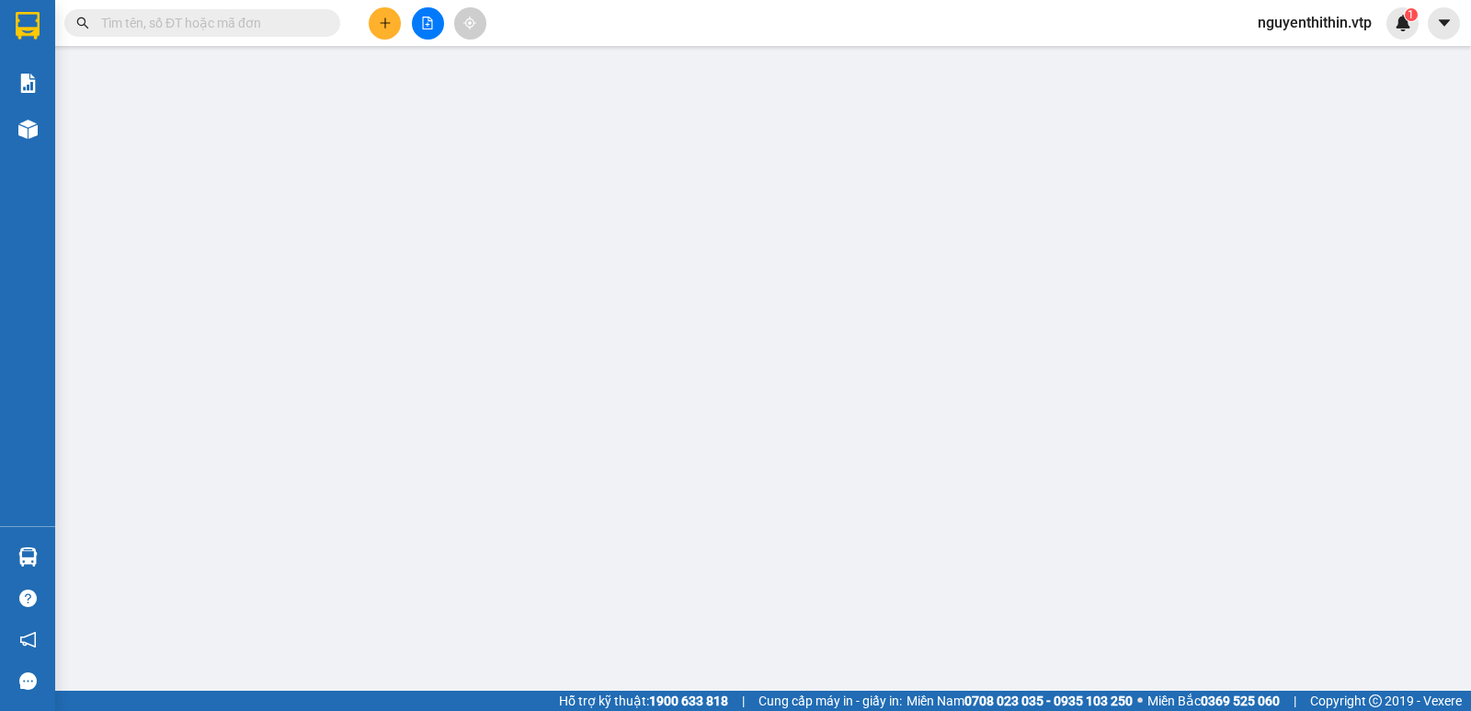
type input "50.000"
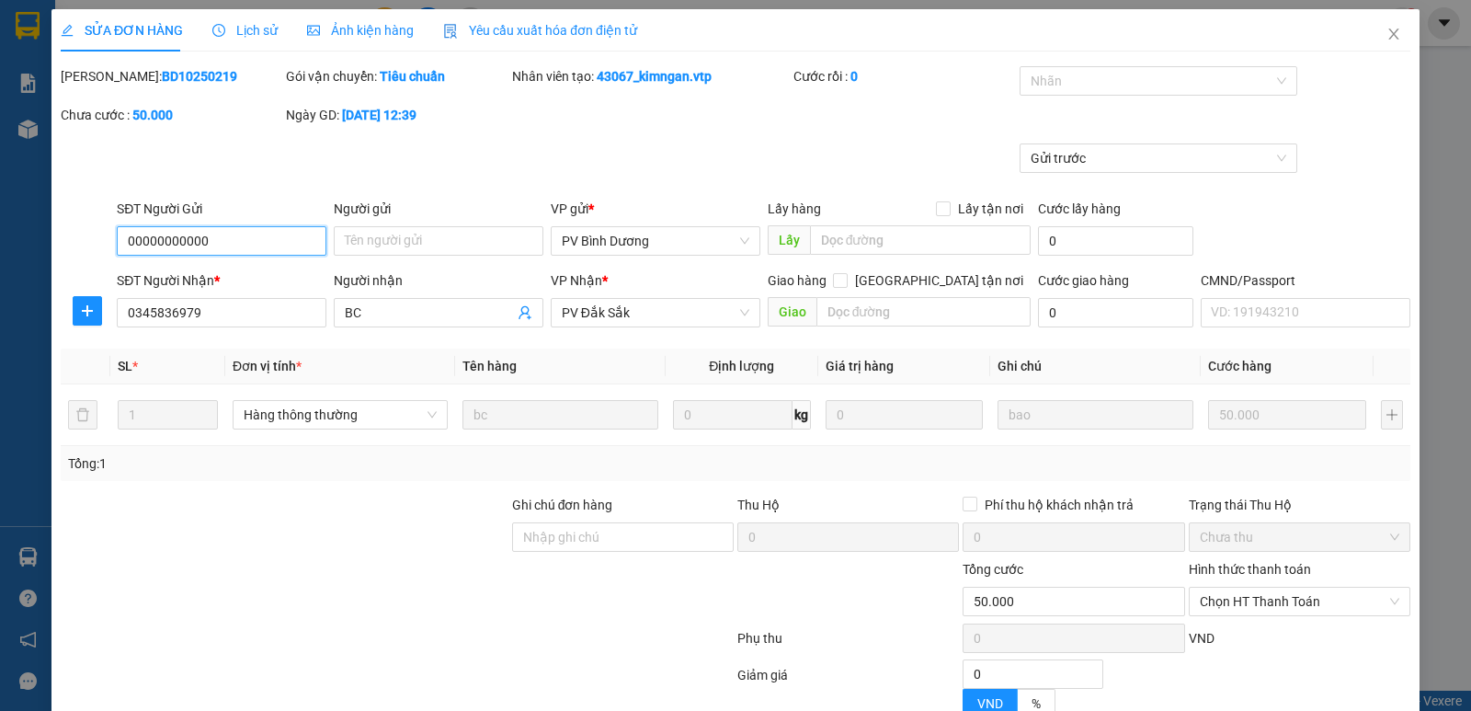
type input "2.500"
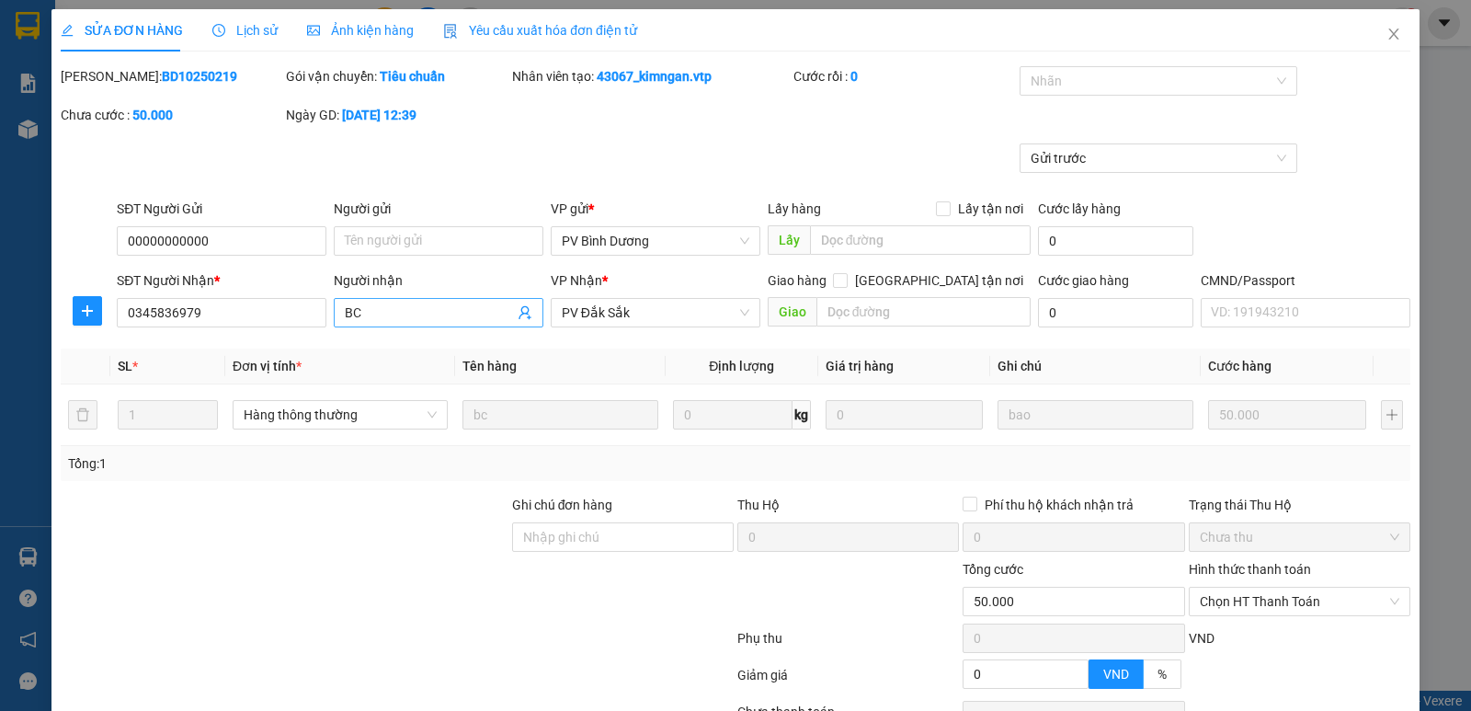
click at [373, 313] on input "BC" at bounding box center [429, 313] width 169 height 20
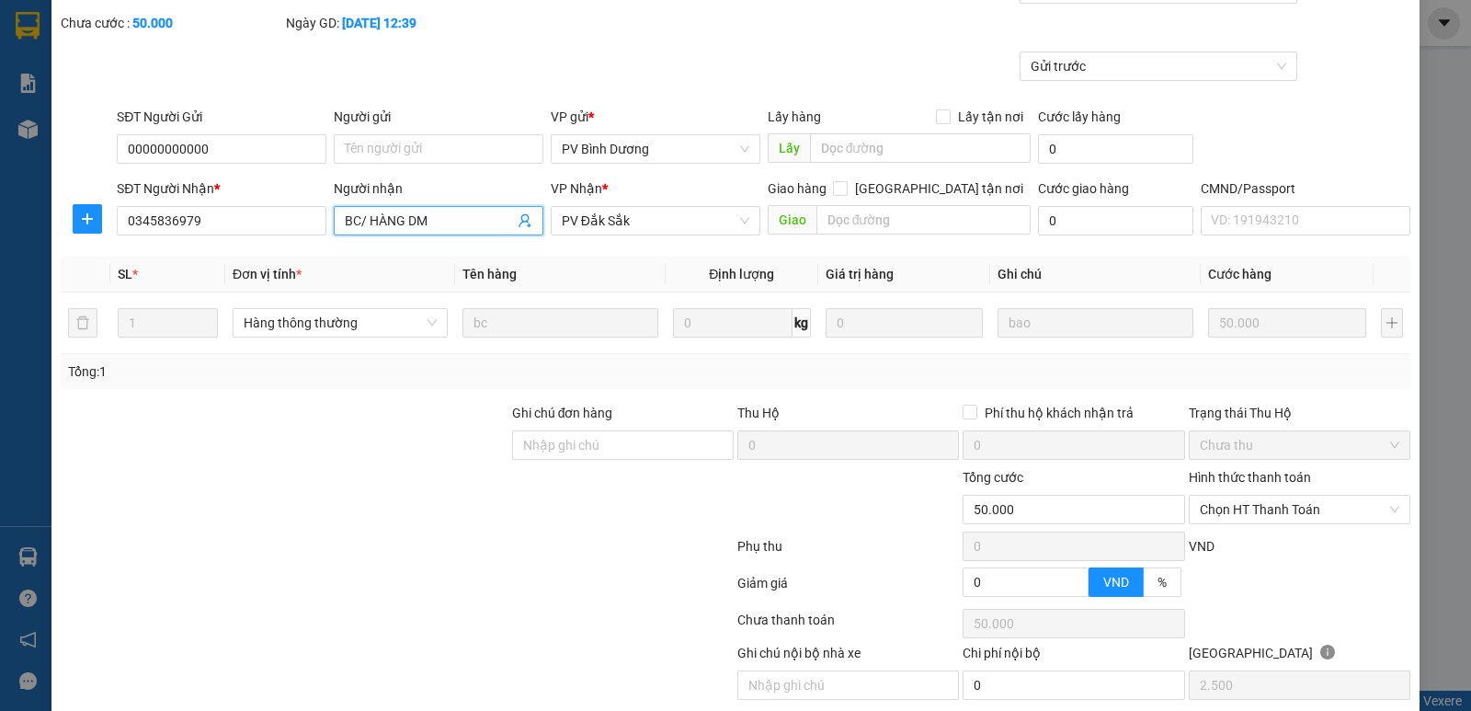
scroll to position [160, 0]
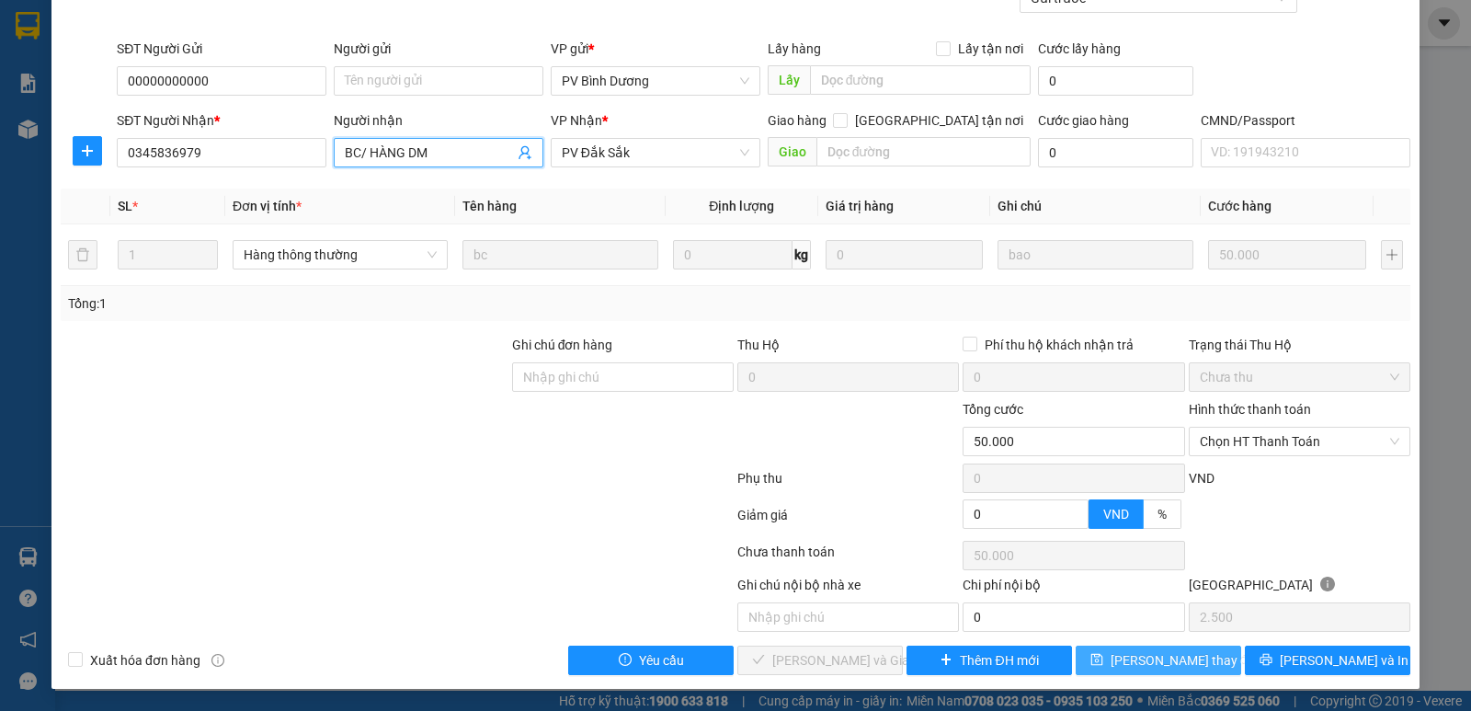
type input "BC/ HÀNG DM"
click at [1159, 656] on span "Lưu thay đổi" at bounding box center [1184, 660] width 147 height 20
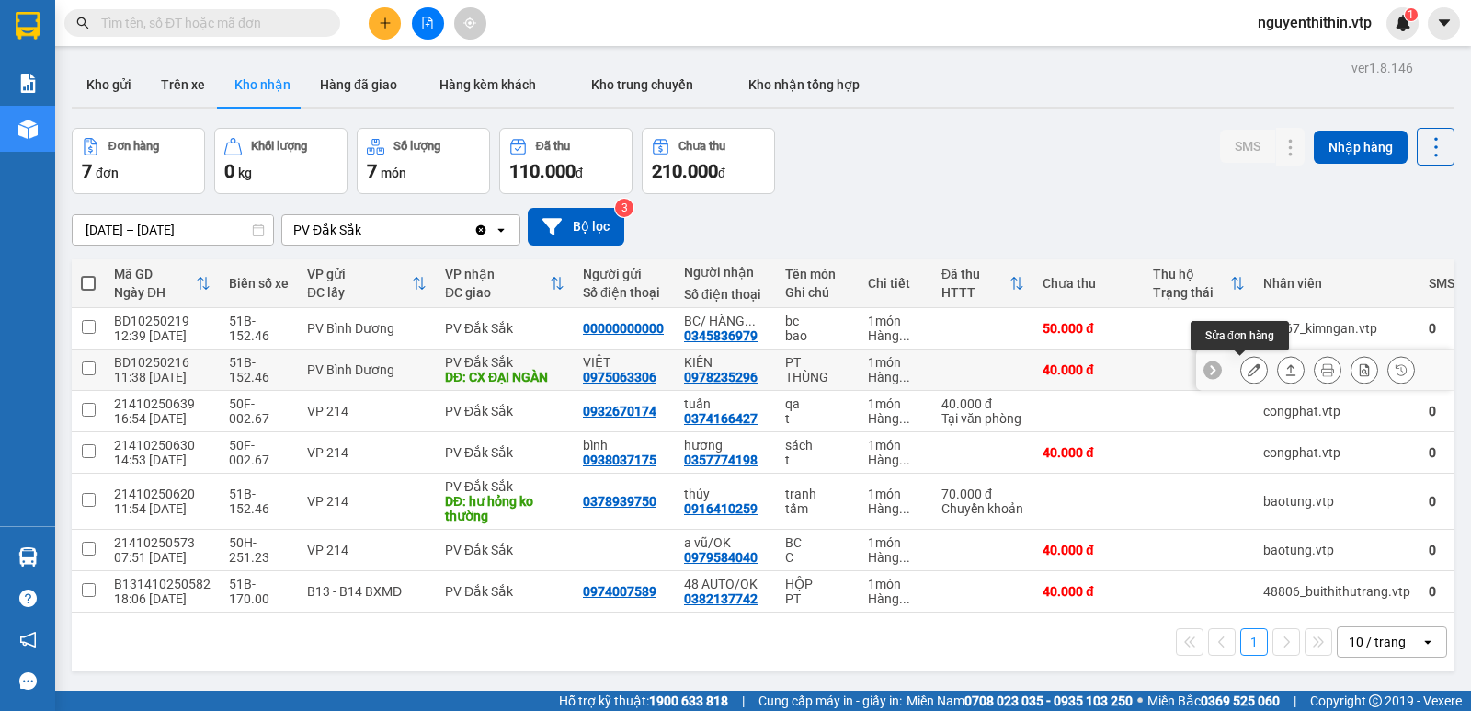
click at [1248, 371] on icon at bounding box center [1254, 369] width 13 height 13
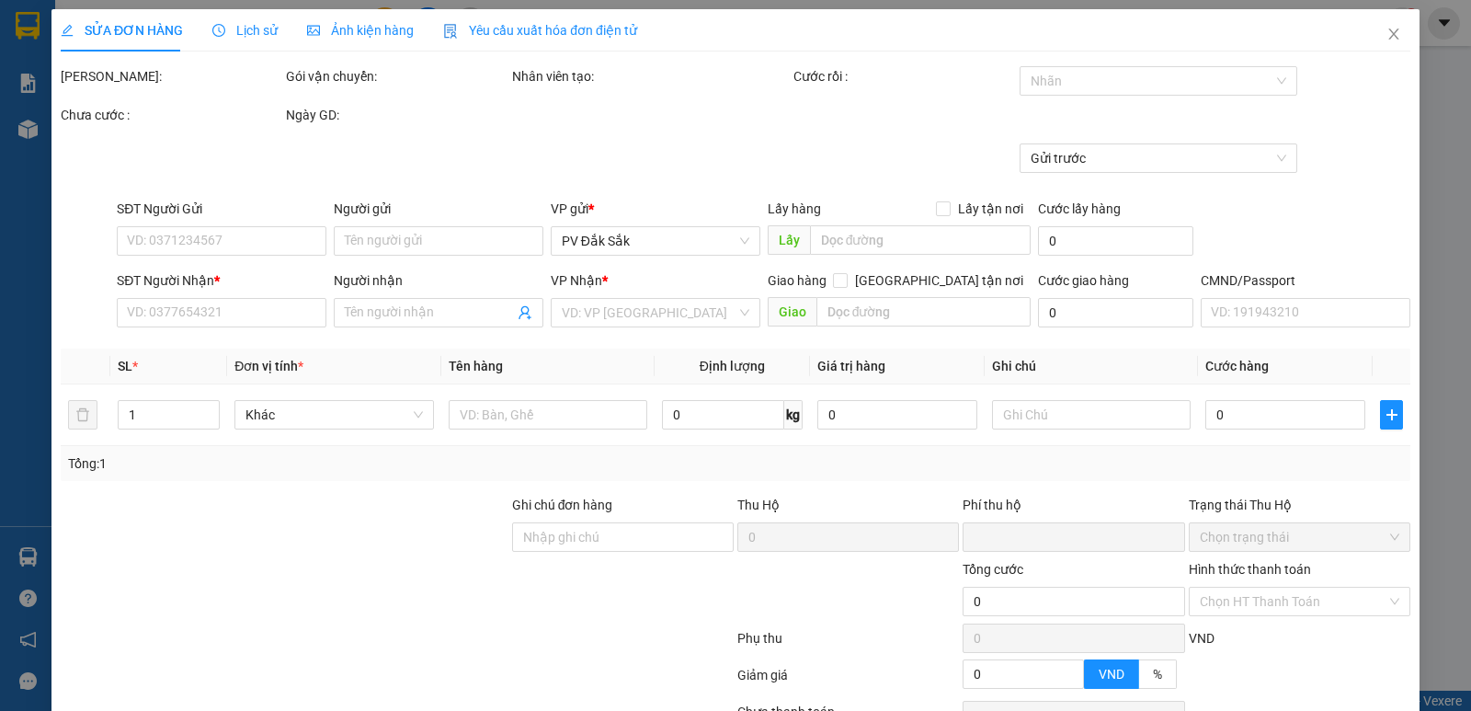
type input "0975063306"
type input "VIỆT"
type input "0978235296"
type input "KIÊN"
type input "CX ĐẠI NGÀN"
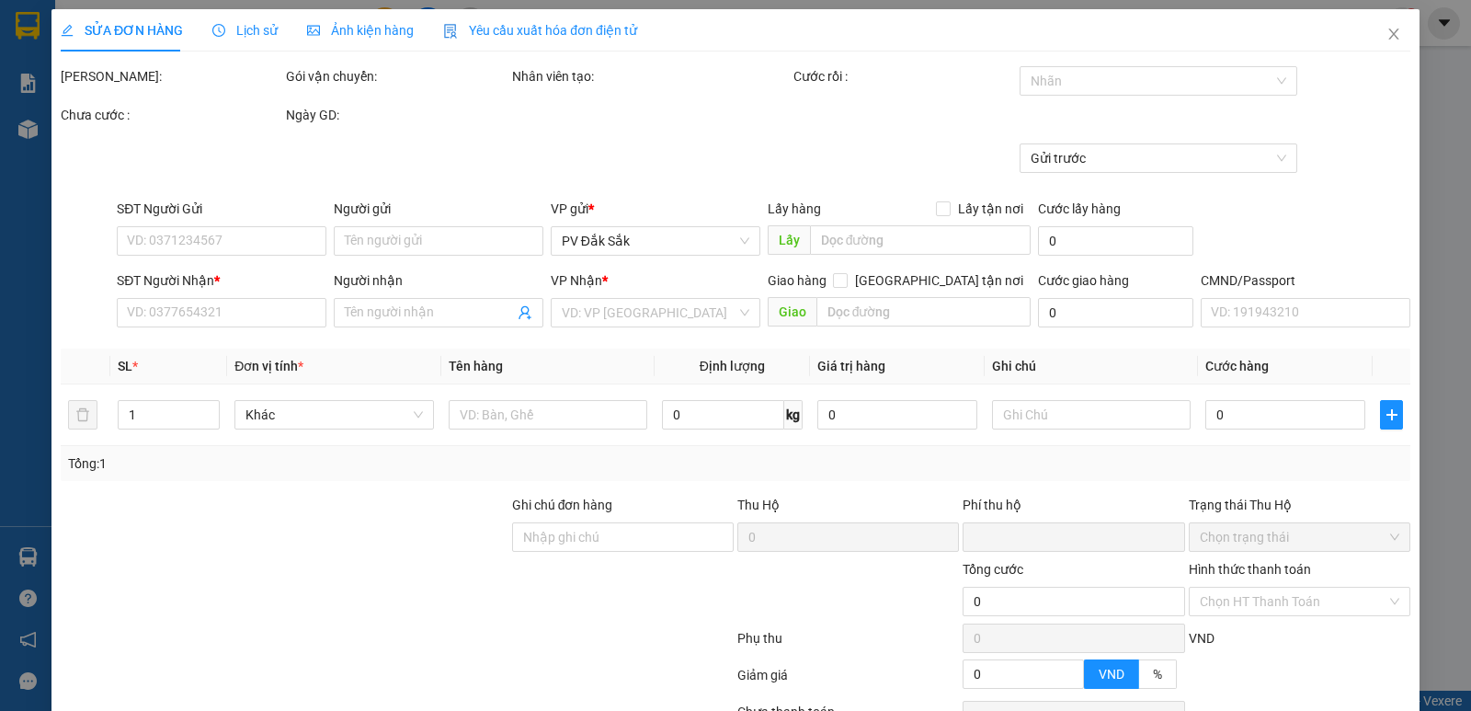
type input "0"
type input "40.000"
type input "2.000"
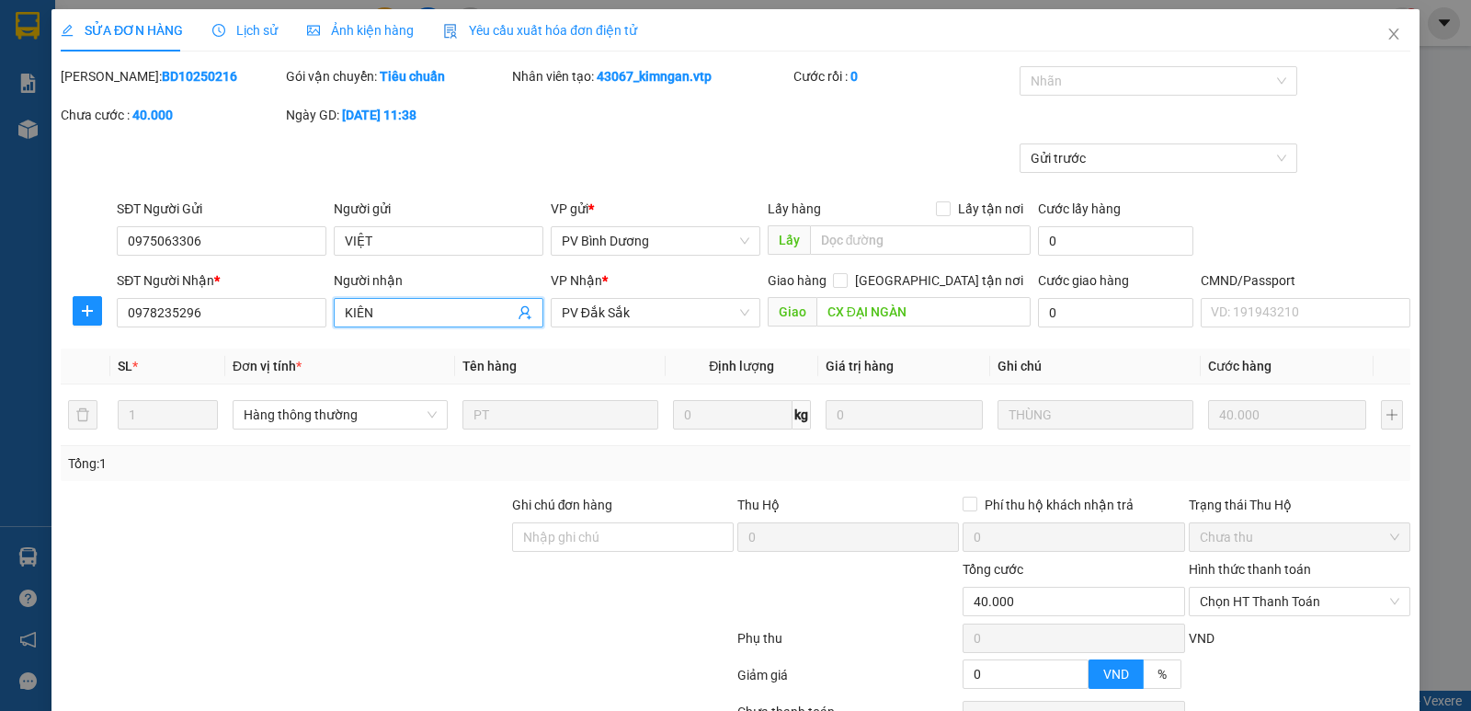
click at [403, 319] on input "KIÊN" at bounding box center [429, 313] width 169 height 20
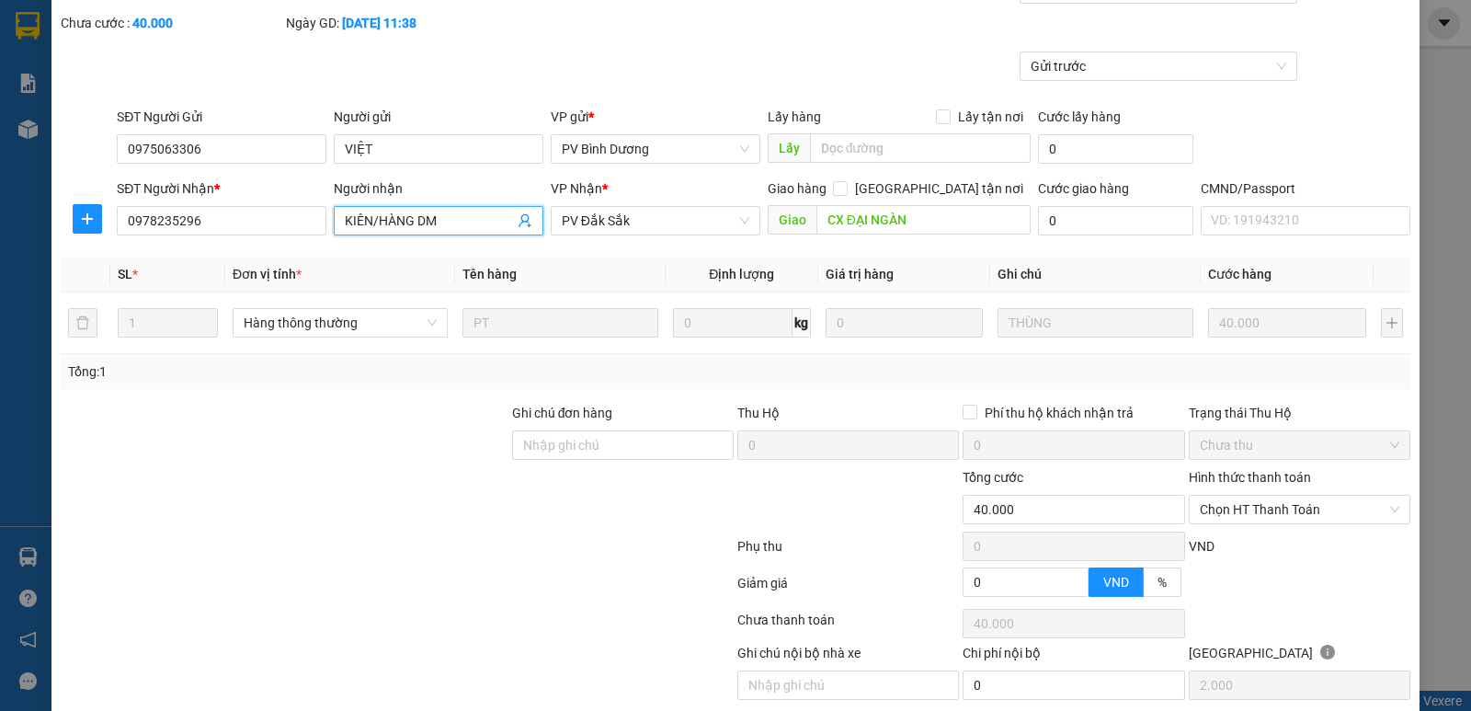
scroll to position [160, 0]
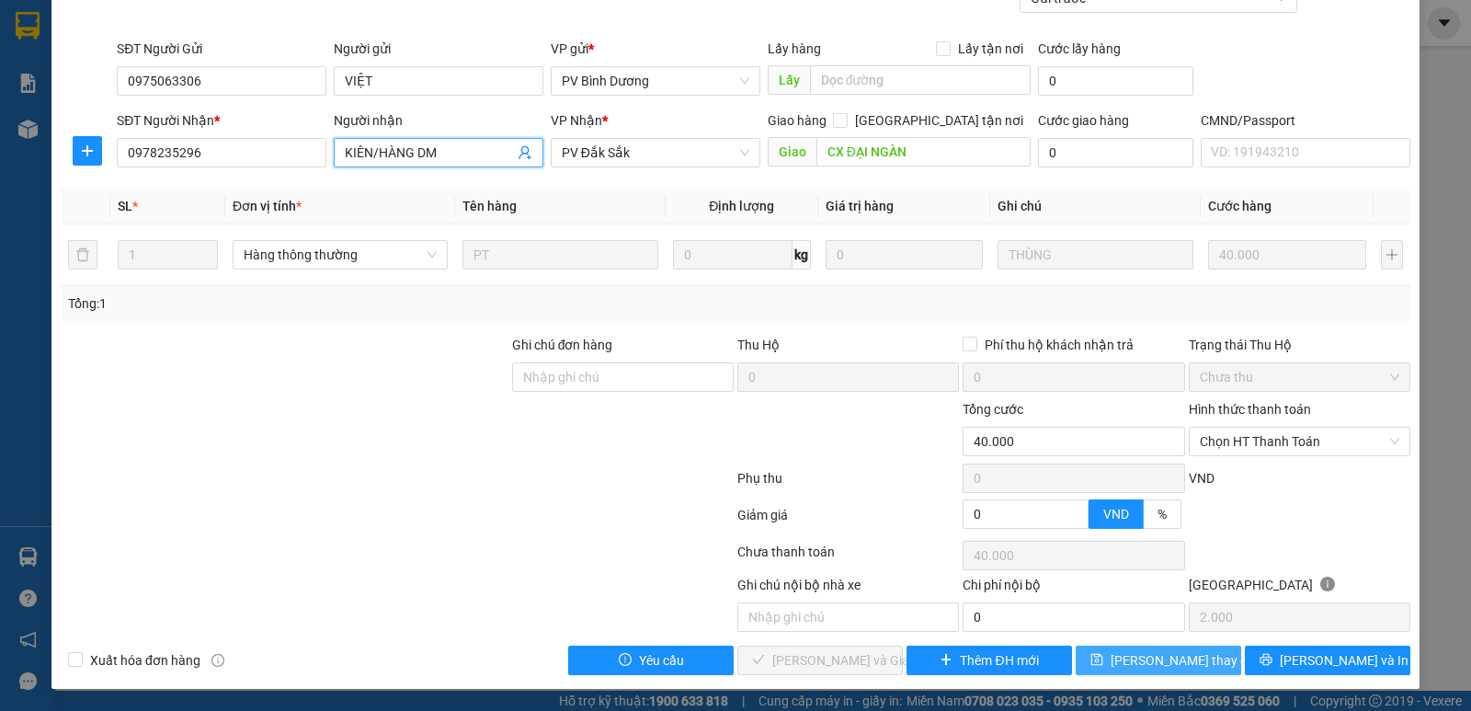
type input "KIÊN/HÀNG DM"
click at [1189, 657] on span "Lưu thay đổi" at bounding box center [1184, 660] width 147 height 20
